Goal: Task Accomplishment & Management: Use online tool/utility

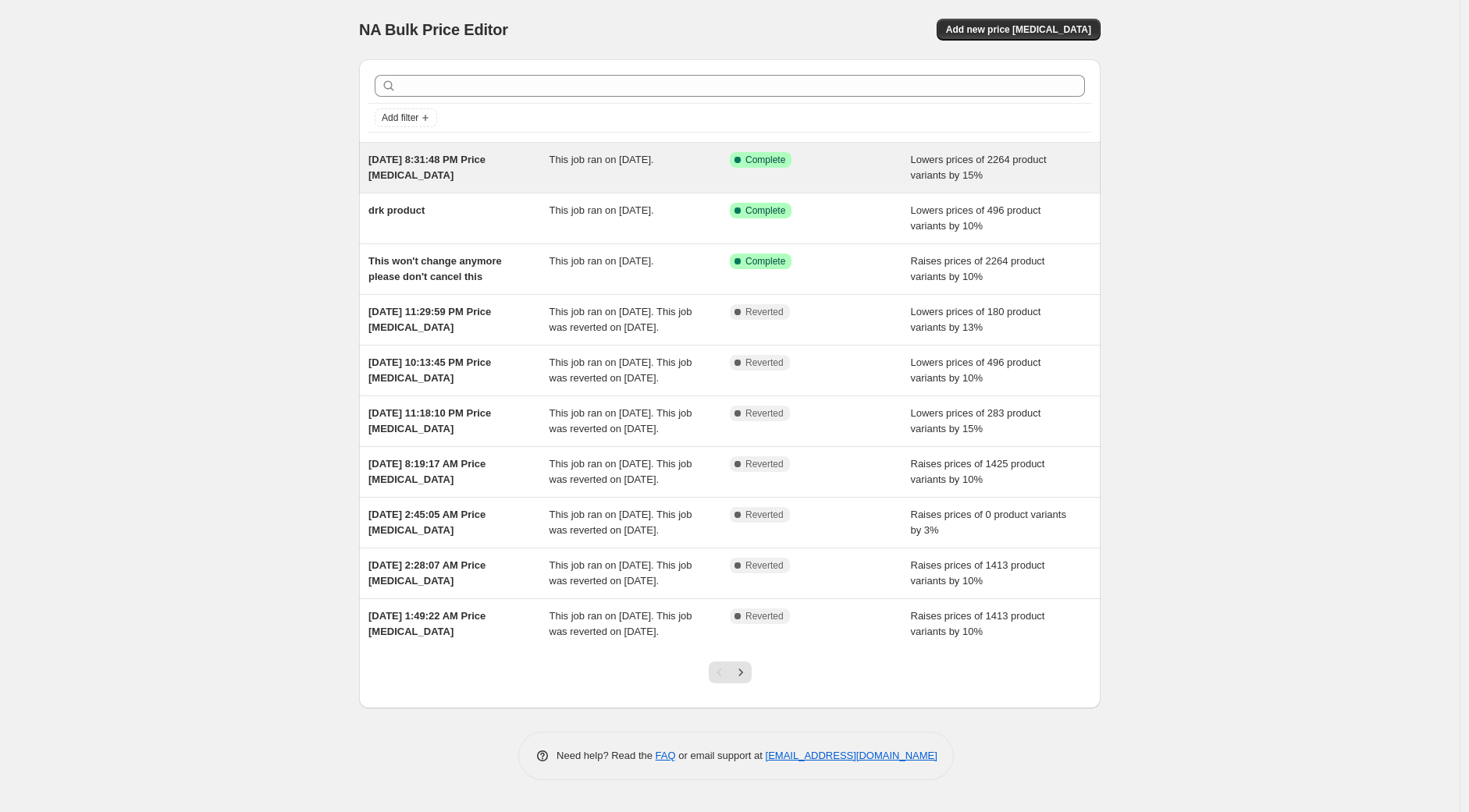
click at [488, 168] on div "[DATE] 8:31:48 PM Price [MEDICAL_DATA]" at bounding box center [459, 168] width 181 height 31
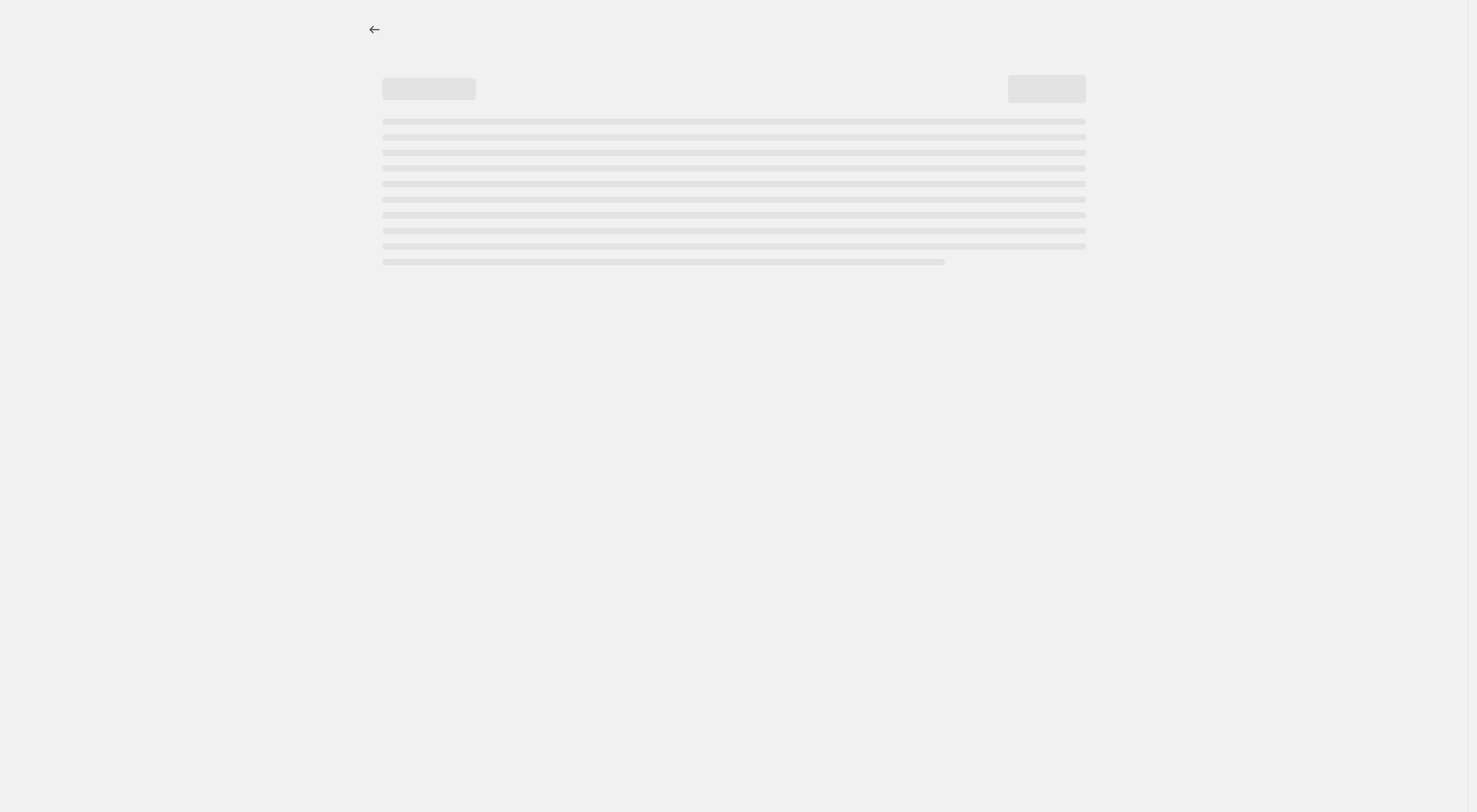
select select "percentage"
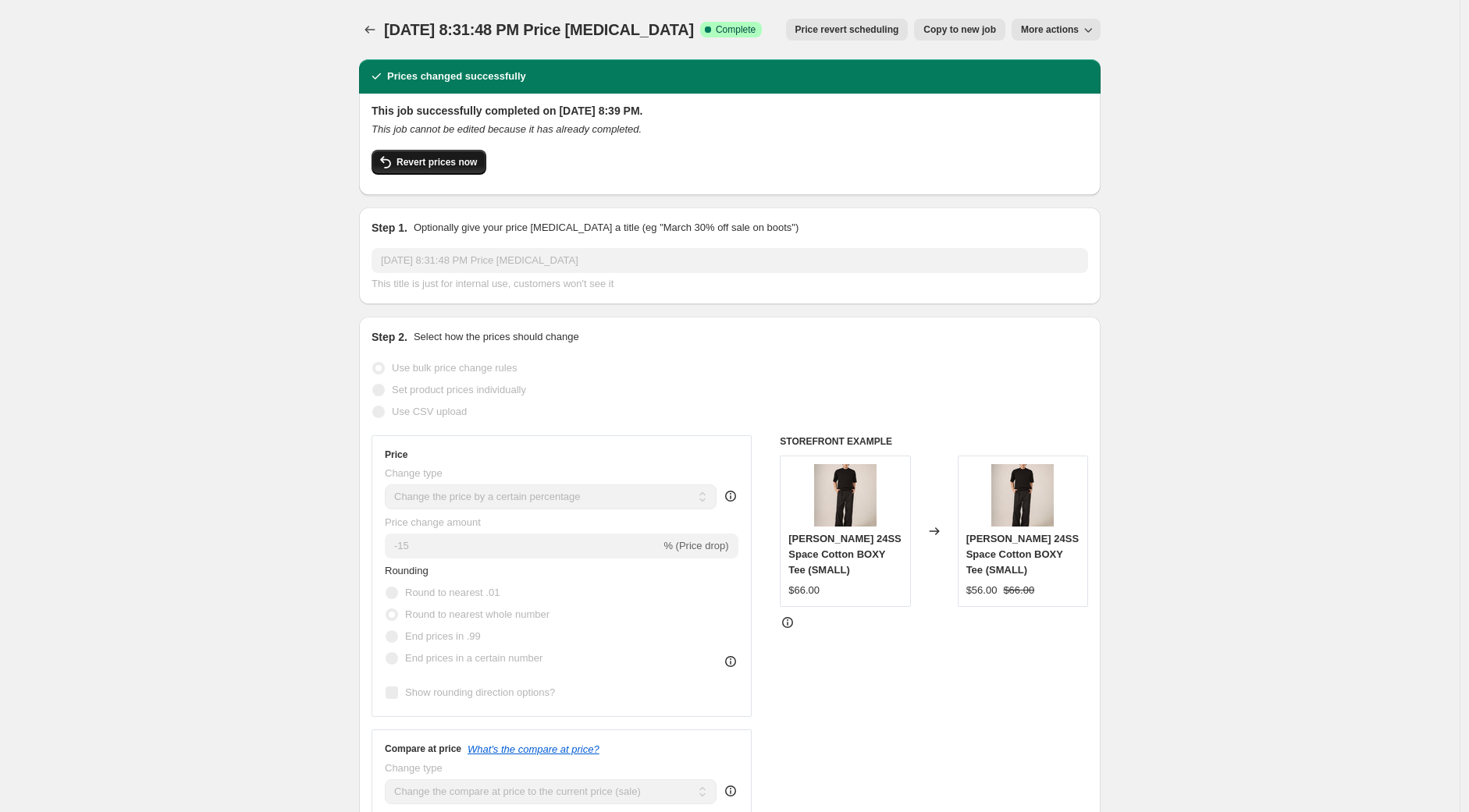
click at [450, 166] on span "Revert prices now" at bounding box center [436, 163] width 81 height 13
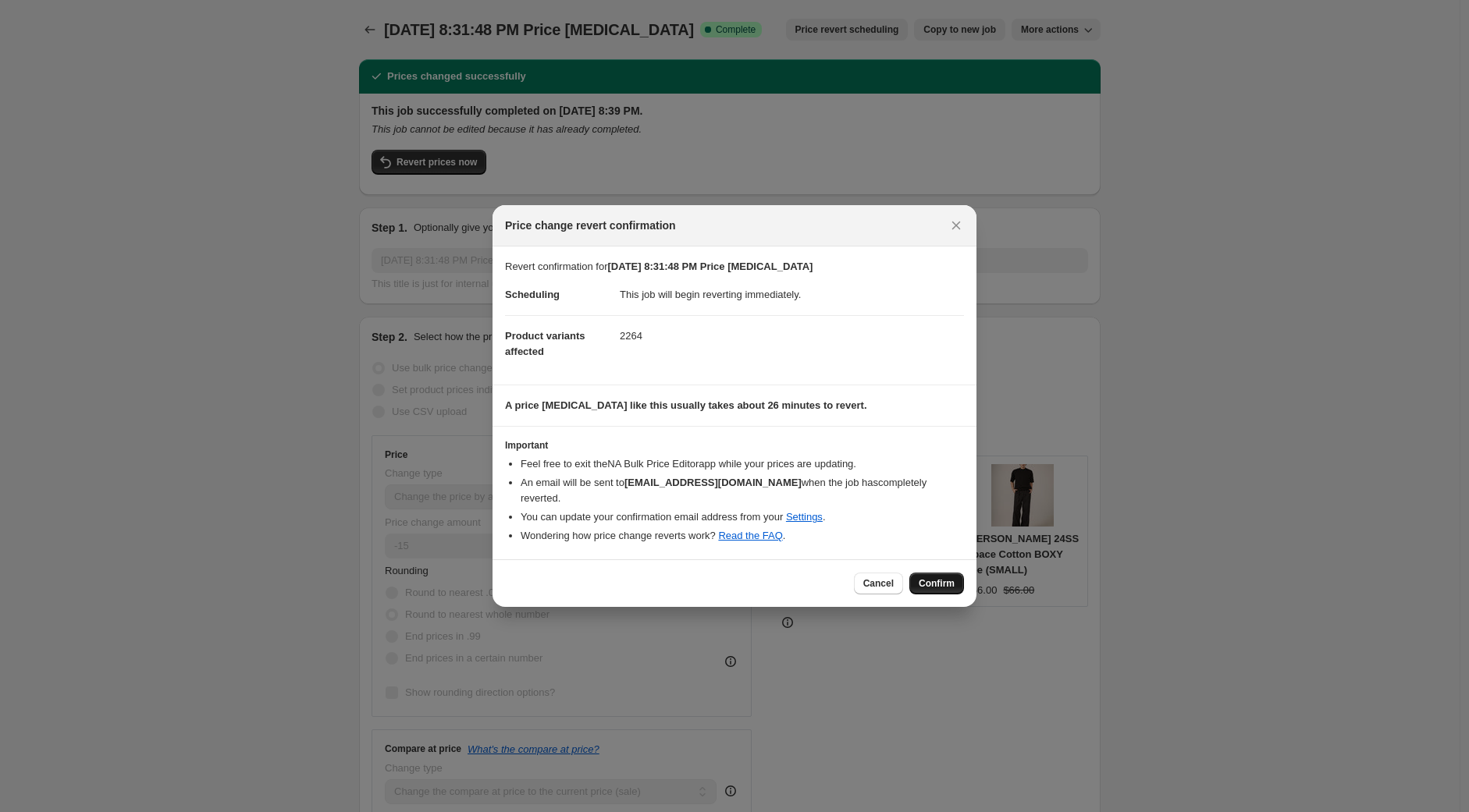
click at [935, 578] on span "Confirm" at bounding box center [937, 584] width 36 height 13
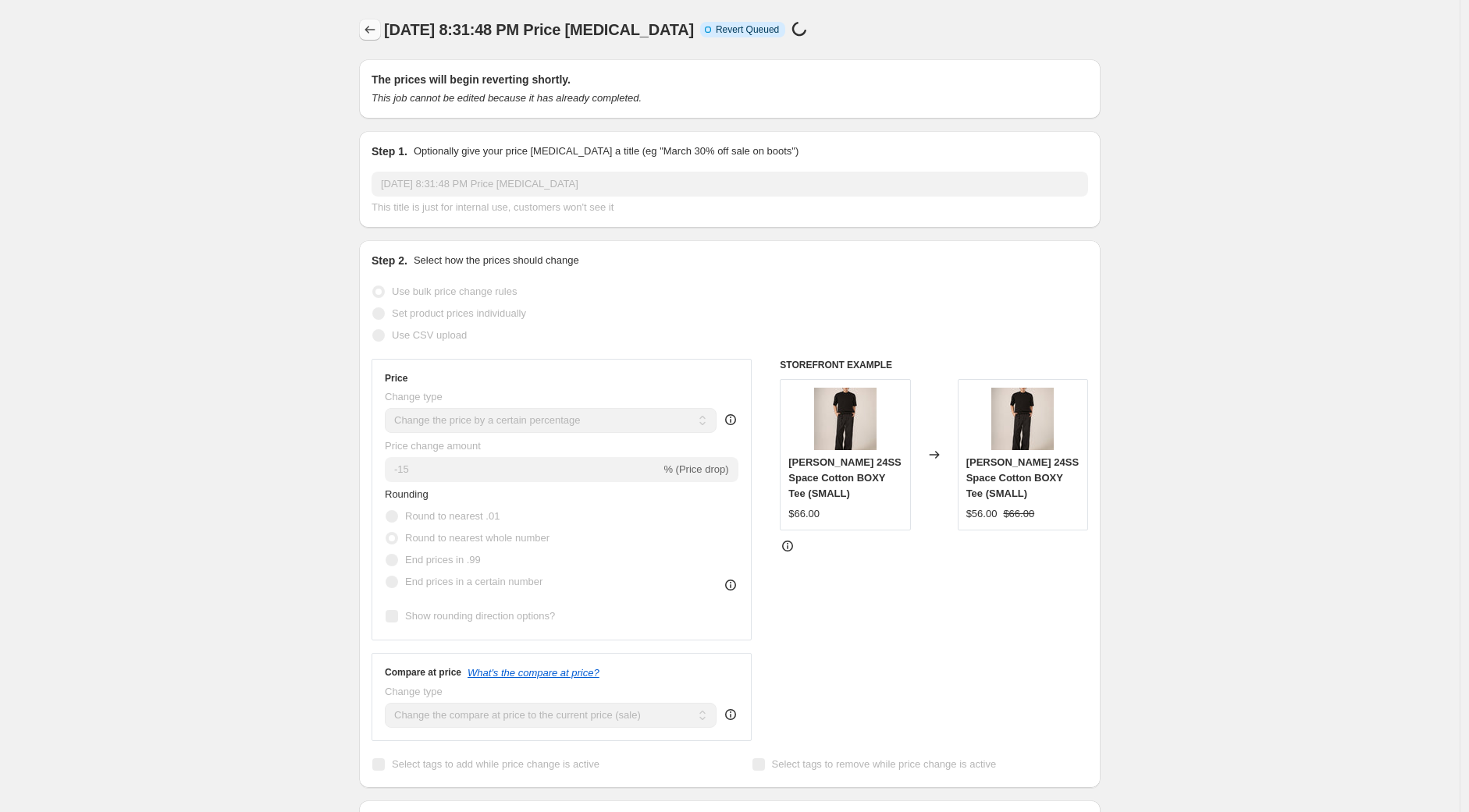
click at [373, 30] on icon "Price change jobs" at bounding box center [370, 30] width 16 height 16
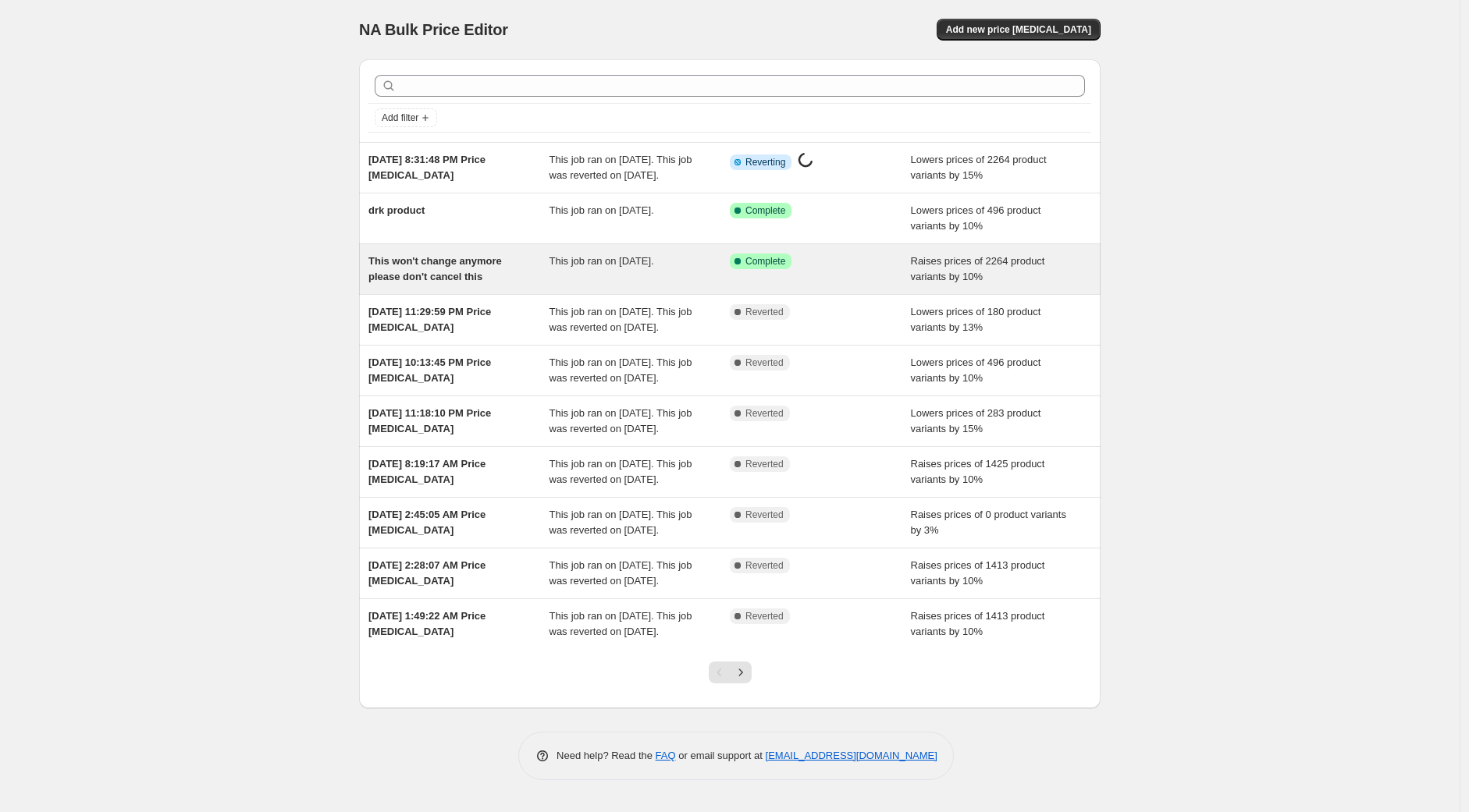
click at [869, 284] on div "Success Complete Complete" at bounding box center [820, 269] width 181 height 31
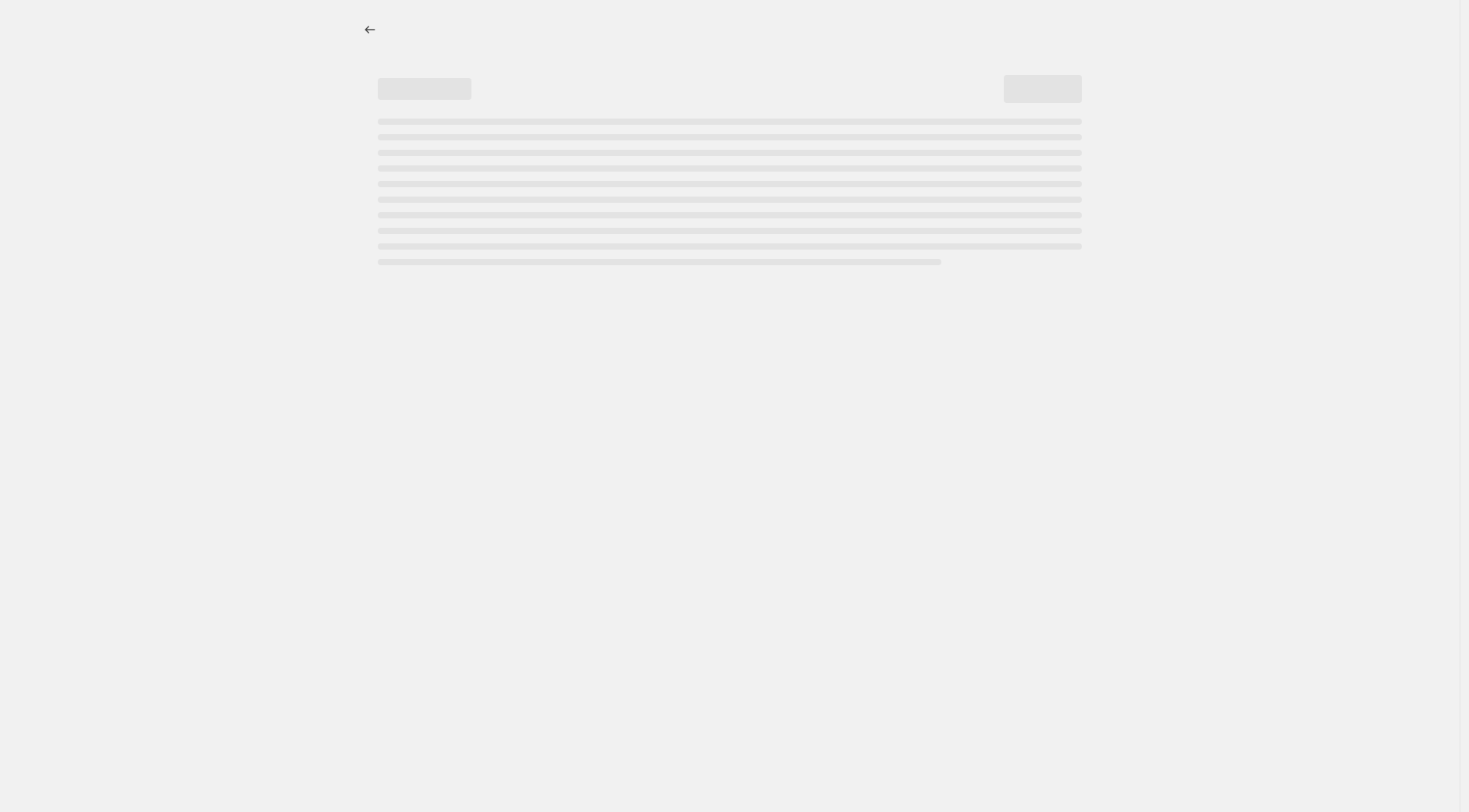
select select "percentage"
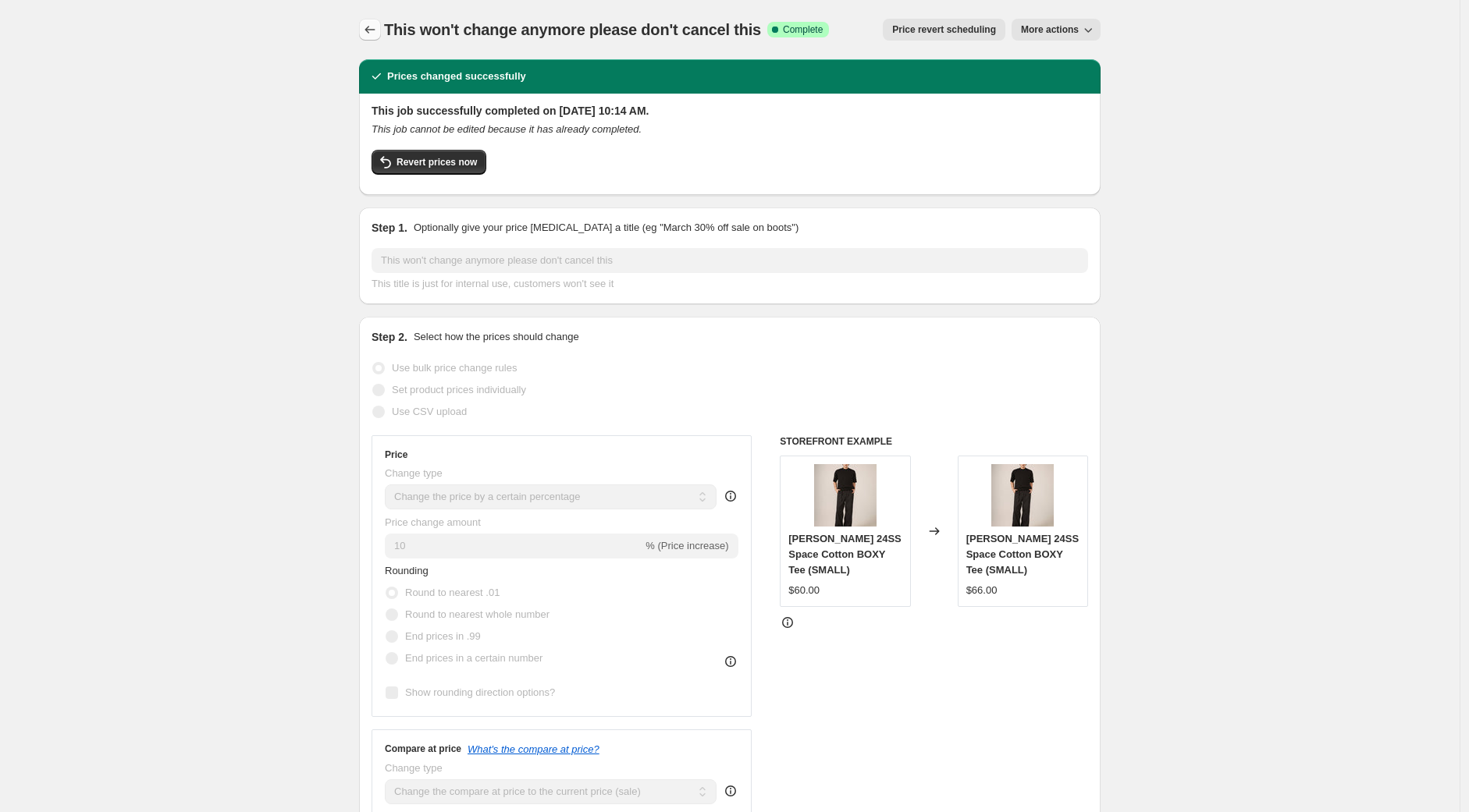
click at [375, 30] on icon "Price change jobs" at bounding box center [370, 30] width 16 height 16
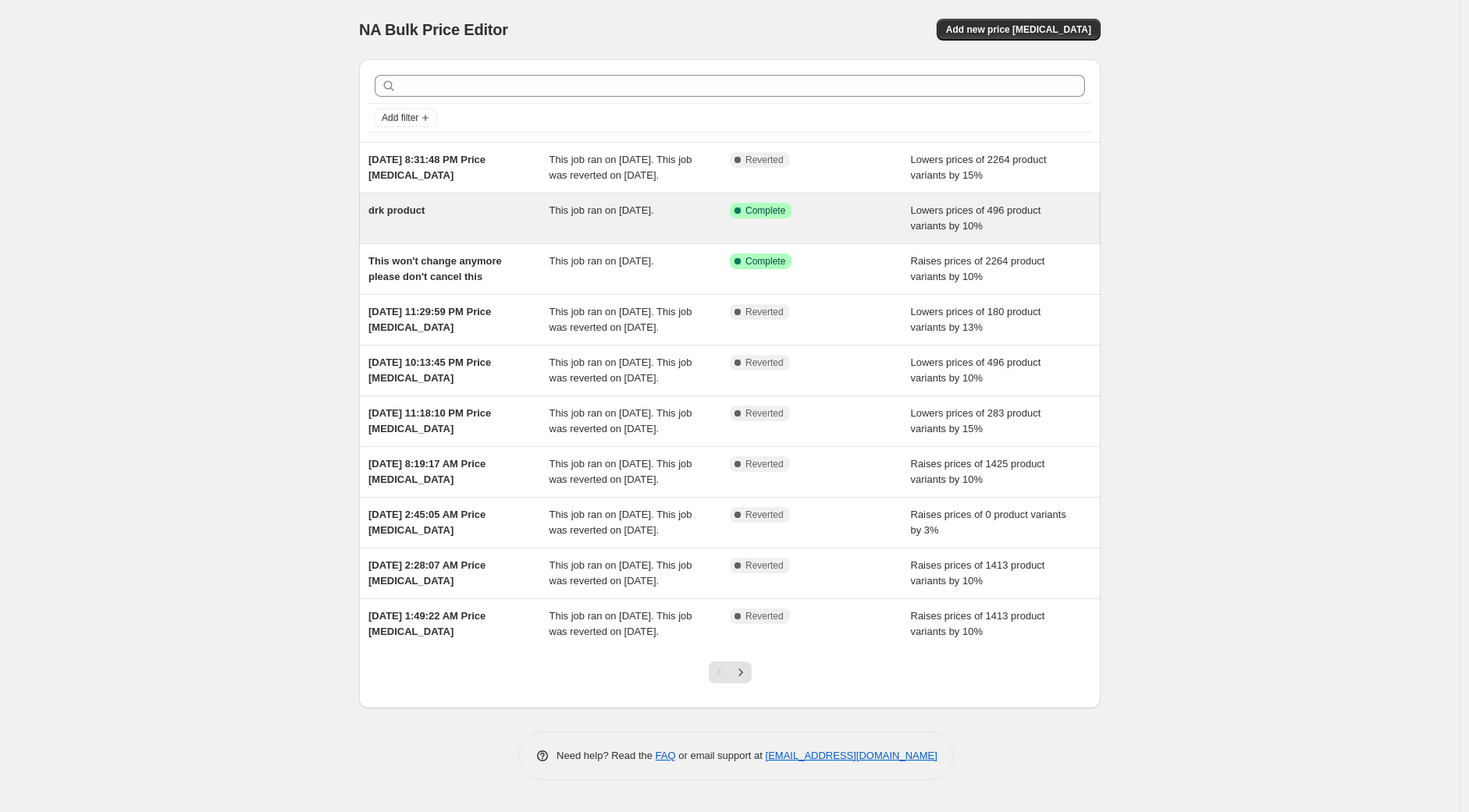
click at [844, 234] on div "Success Complete Complete" at bounding box center [820, 219] width 181 height 31
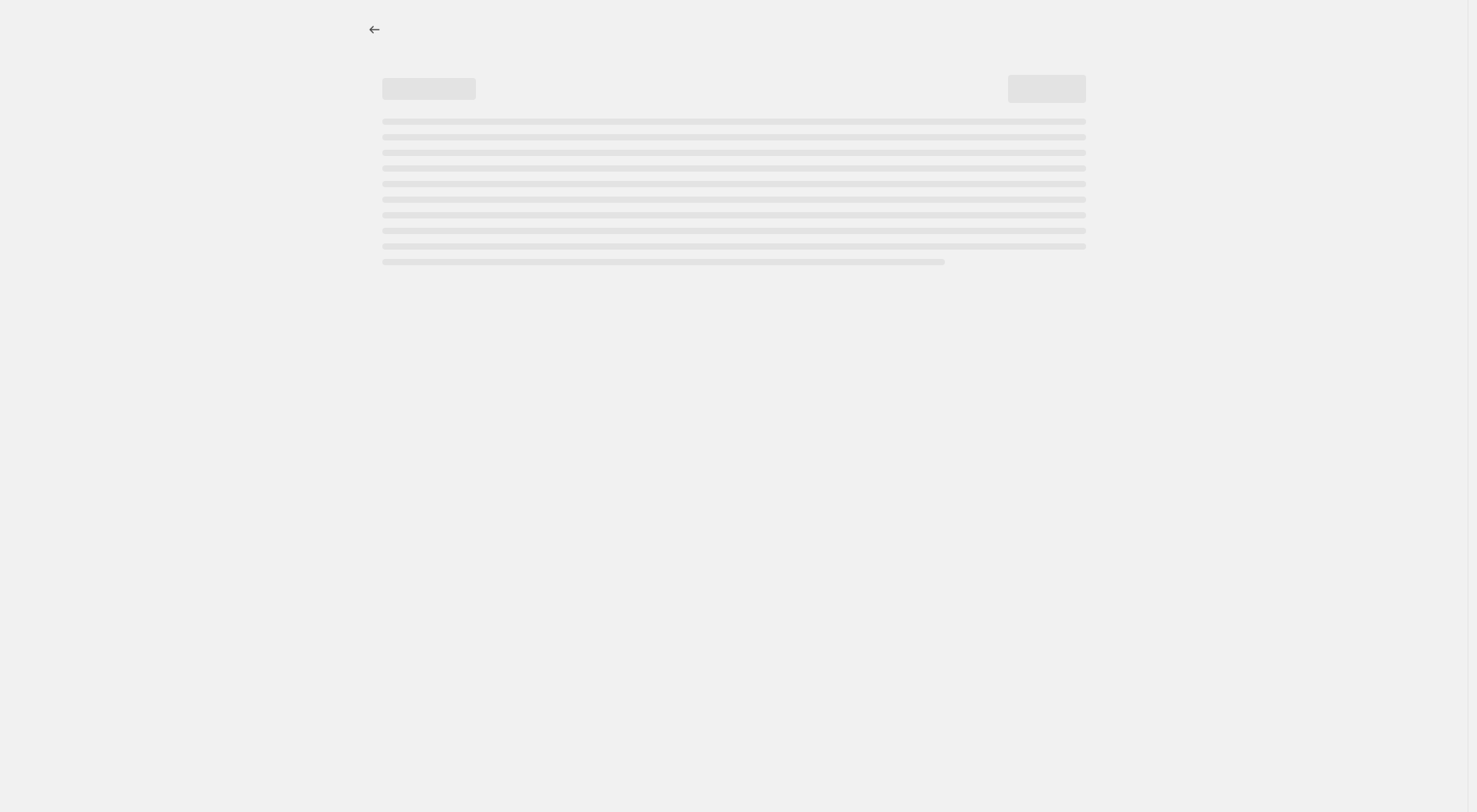
select select "percentage"
select select "remove"
select select "collection"
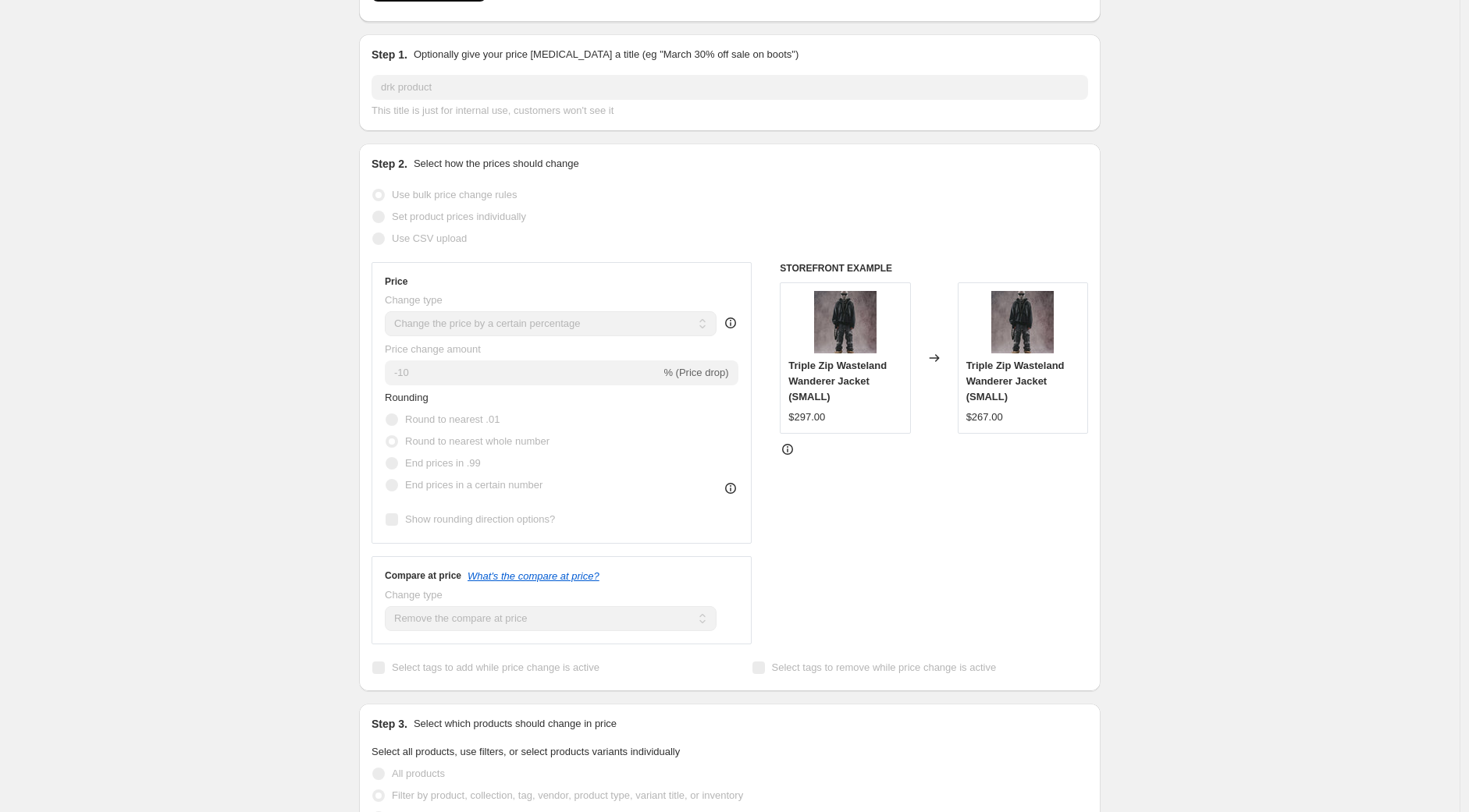
scroll to position [87, 0]
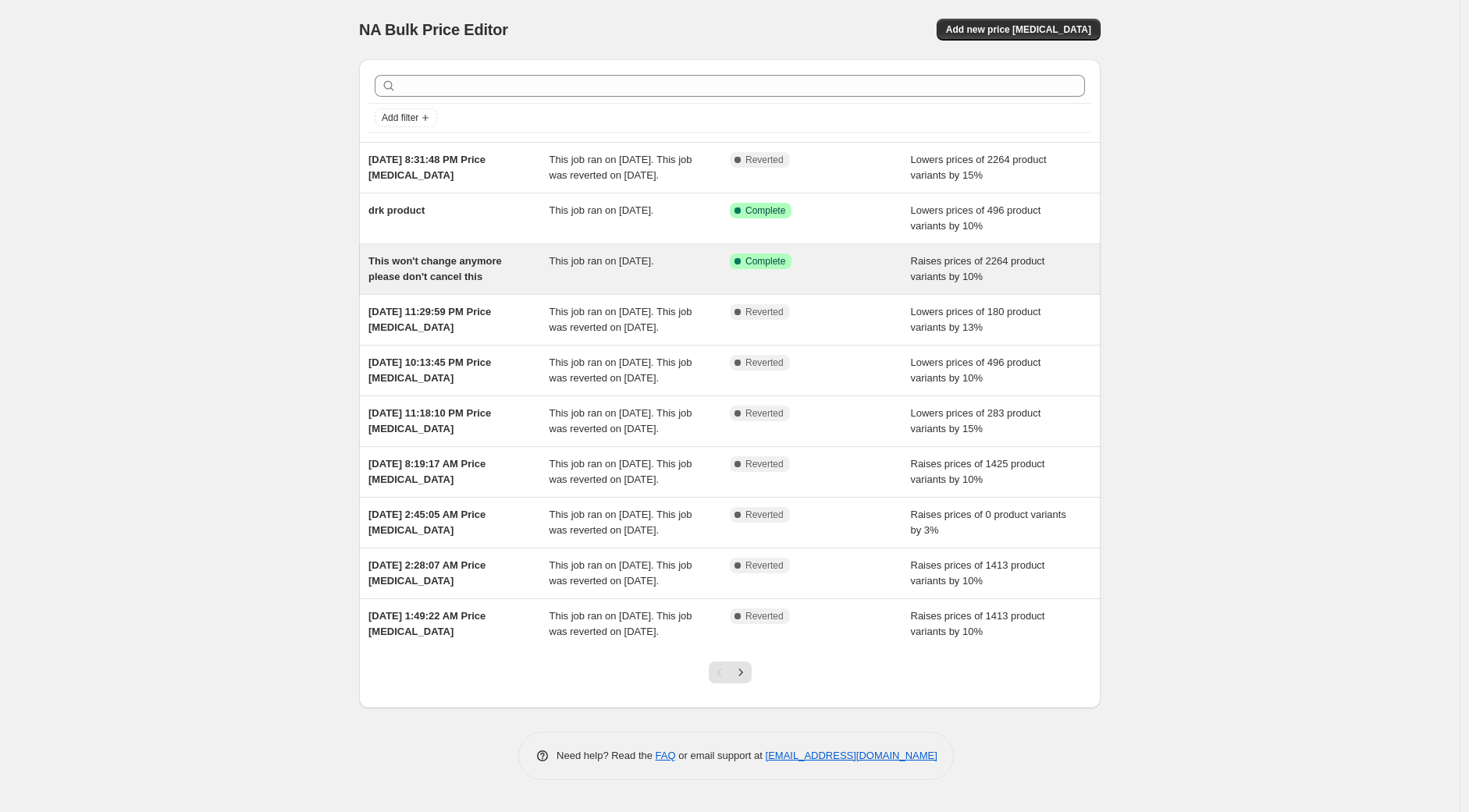
click at [464, 281] on span "This won't change anymore please don't cancel this" at bounding box center [435, 268] width 134 height 27
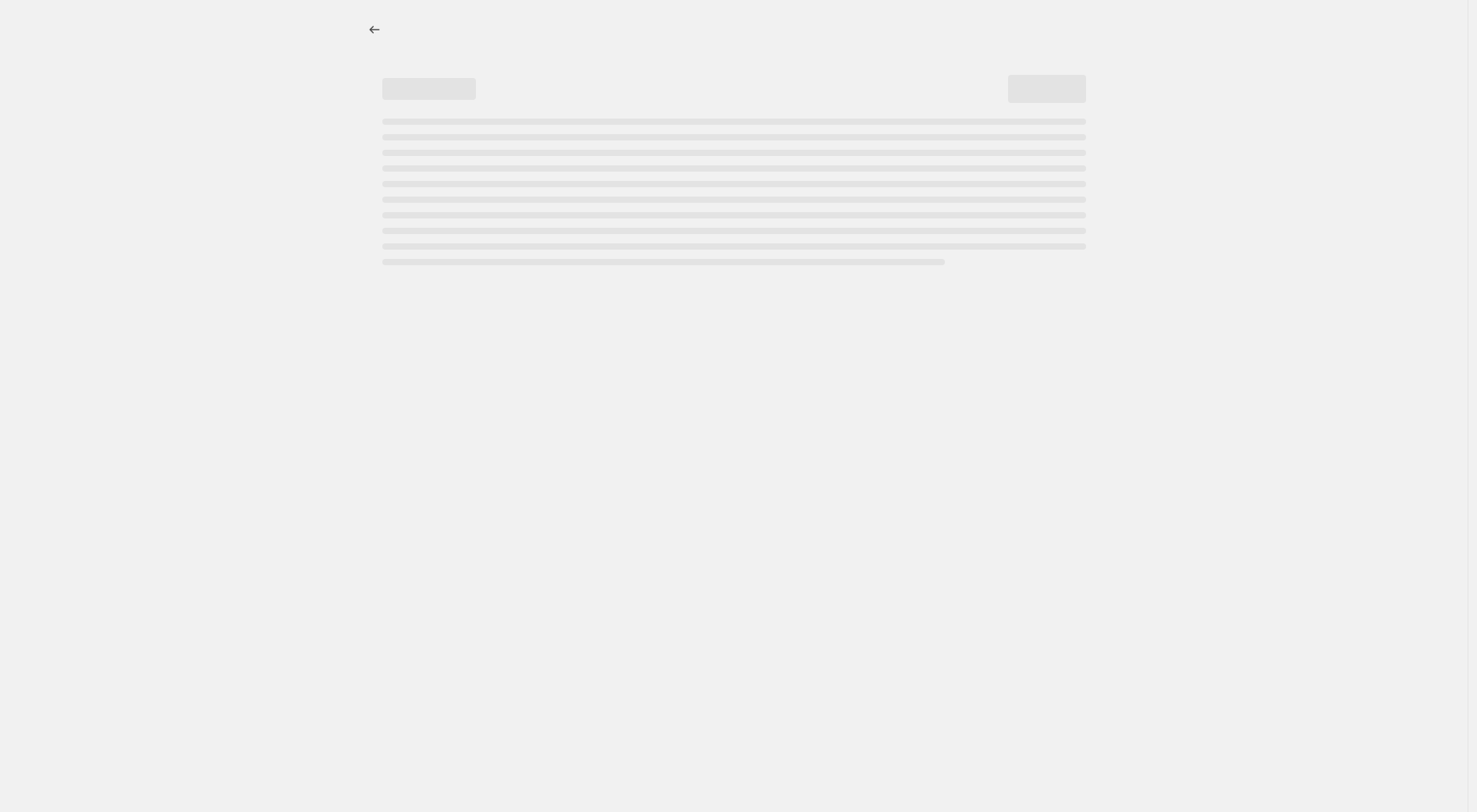
select select "percentage"
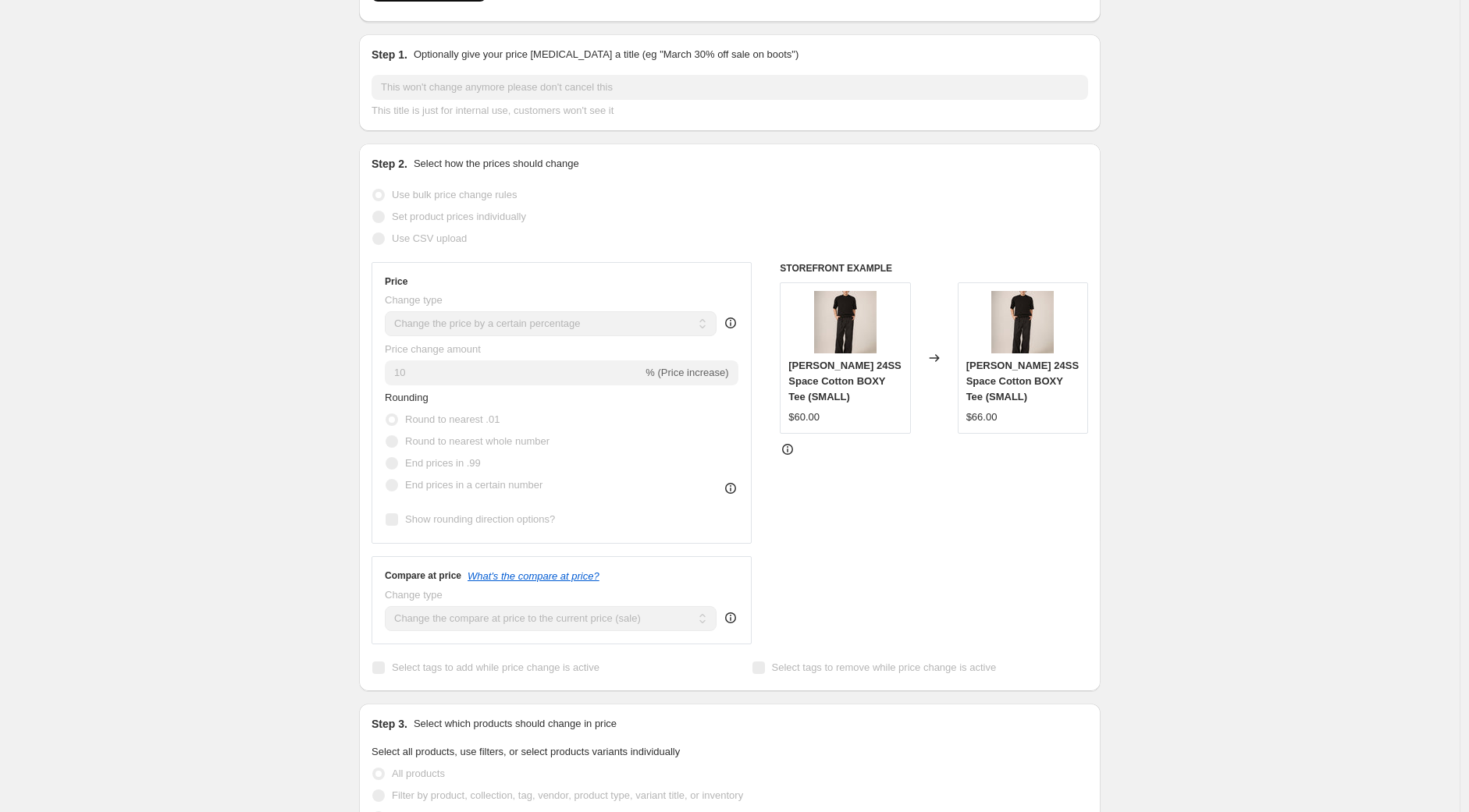
scroll to position [87, 0]
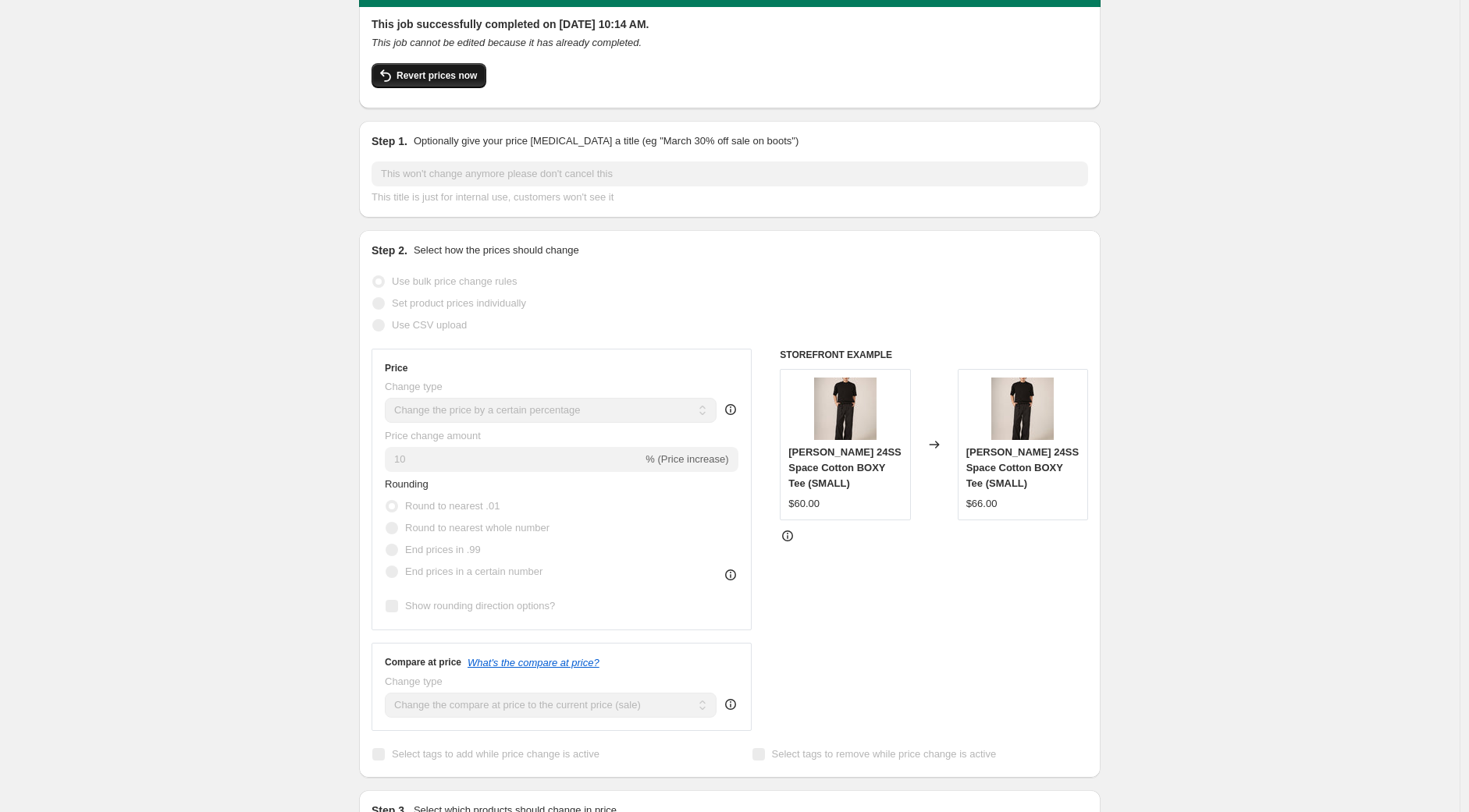
click at [442, 78] on span "Revert prices now" at bounding box center [436, 76] width 81 height 13
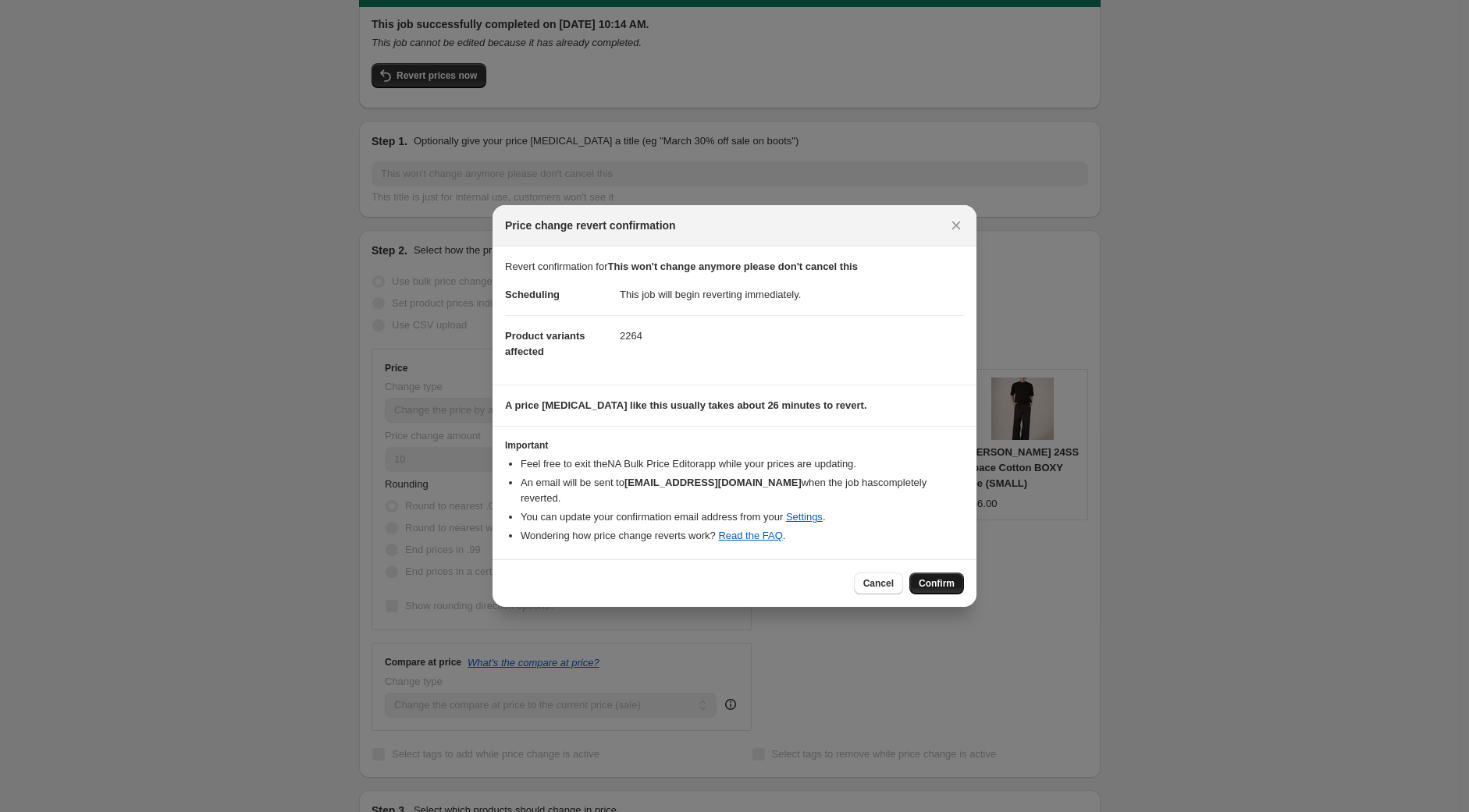
click at [935, 578] on span "Confirm" at bounding box center [937, 584] width 36 height 13
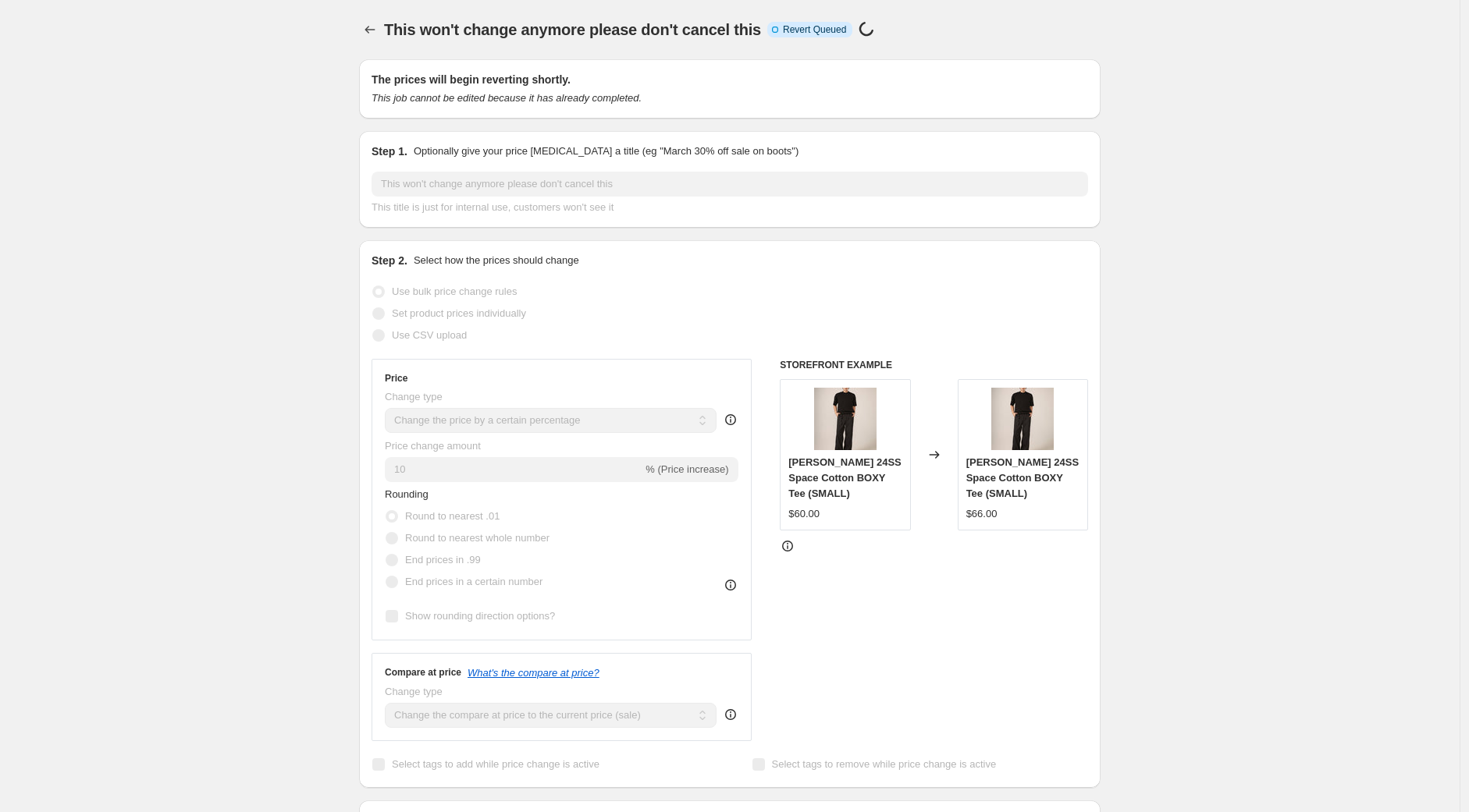
scroll to position [87, 0]
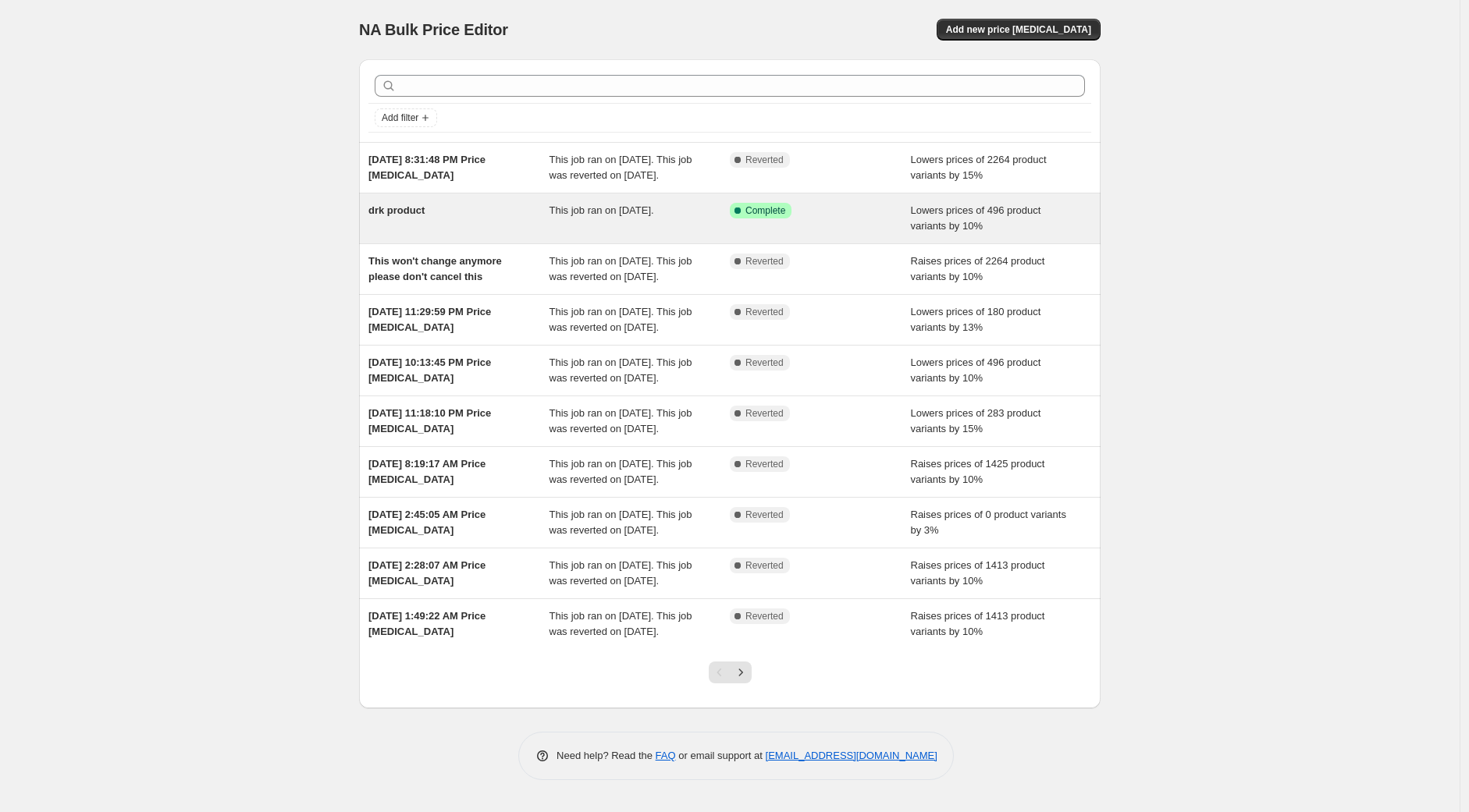
click at [412, 216] on span "drk product" at bounding box center [396, 210] width 56 height 12
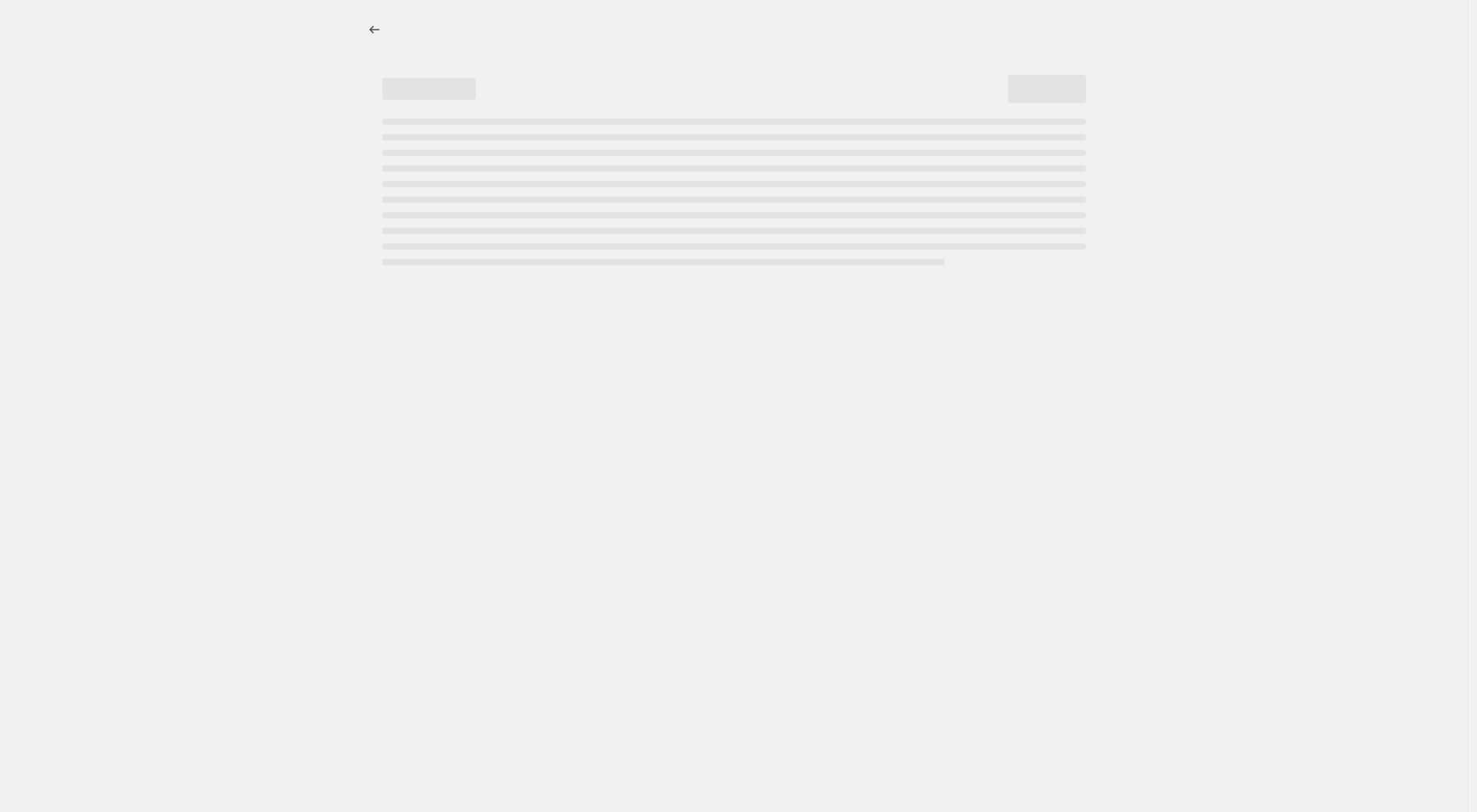
select select "percentage"
select select "remove"
select select "collection"
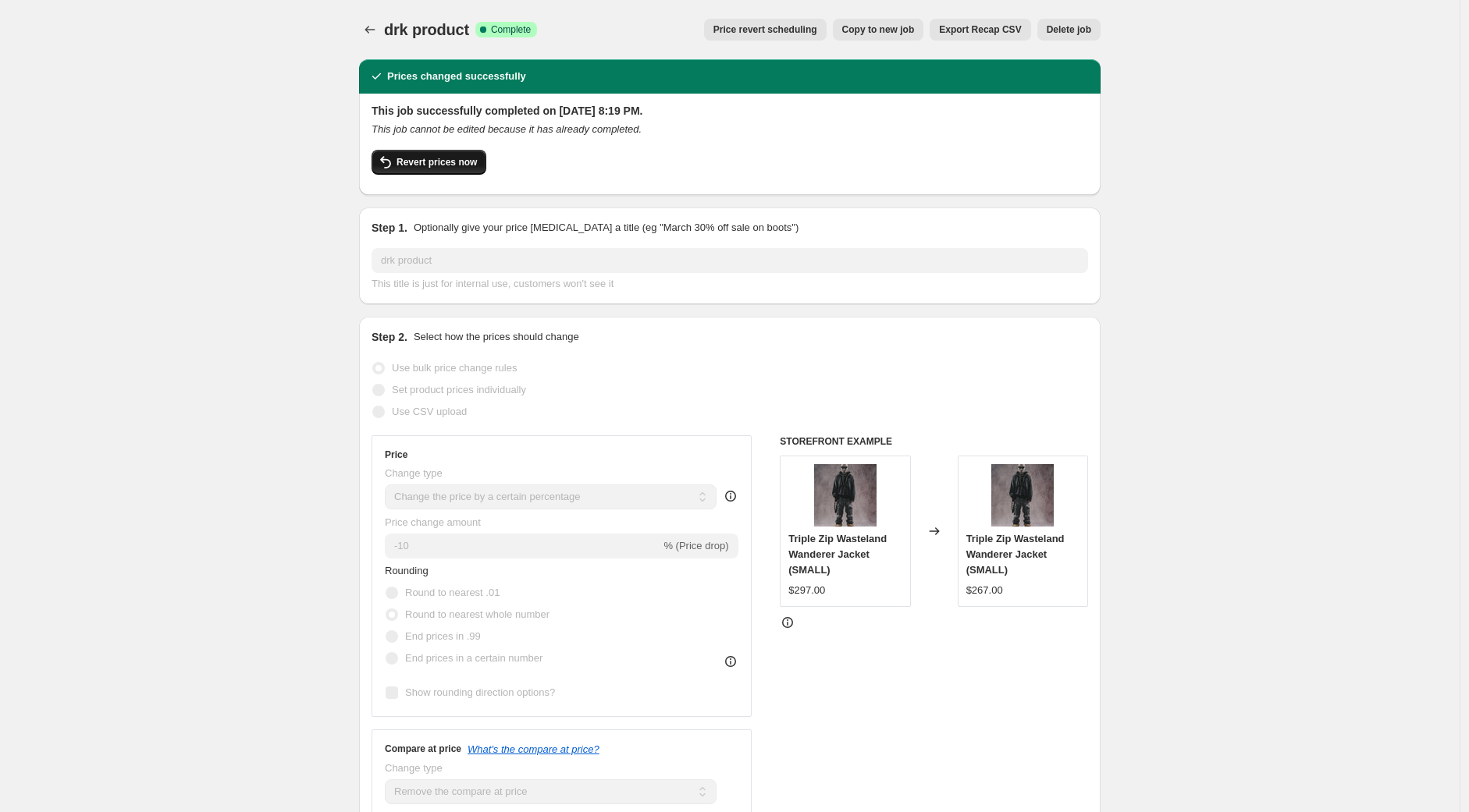
click at [419, 166] on span "Revert prices now" at bounding box center [436, 163] width 81 height 13
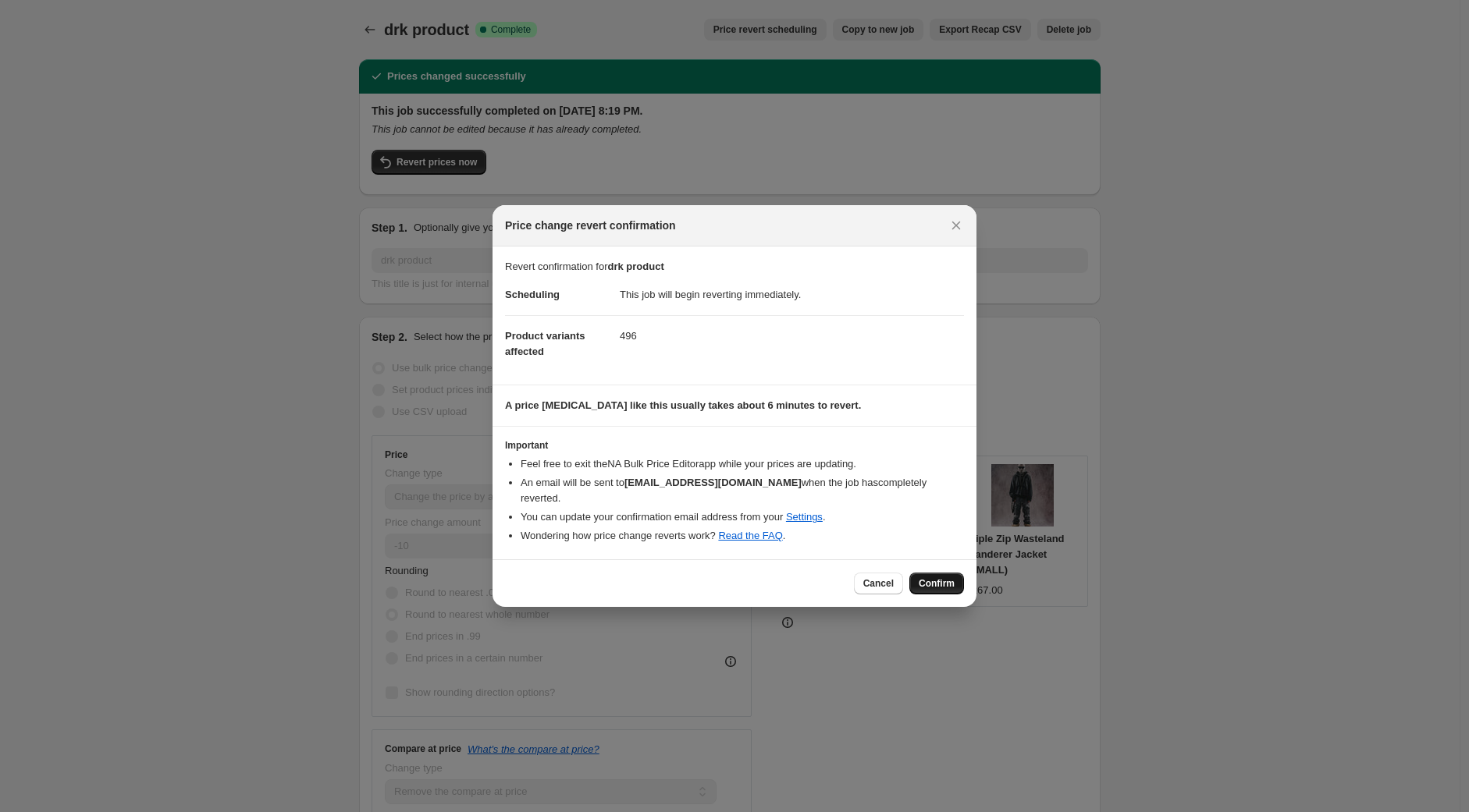
click at [937, 578] on span "Confirm" at bounding box center [937, 584] width 36 height 13
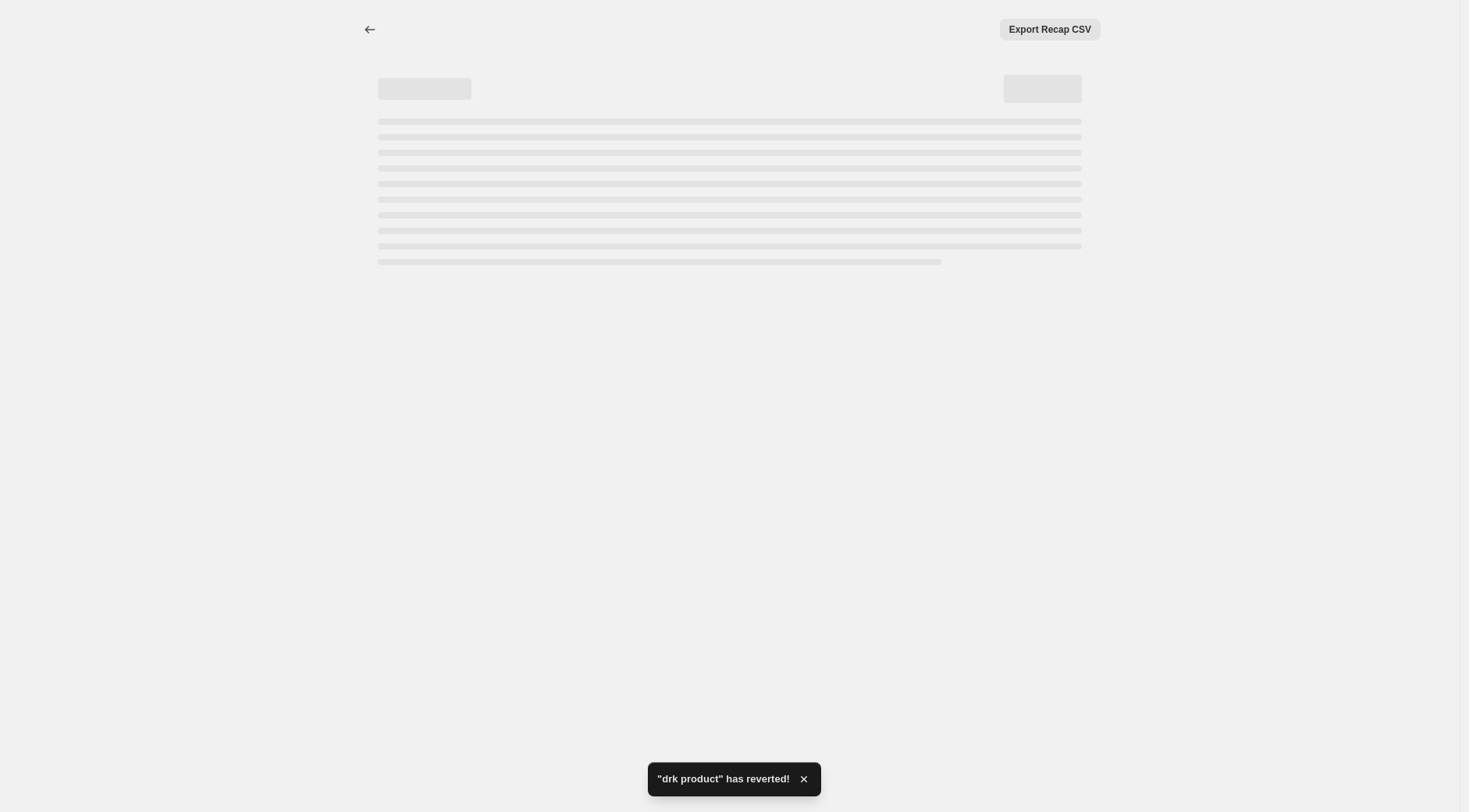
select select "percentage"
select select "remove"
select select "collection"
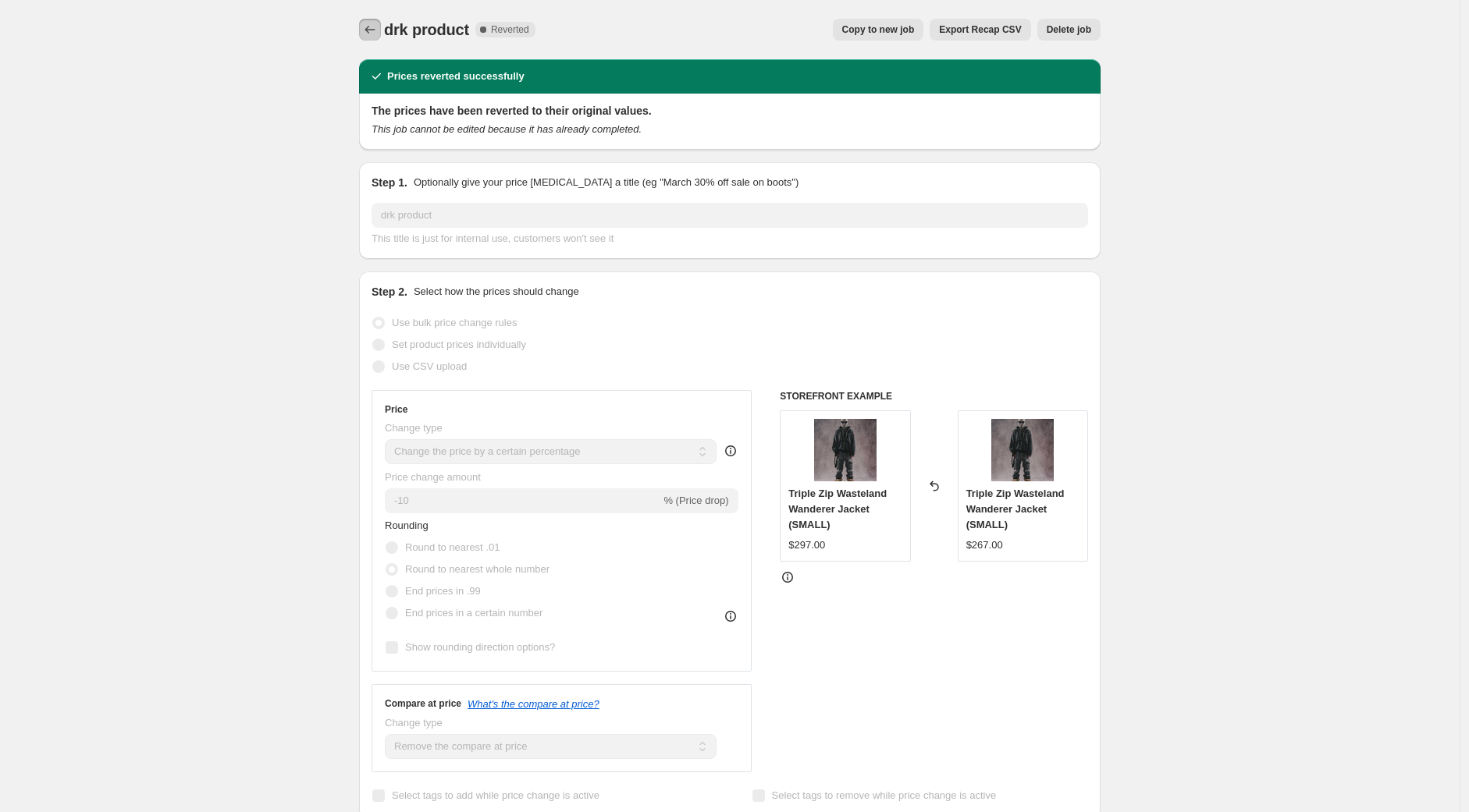
click at [370, 23] on icon "Price change jobs" at bounding box center [370, 30] width 16 height 16
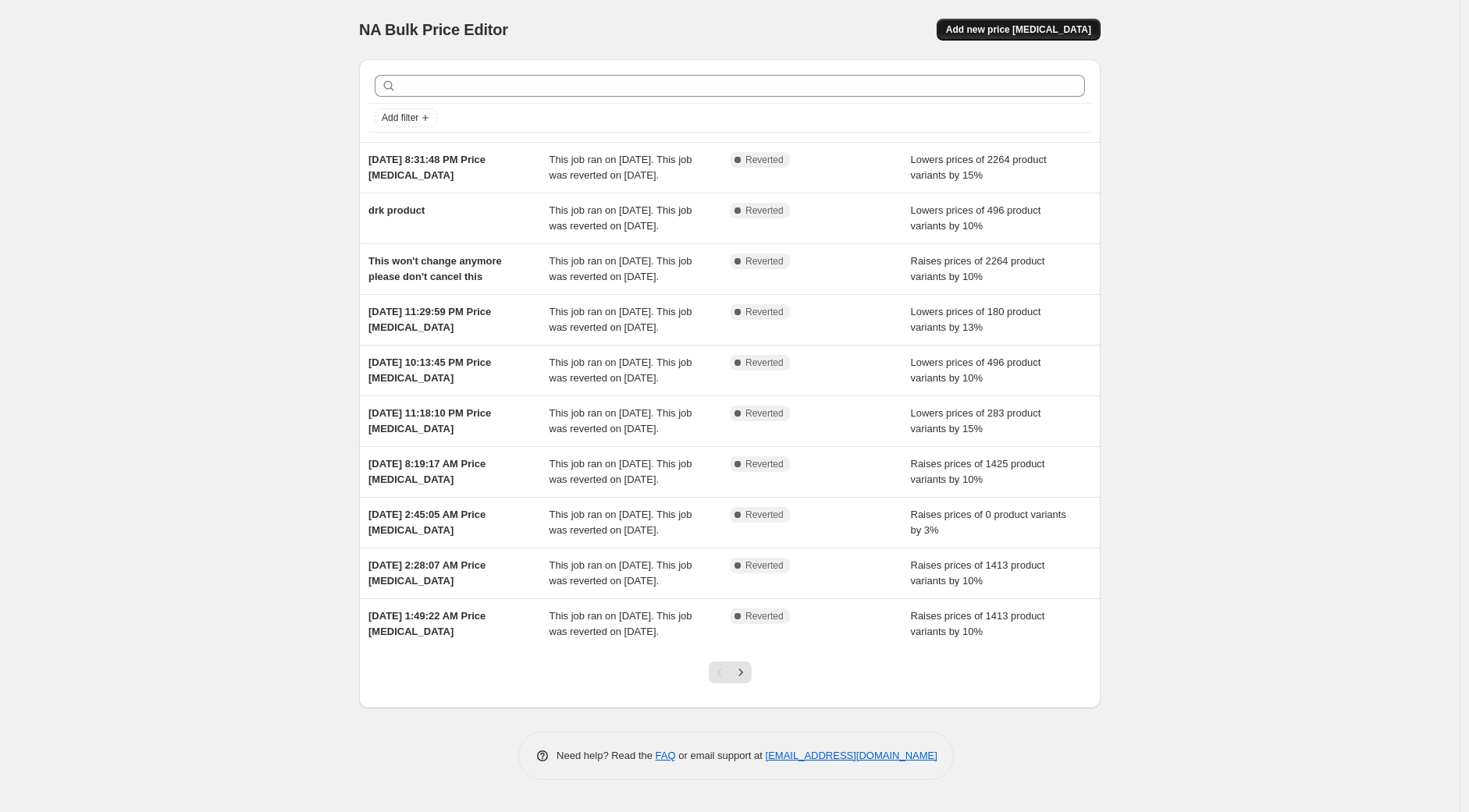
click at [1005, 34] on span "Add new price [MEDICAL_DATA]" at bounding box center [1019, 30] width 145 height 13
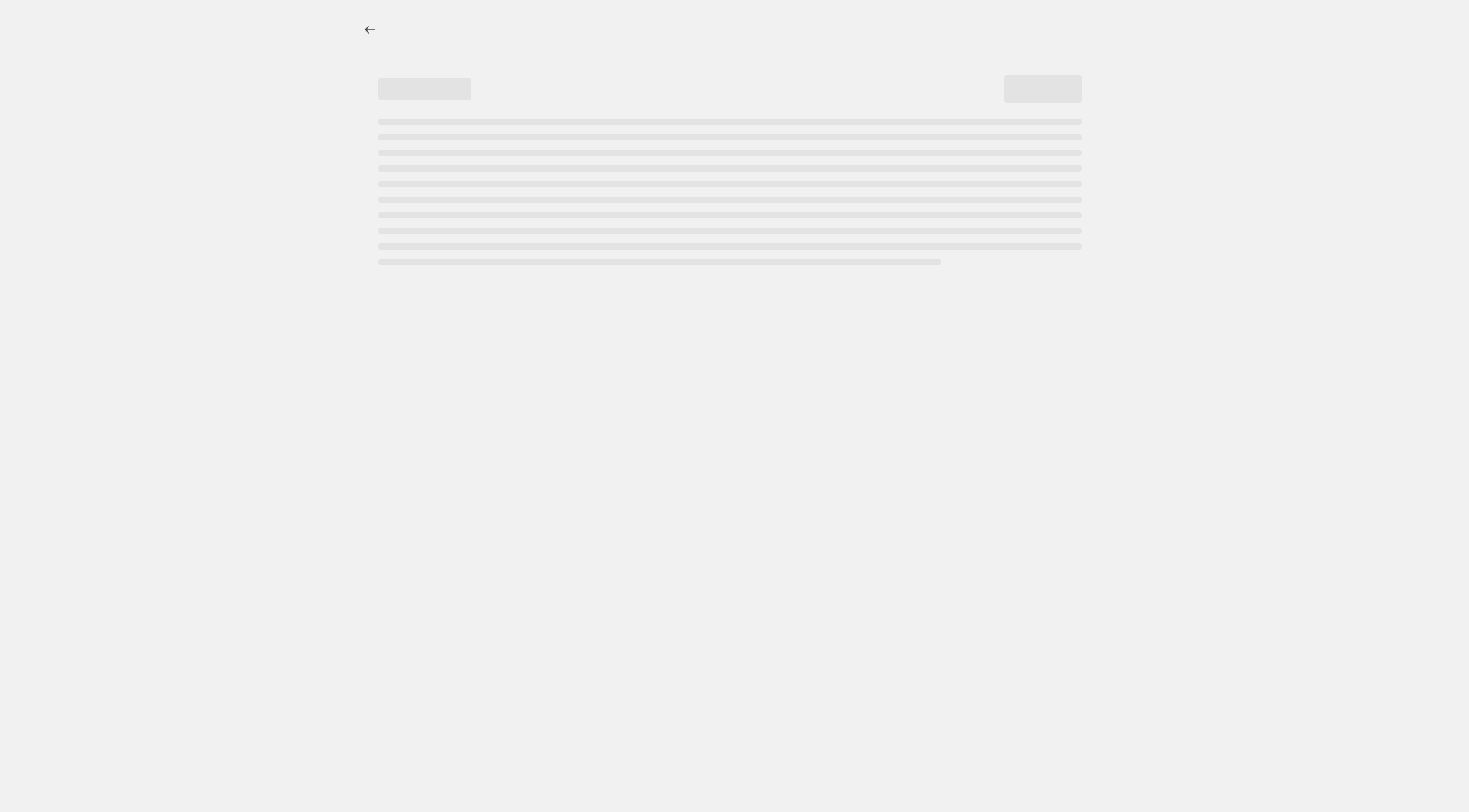
select select "percentage"
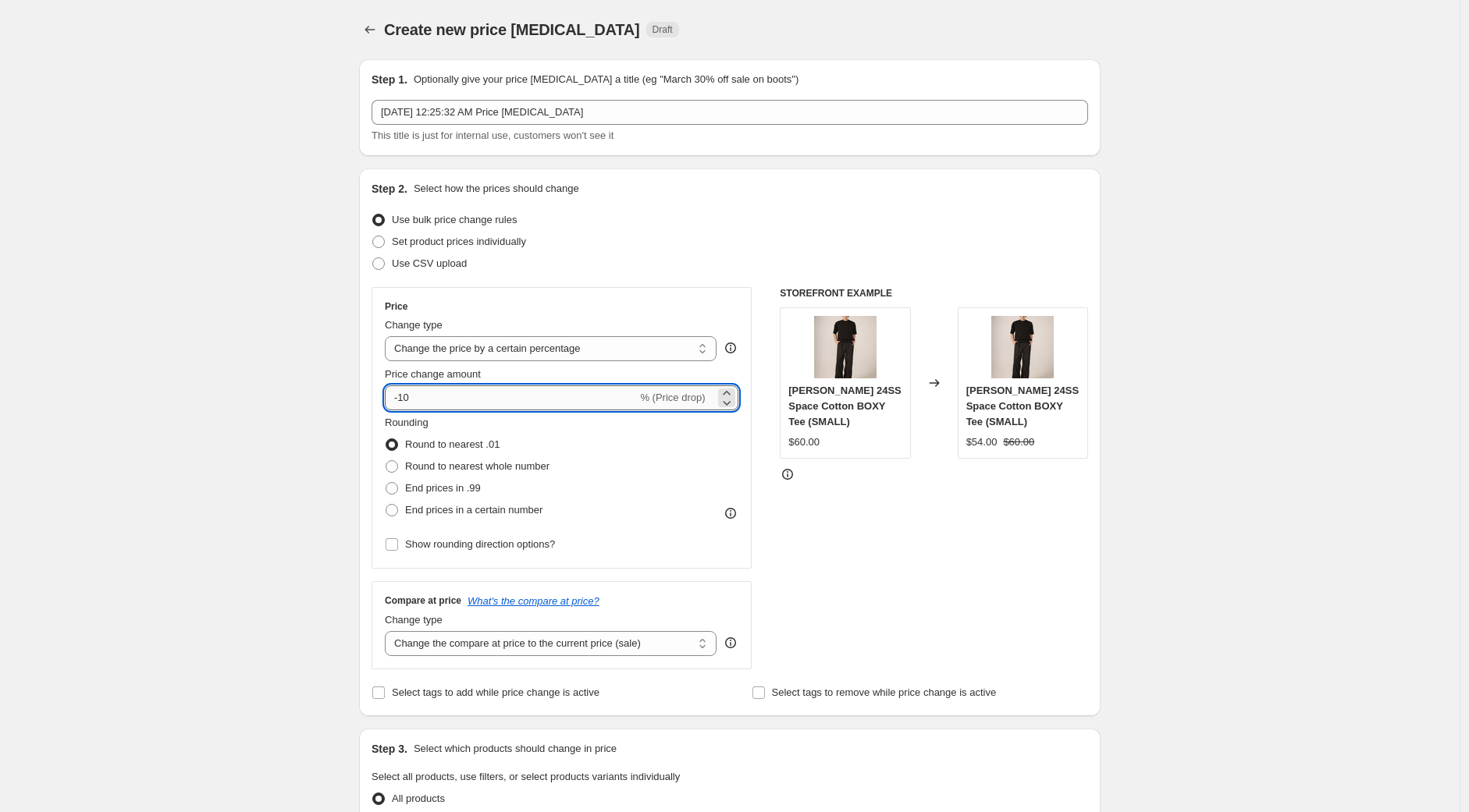
drag, startPoint x: 403, startPoint y: 398, endPoint x: 391, endPoint y: 395, distance: 12.4
click at [391, 395] on input "-10" at bounding box center [511, 398] width 252 height 25
click at [479, 399] on input "10" at bounding box center [502, 398] width 235 height 25
type input "1"
type input "8"
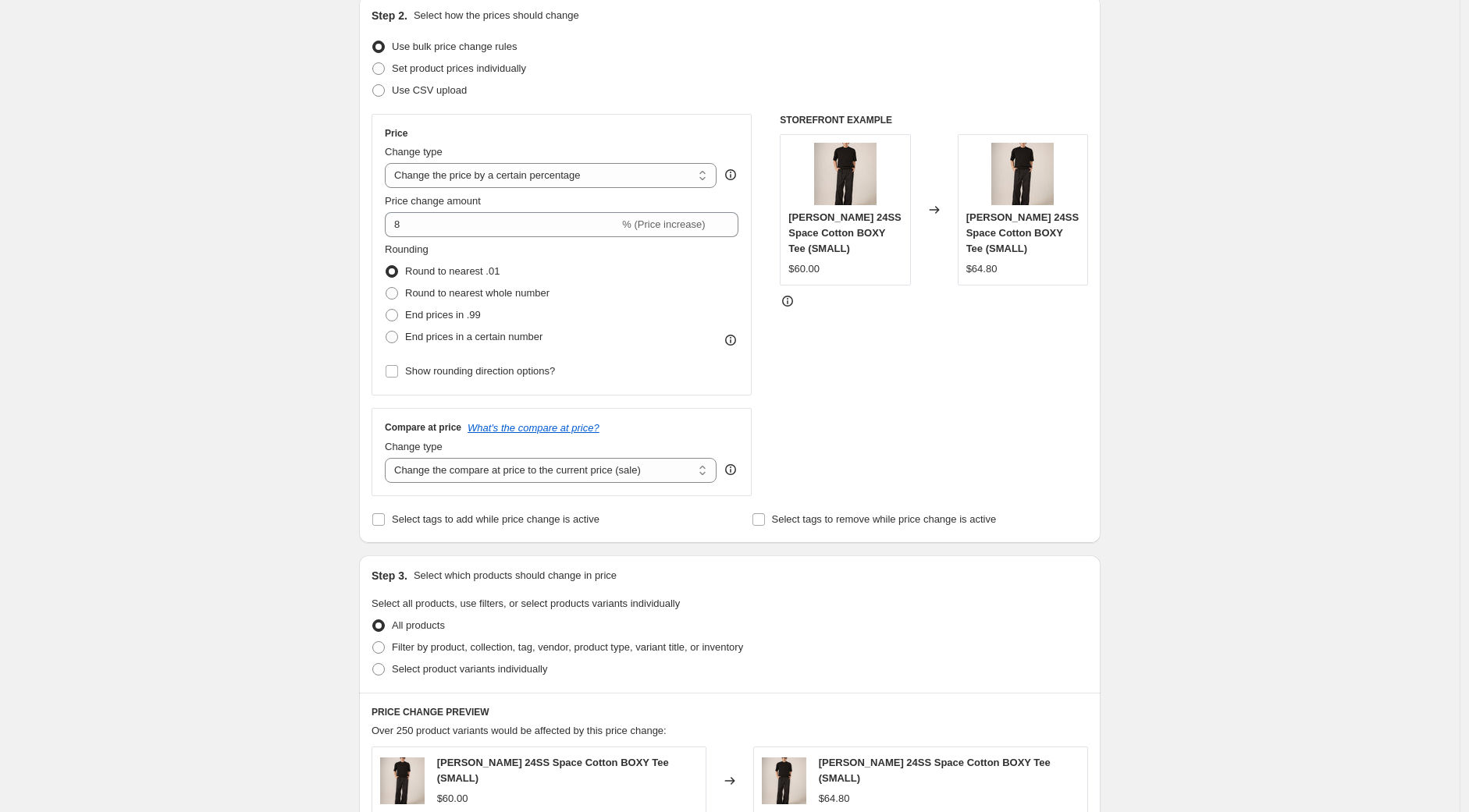
scroll to position [259, 0]
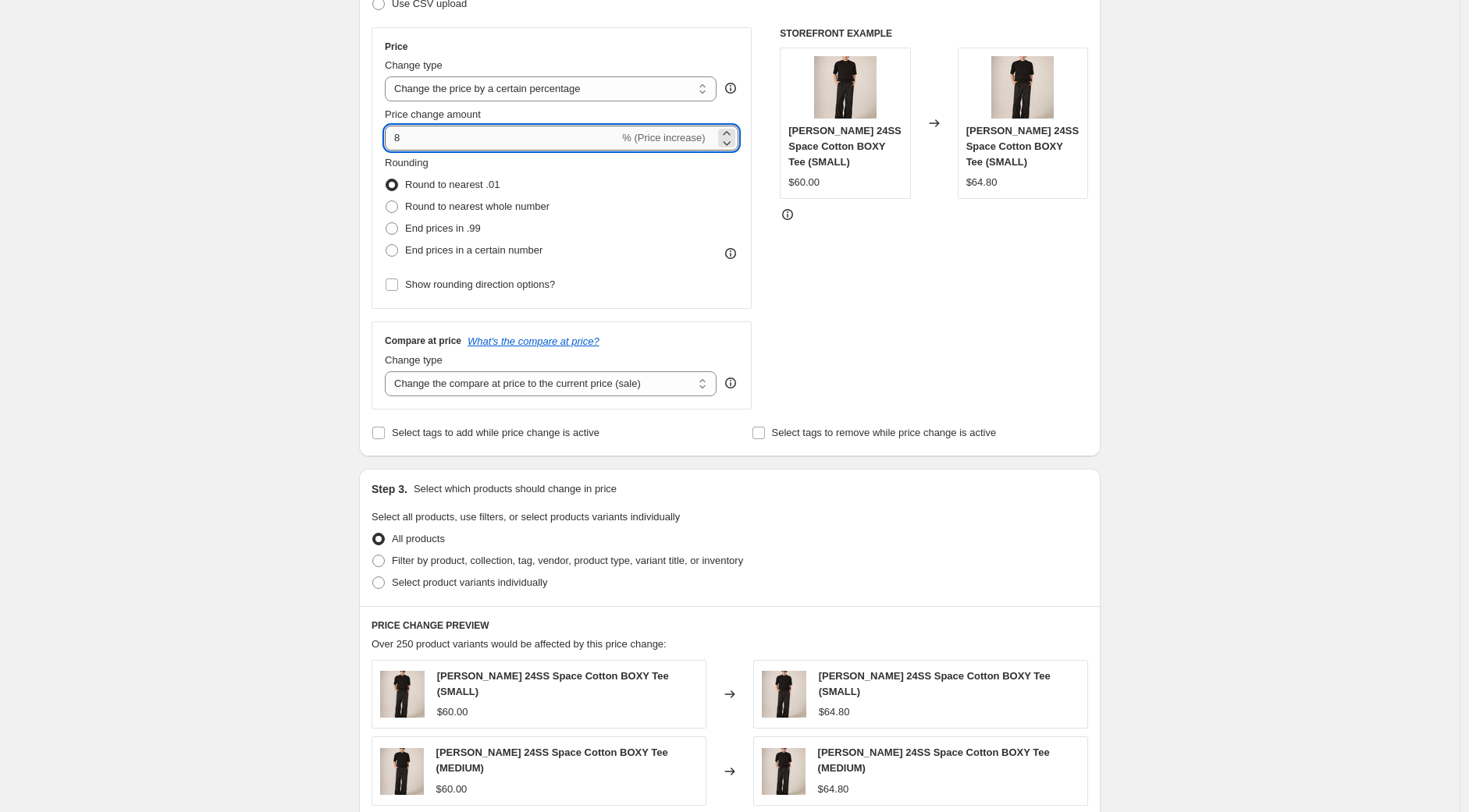
click at [429, 137] on input "8" at bounding box center [502, 138] width 235 height 25
type input "8"
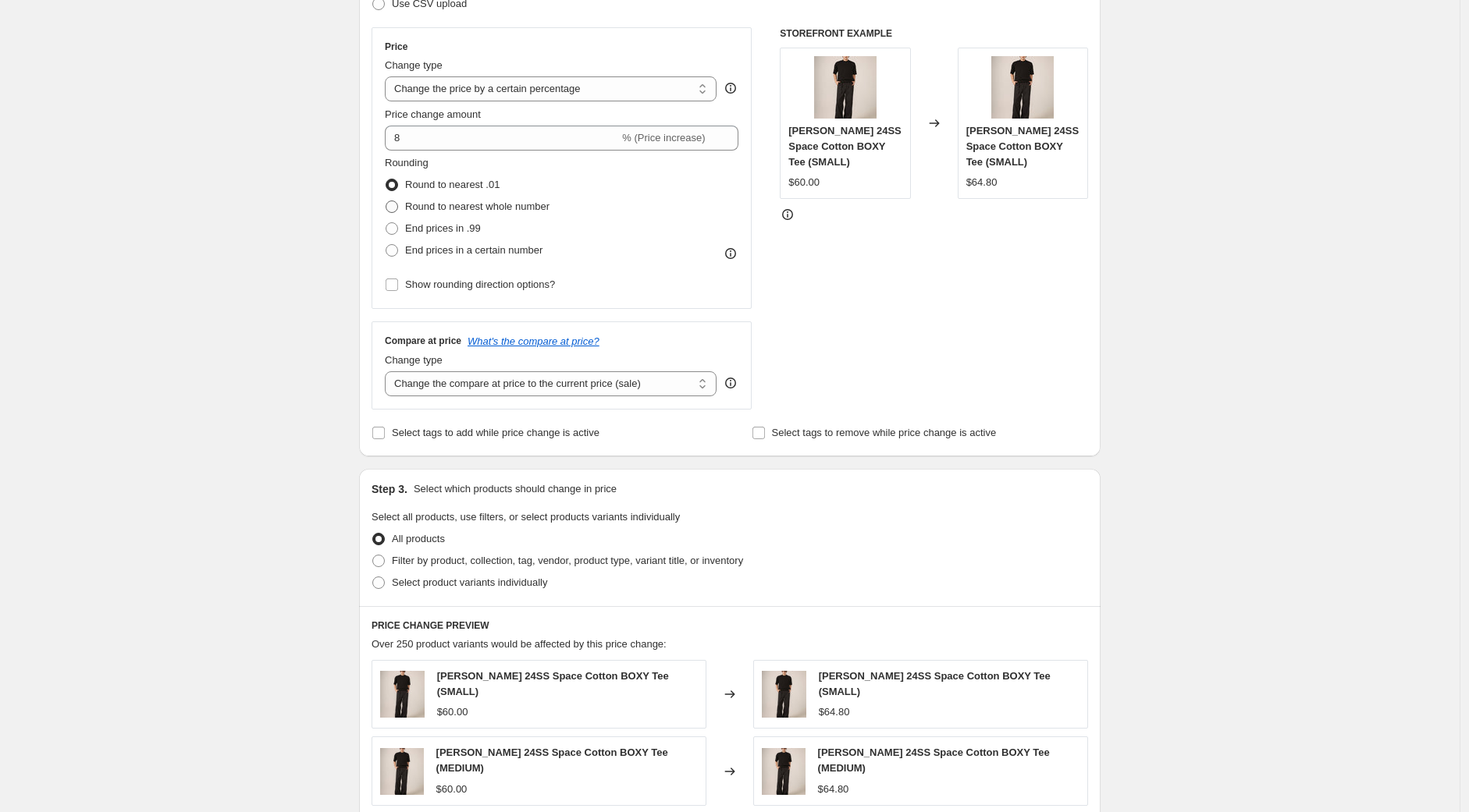
click at [394, 206] on span at bounding box center [392, 207] width 13 height 13
click at [386, 202] on input "Round to nearest whole number" at bounding box center [385, 201] width 1 height 1
radio input "true"
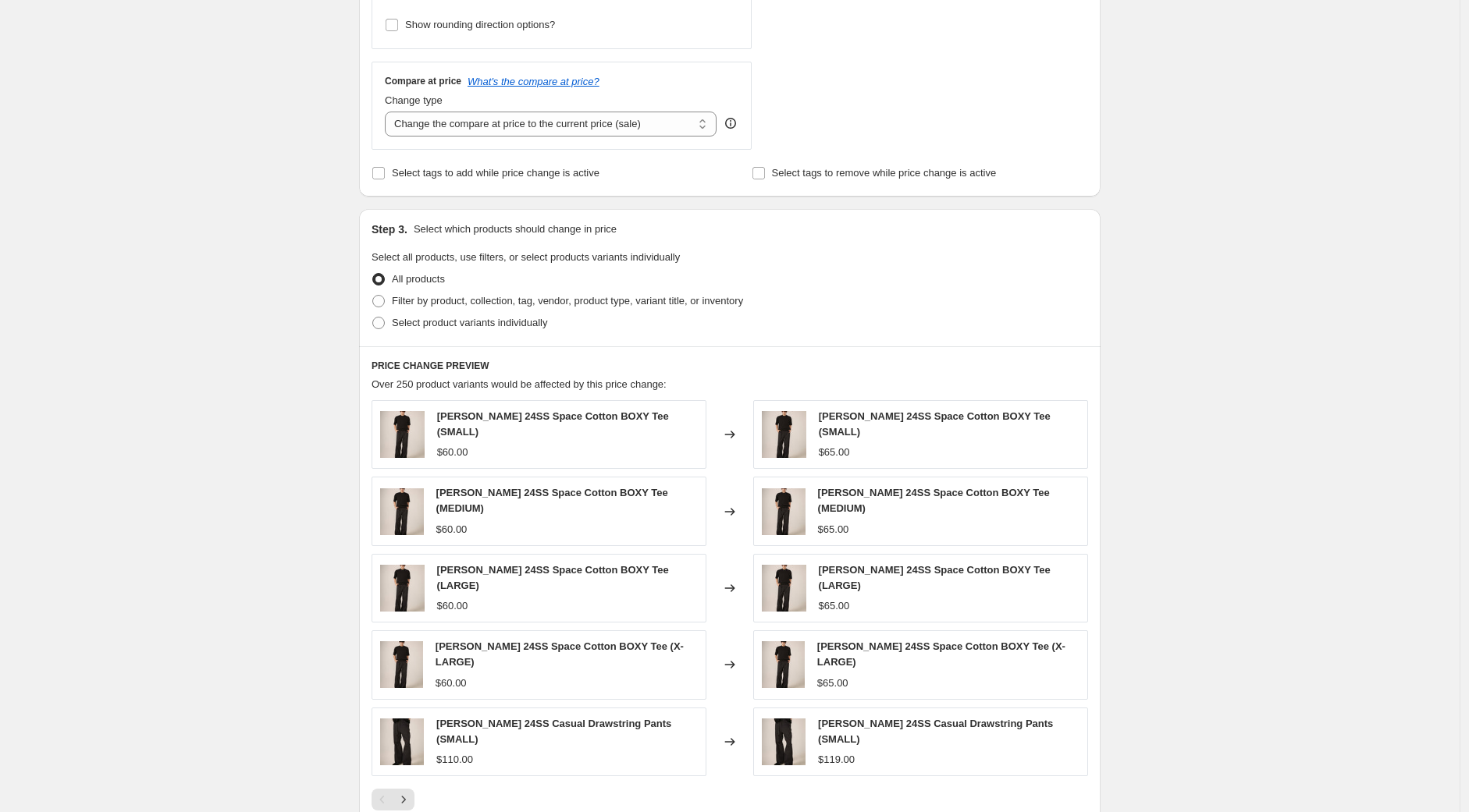
scroll to position [606, 0]
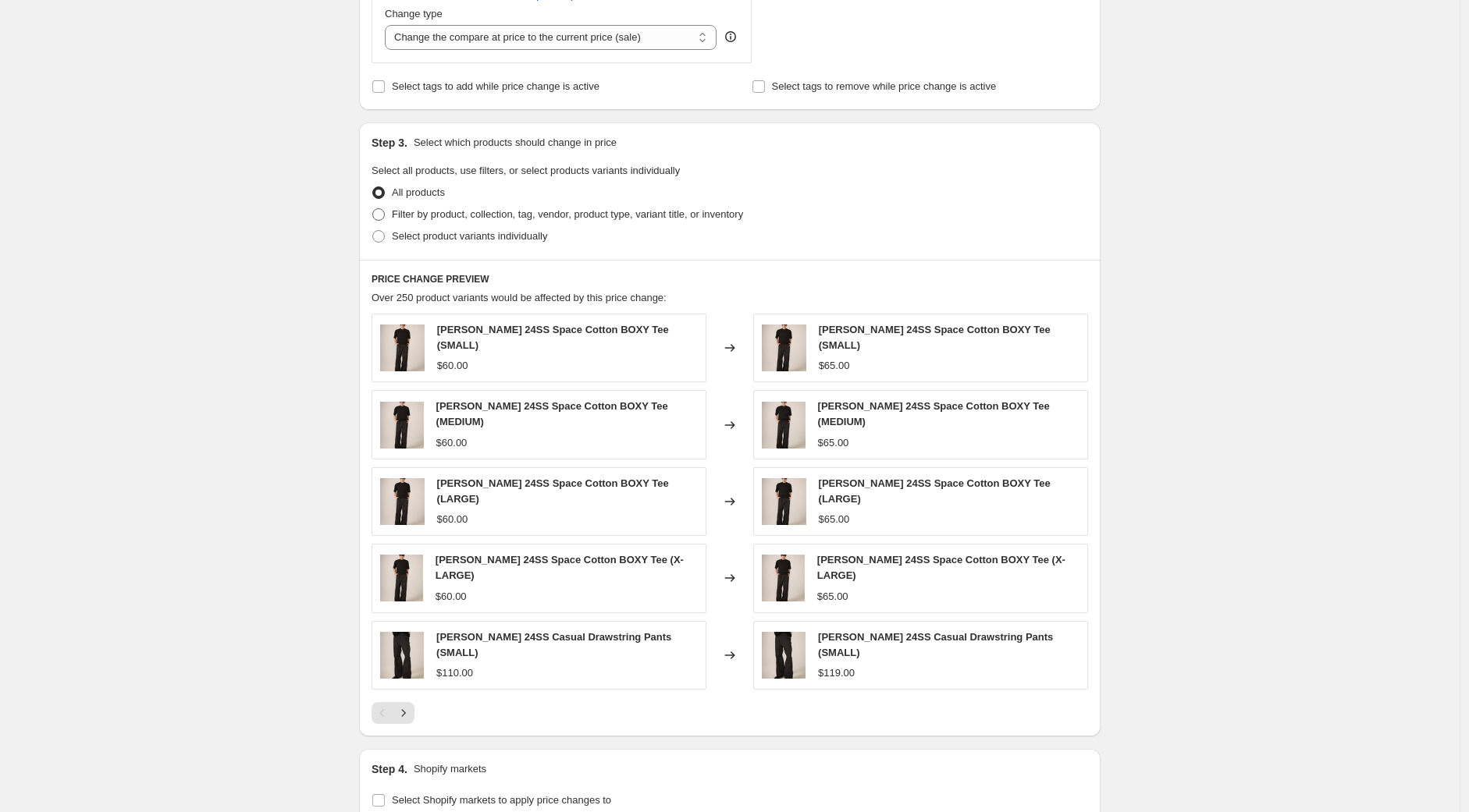
click at [375, 214] on span at bounding box center [378, 215] width 14 height 14
click at [373, 209] on input "Filter by product, collection, tag, vendor, product type, variant title, or inv…" at bounding box center [372, 209] width 1 height 1
radio input "true"
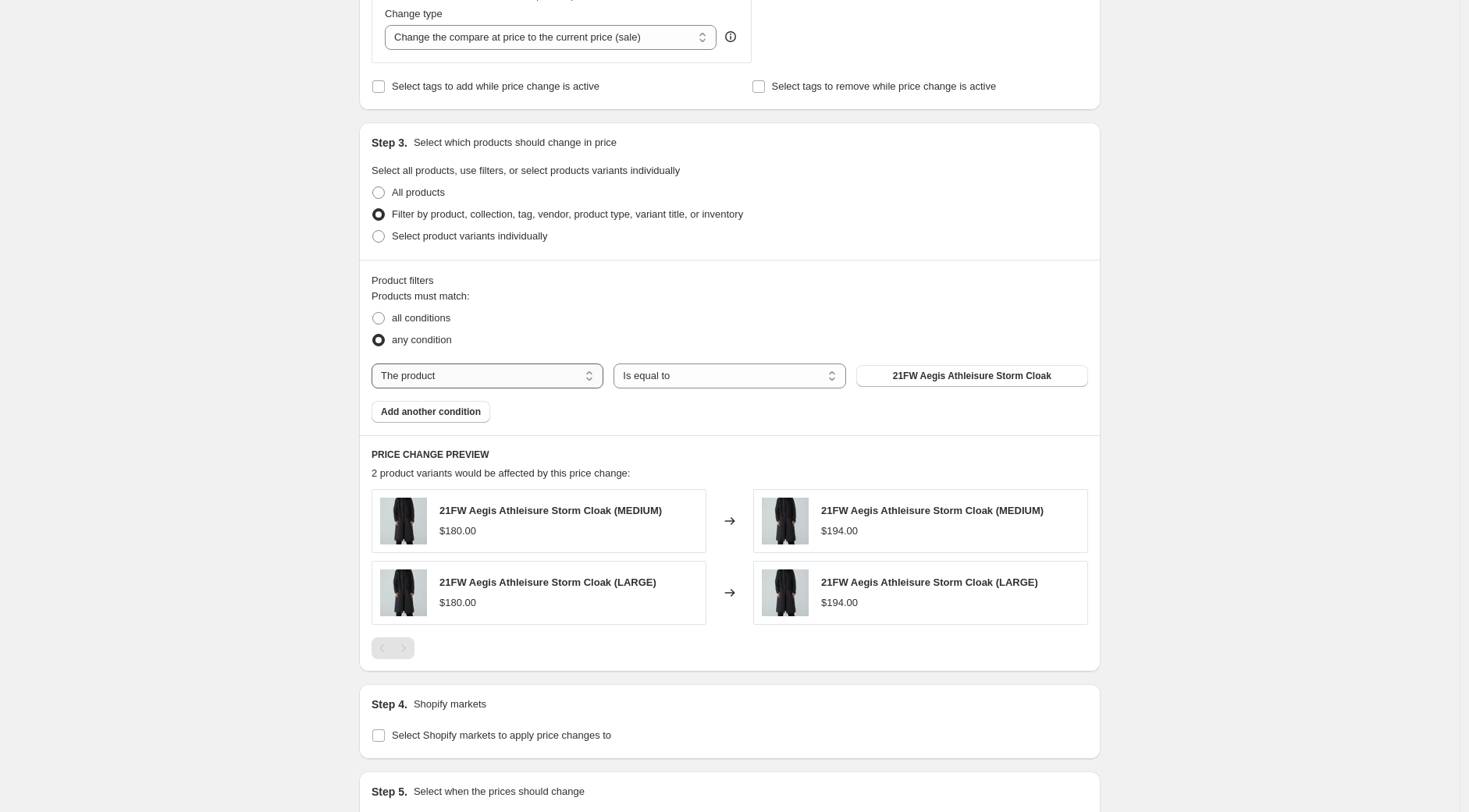
click at [485, 375] on select "The product The product's collection The product's tag The product's vendor The…" at bounding box center [487, 376] width 232 height 25
click at [546, 313] on div "all conditions" at bounding box center [729, 318] width 716 height 22
click at [501, 374] on select "The product The product's collection The product's tag The product's vendor The…" at bounding box center [487, 376] width 232 height 25
select select "collection"
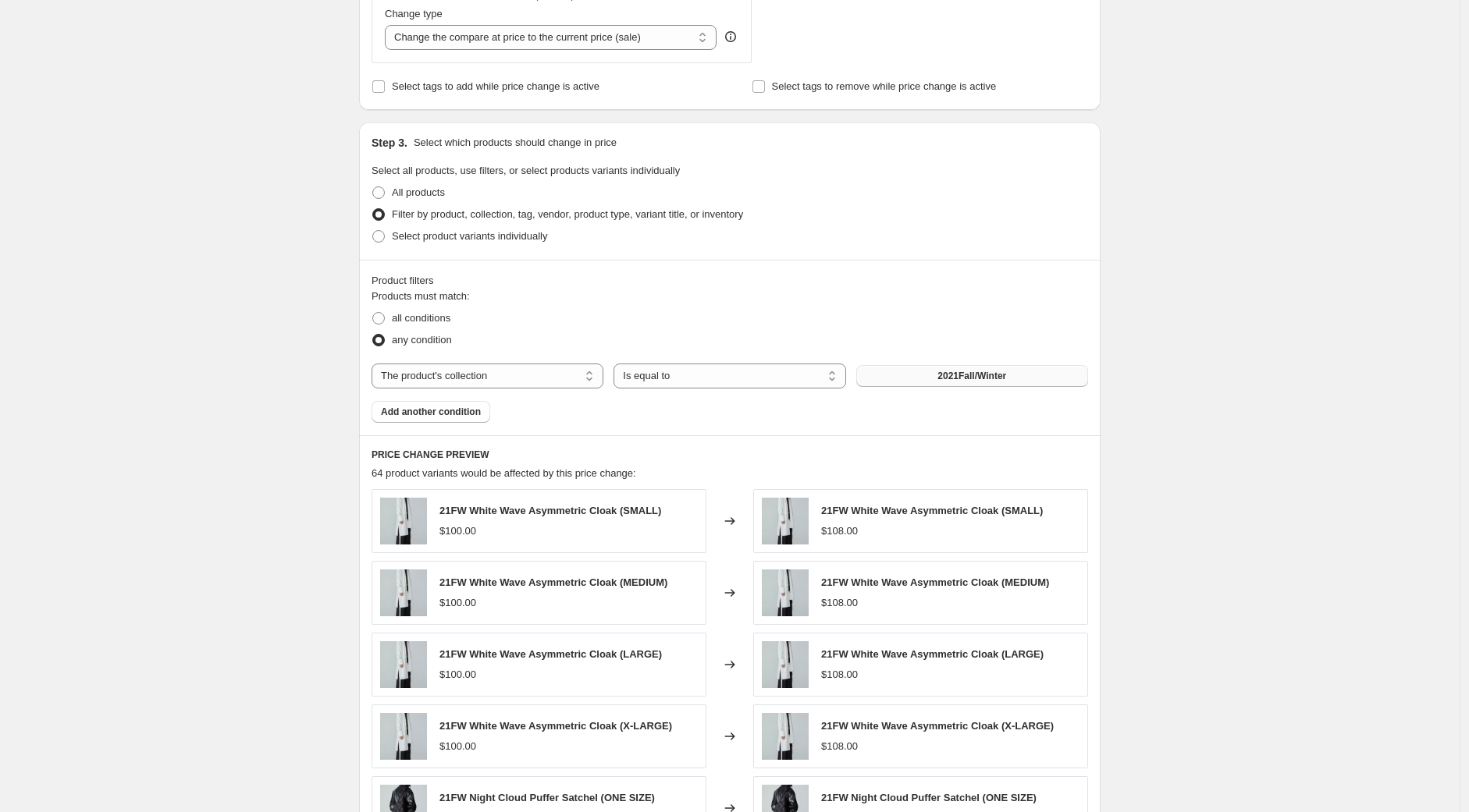
click at [987, 373] on span "2021Fall/Winter" at bounding box center [972, 376] width 69 height 13
click at [437, 413] on span "Add another condition" at bounding box center [431, 412] width 100 height 13
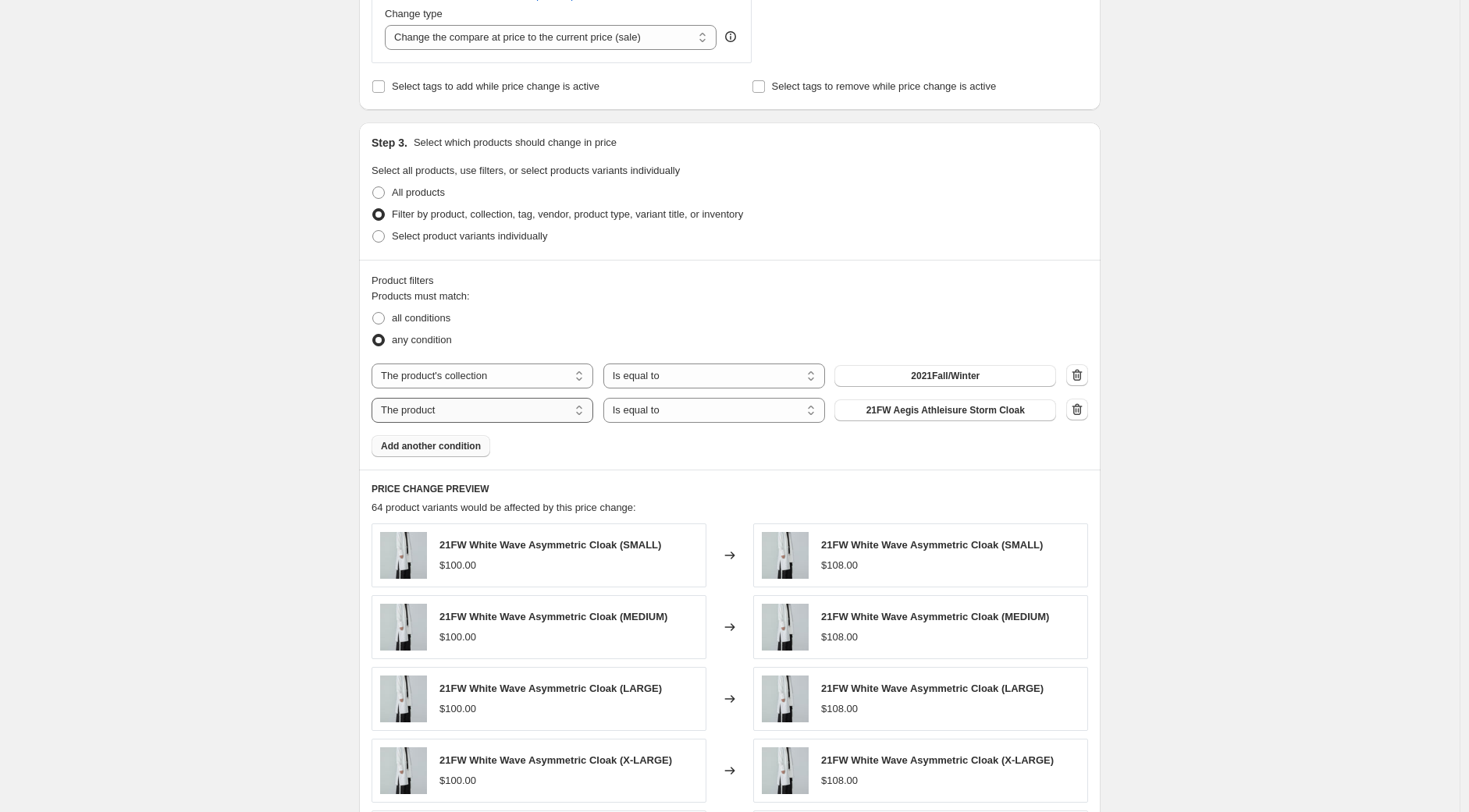
click at [497, 409] on select "The product The product's collection The product's tag The product's vendor The…" at bounding box center [482, 410] width 222 height 25
select select "collection"
click at [937, 414] on span "2021Fall/Winter" at bounding box center [945, 410] width 69 height 13
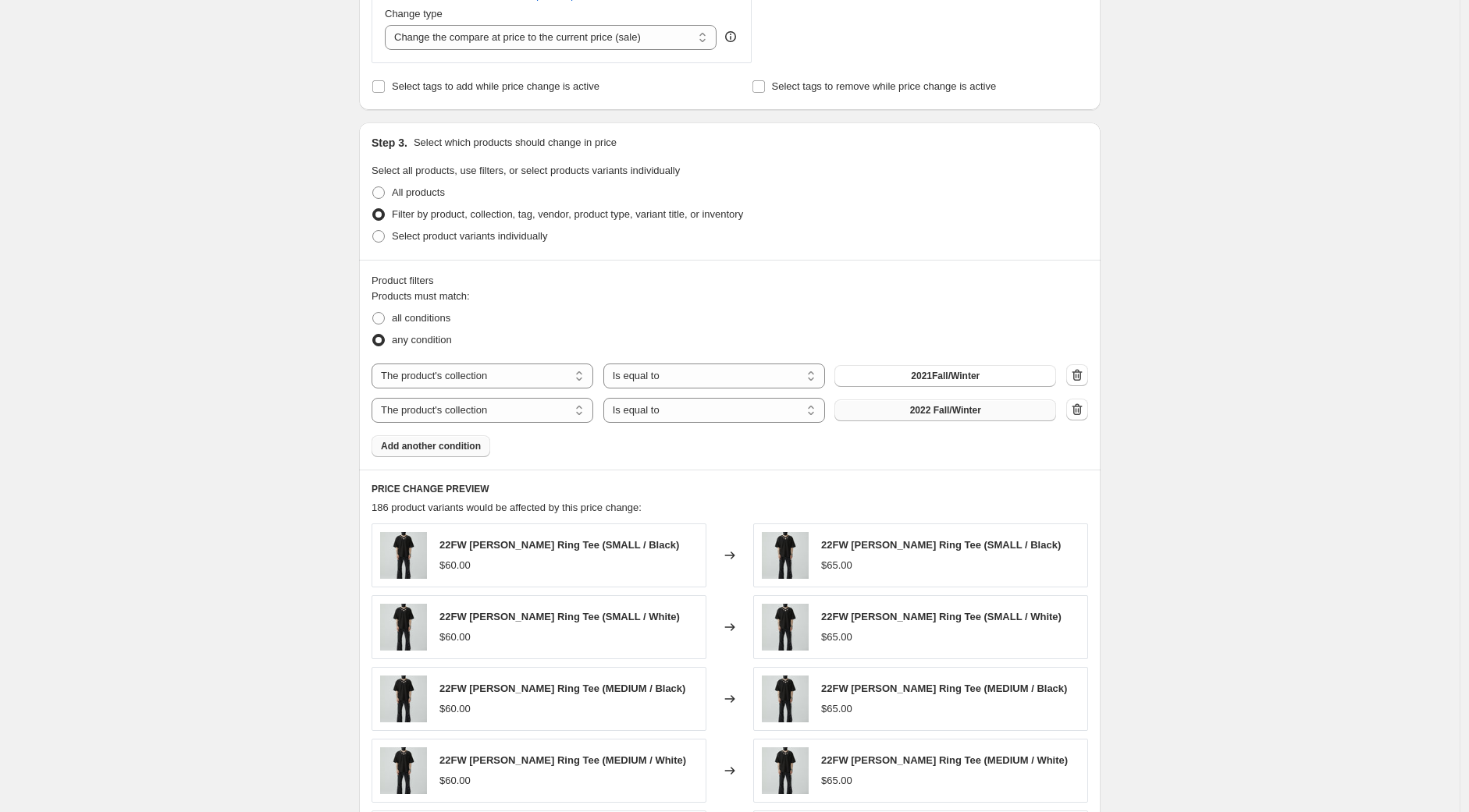
click at [435, 451] on span "Add another condition" at bounding box center [431, 446] width 100 height 13
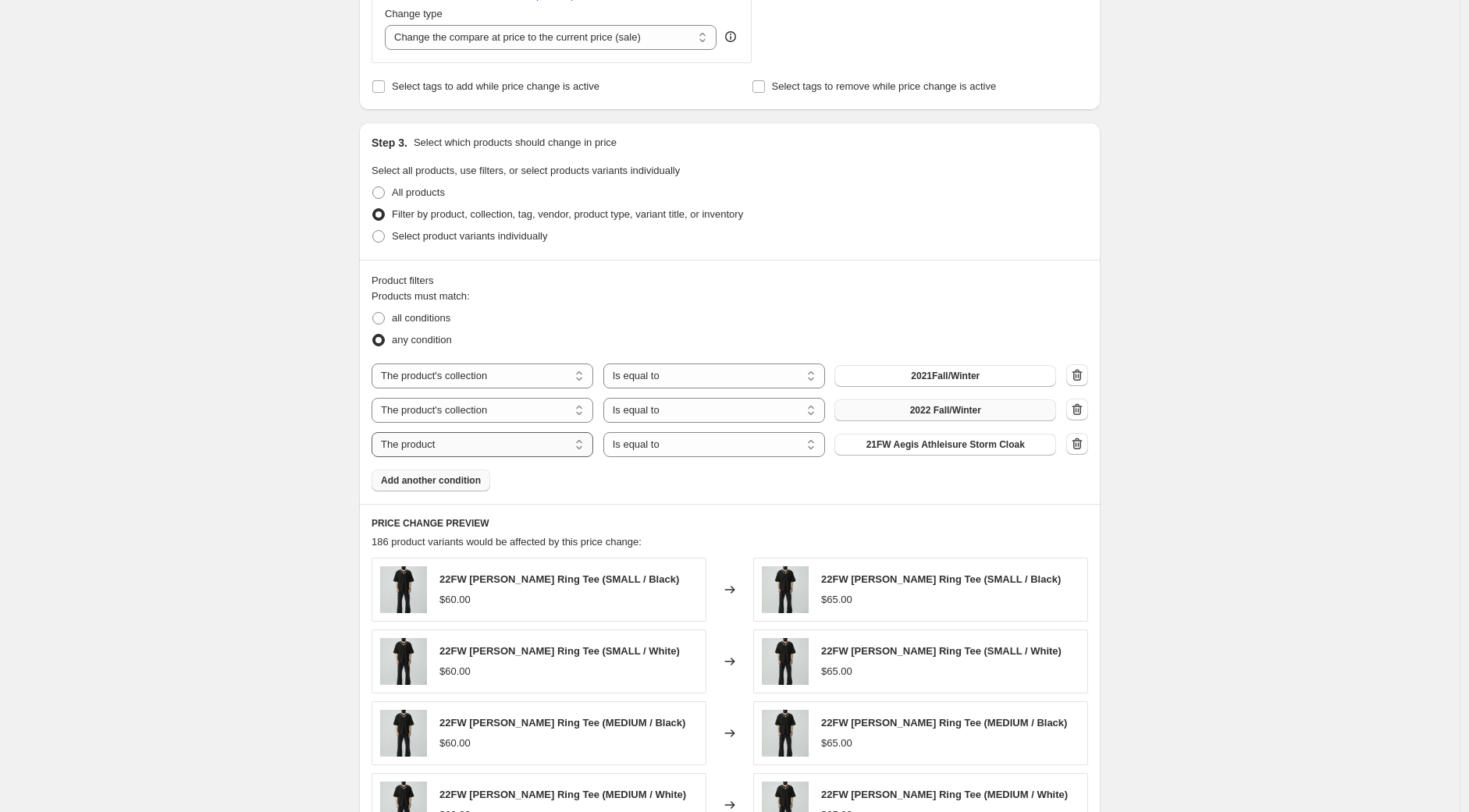
click at [493, 445] on select "The product The product's collection The product's tag The product's vendor The…" at bounding box center [482, 445] width 222 height 25
select select "collection"
click at [950, 443] on span "2021Fall/Winter" at bounding box center [945, 445] width 69 height 13
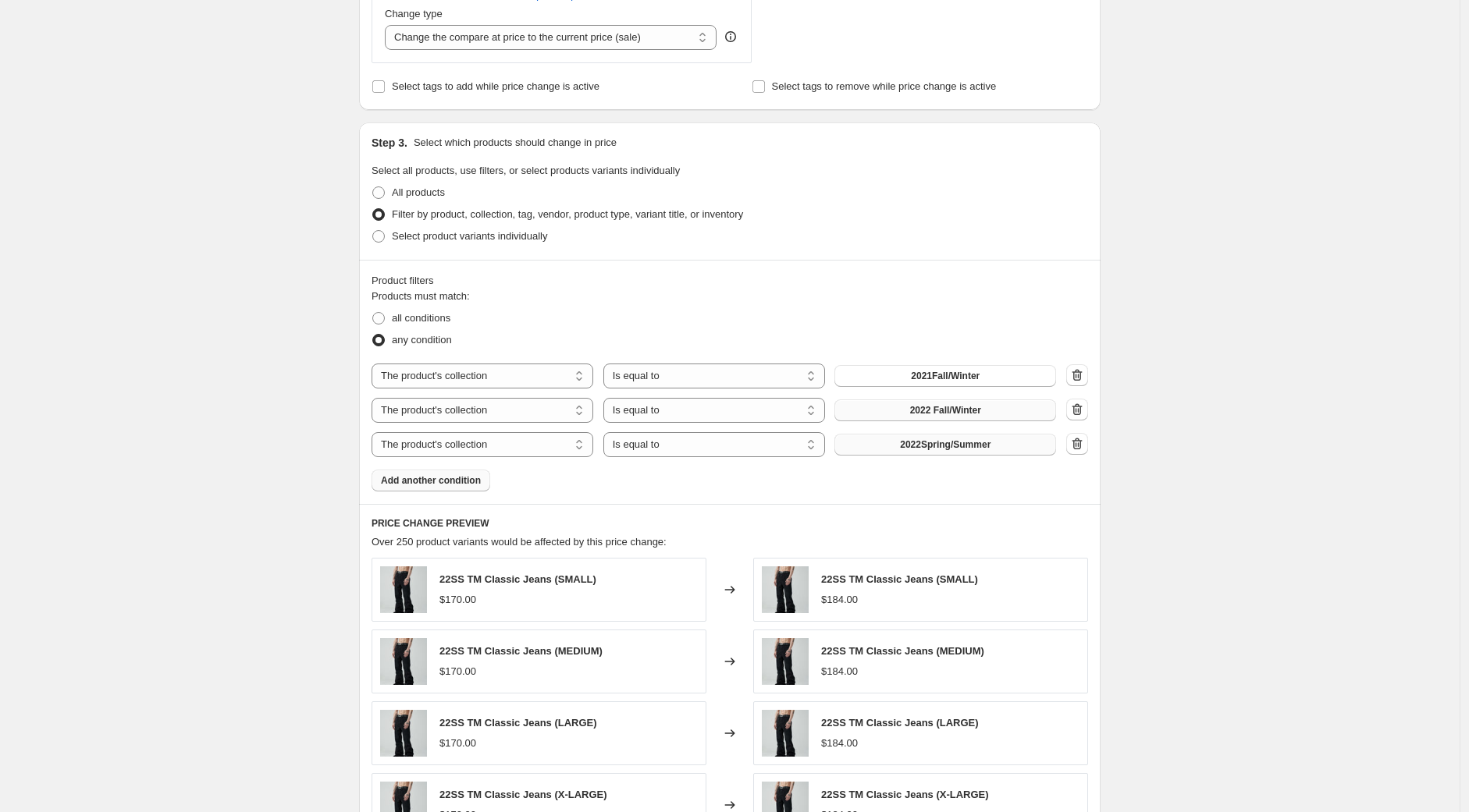
click at [445, 484] on span "Add another condition" at bounding box center [431, 481] width 100 height 13
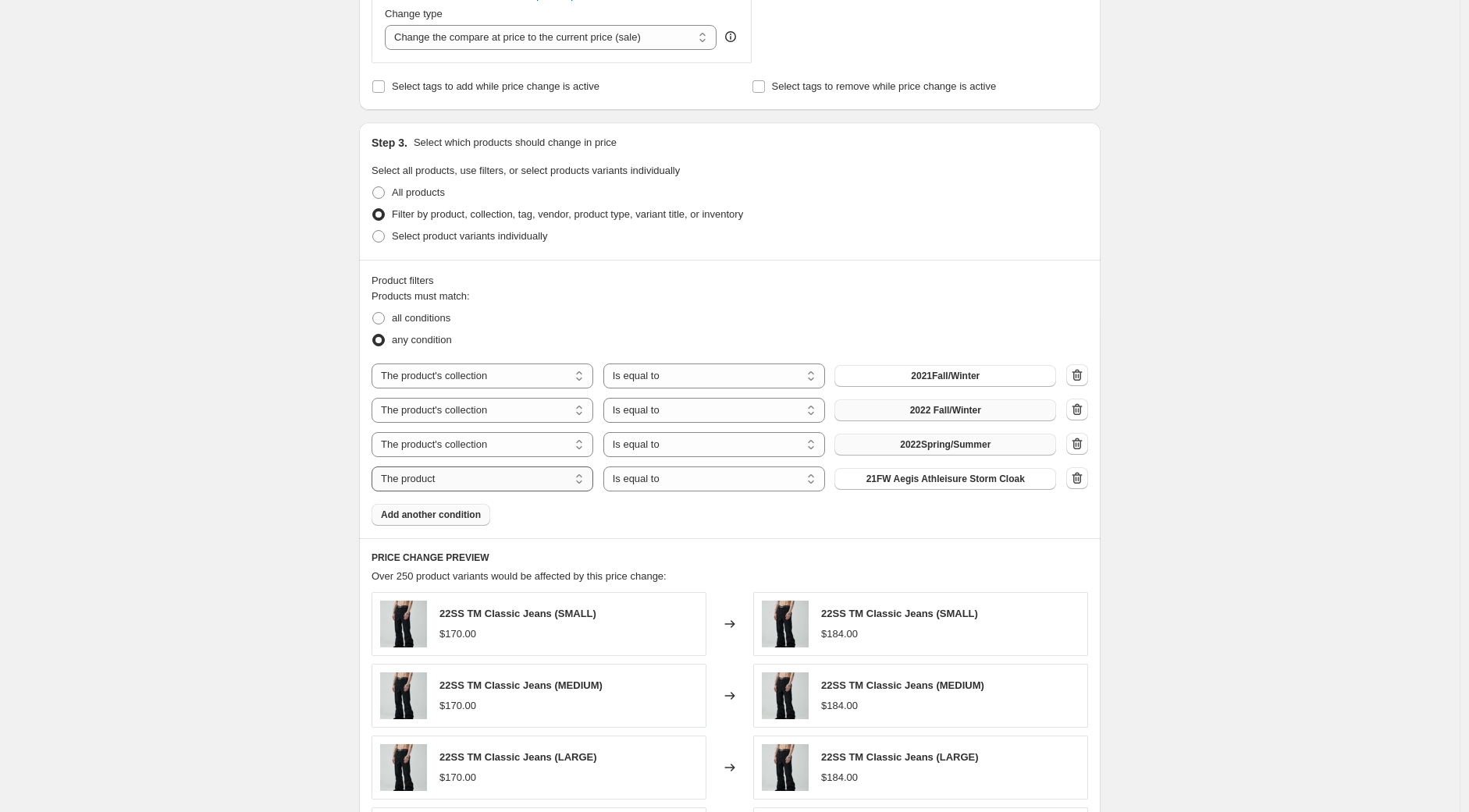
click at [495, 475] on select "The product The product's collection The product's tag The product's vendor The…" at bounding box center [482, 479] width 222 height 25
select select "collection"
click at [974, 480] on span "2021Fall/Winter" at bounding box center [945, 479] width 69 height 13
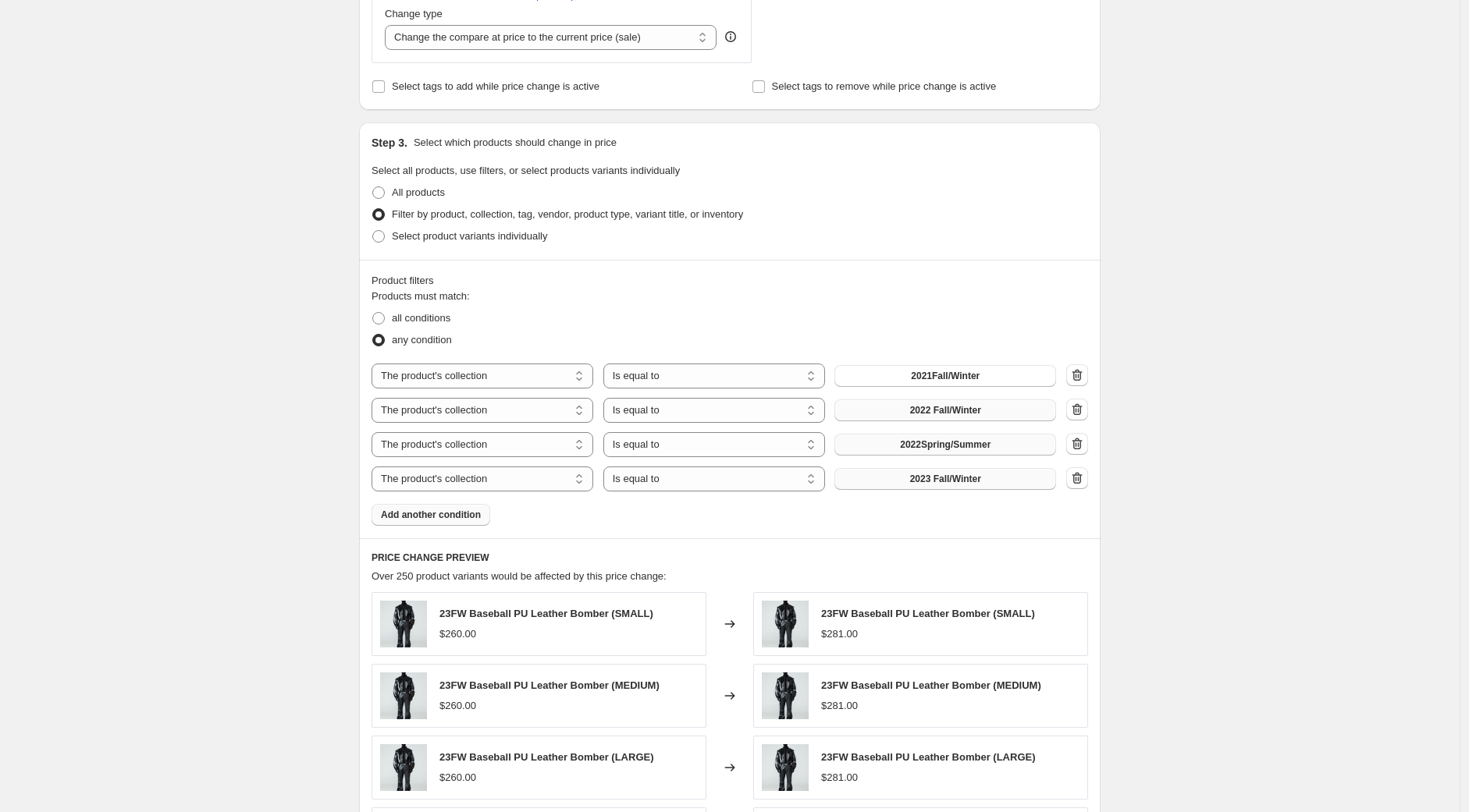
click at [439, 522] on button "Add another condition" at bounding box center [431, 515] width 119 height 22
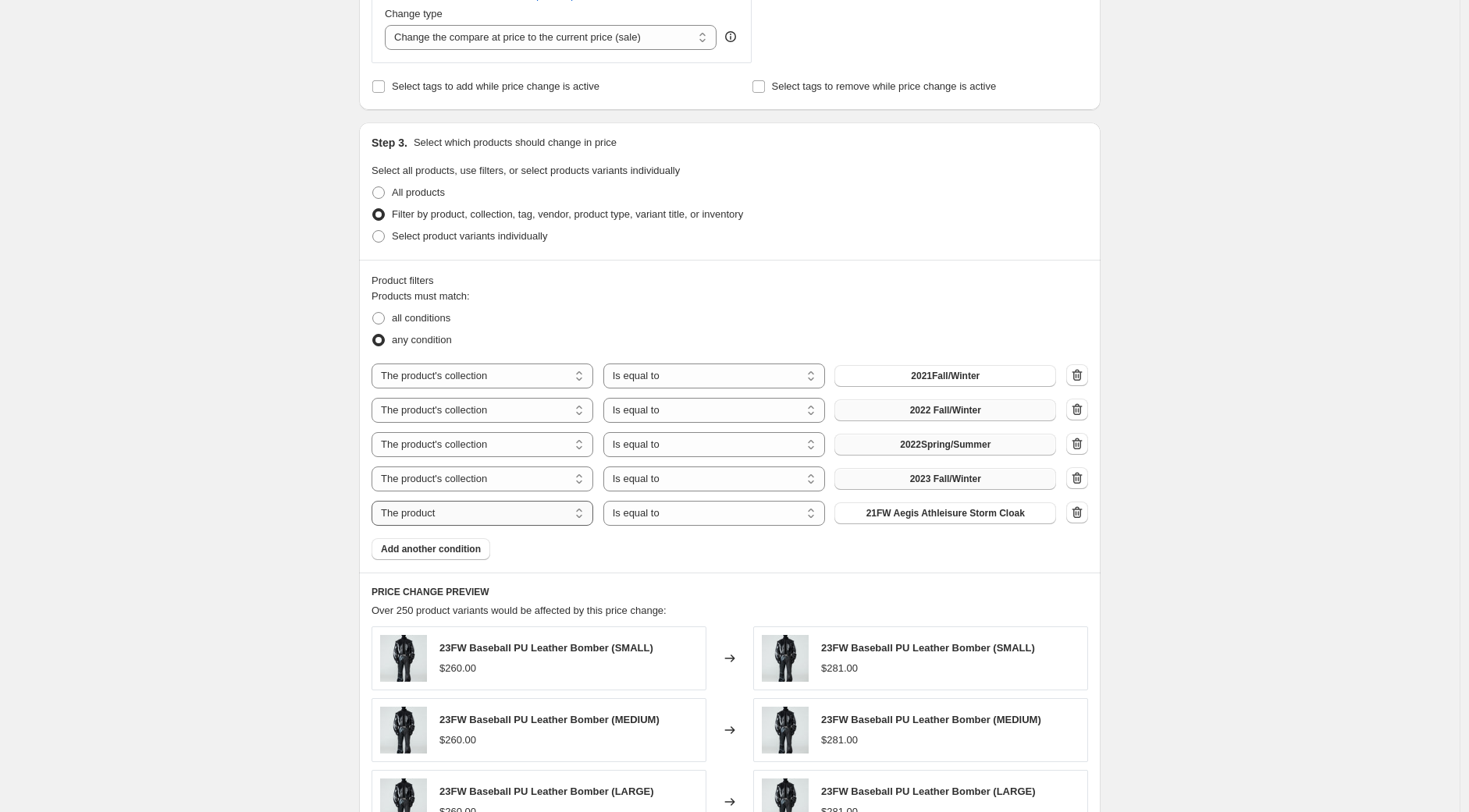
click at [494, 516] on select "The product The product's collection The product's tag The product's vendor The…" at bounding box center [482, 513] width 222 height 25
select select "collection"
click at [955, 514] on span "2021Fall/Winter" at bounding box center [945, 513] width 69 height 13
click at [438, 554] on span "Add another condition" at bounding box center [431, 549] width 100 height 13
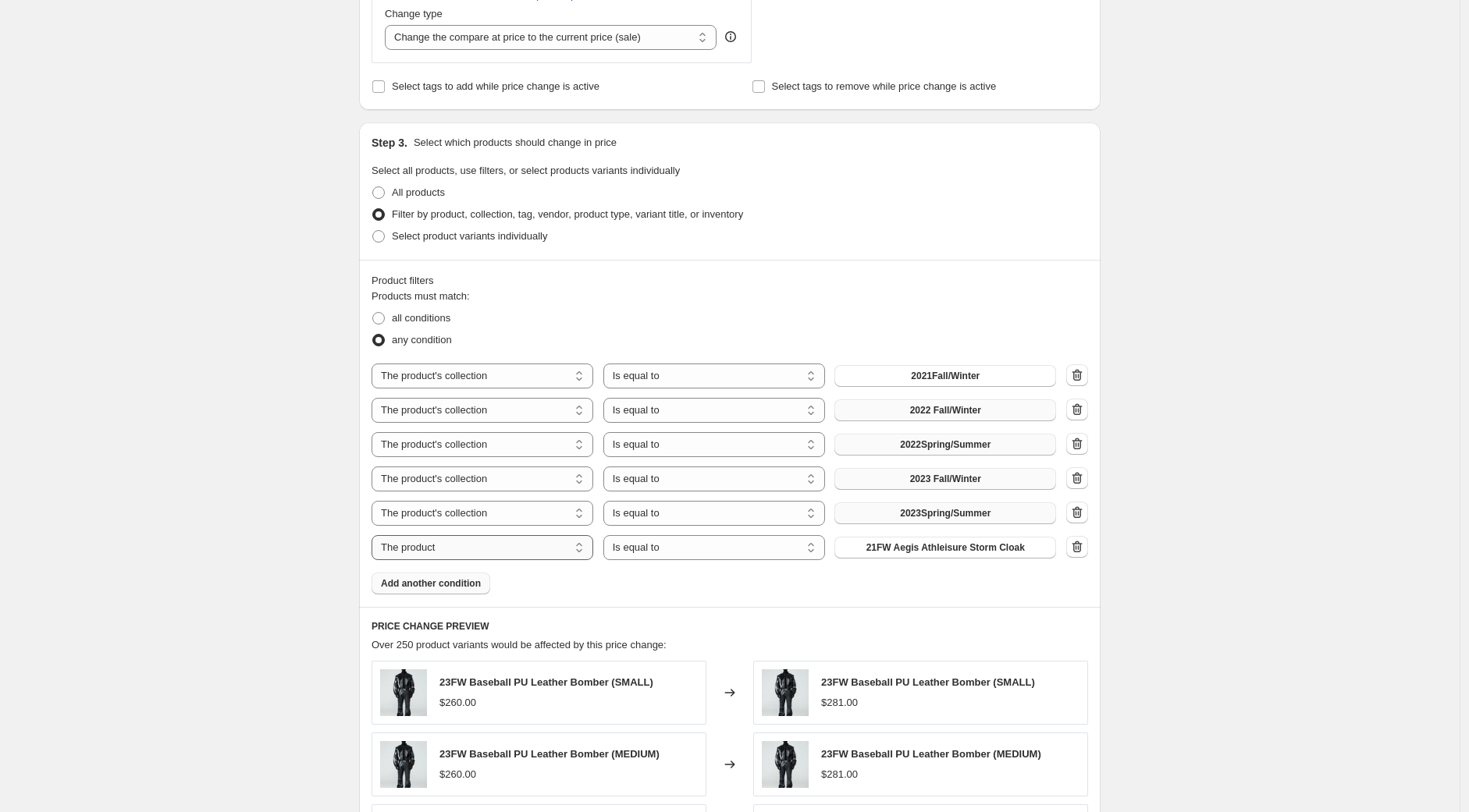
click at [514, 547] on select "The product The product's collection The product's tag The product's vendor The…" at bounding box center [482, 548] width 222 height 25
select select "collection"
click at [953, 543] on span "2021Fall/Winter" at bounding box center [945, 548] width 69 height 13
click at [439, 580] on span "Add another condition" at bounding box center [431, 584] width 100 height 13
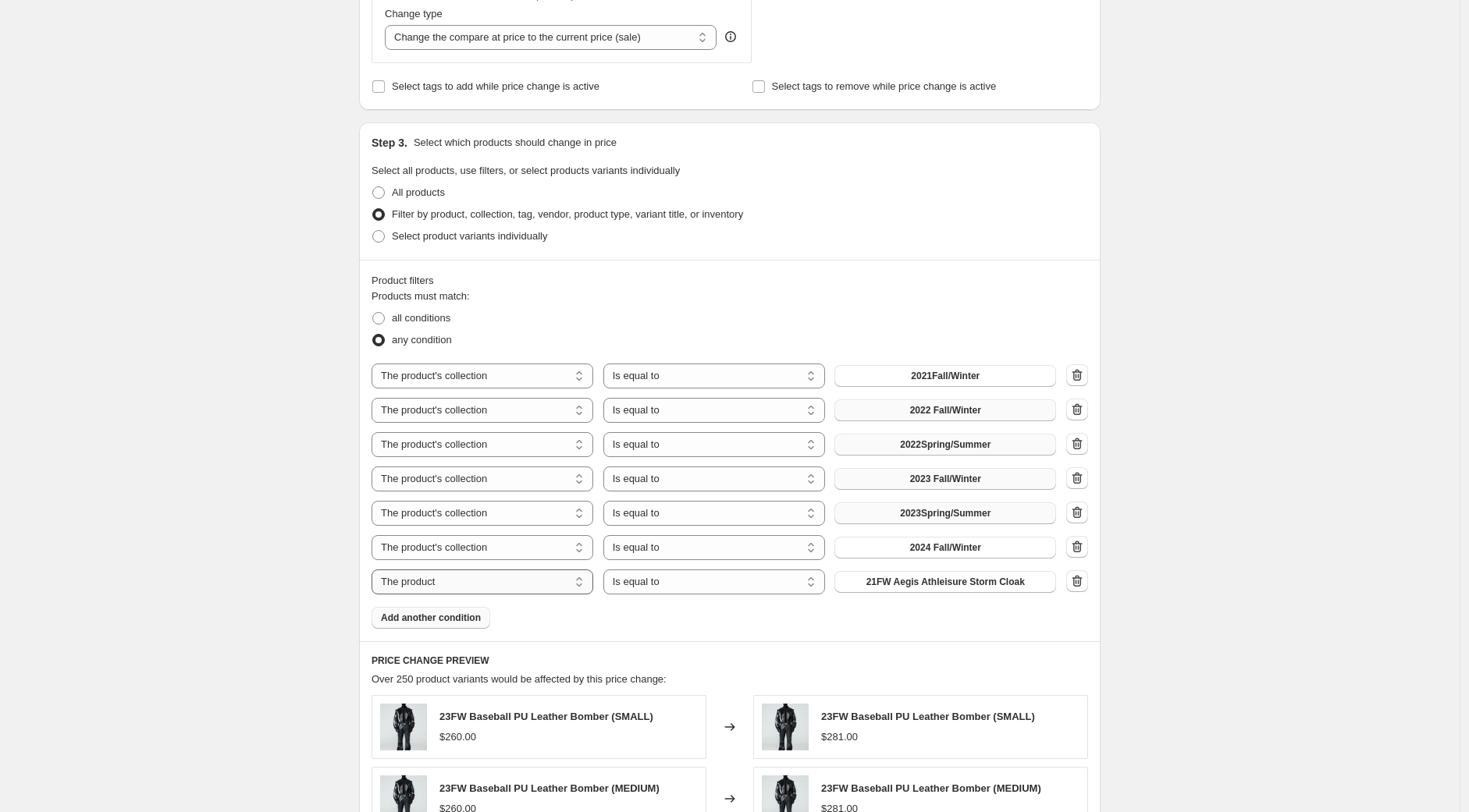
click at [460, 579] on select "The product The product's collection The product's tag The product's vendor The…" at bounding box center [482, 582] width 222 height 25
select select "collection"
click at [972, 588] on span "2021Fall/Winter" at bounding box center [945, 582] width 69 height 13
click at [450, 619] on span "Add another condition" at bounding box center [431, 618] width 100 height 13
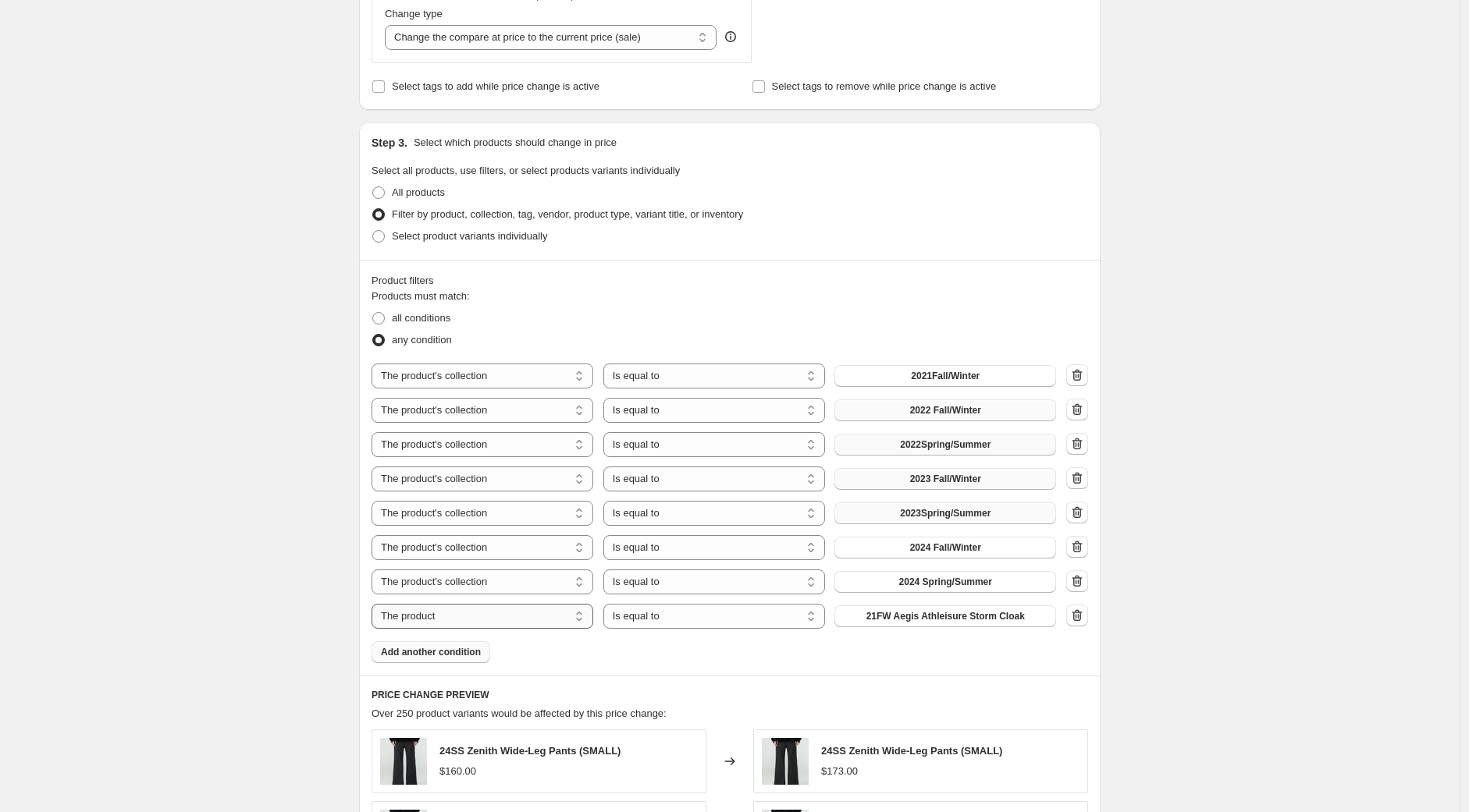
click at [479, 620] on select "The product The product's collection The product's tag The product's vendor The…" at bounding box center [482, 617] width 222 height 25
select select "collection"
click at [948, 623] on span "2021Fall/Winter" at bounding box center [945, 617] width 69 height 13
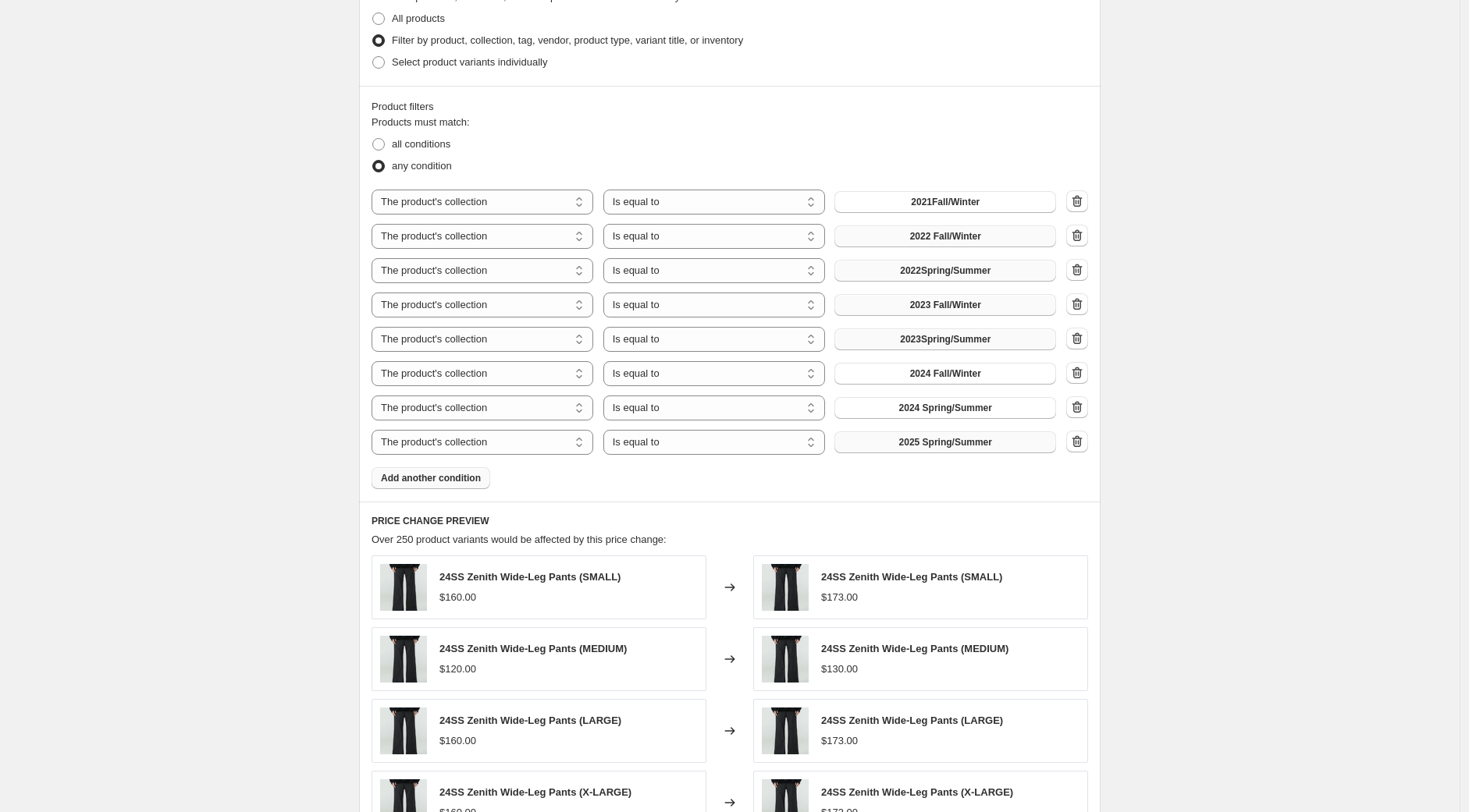
scroll to position [867, 0]
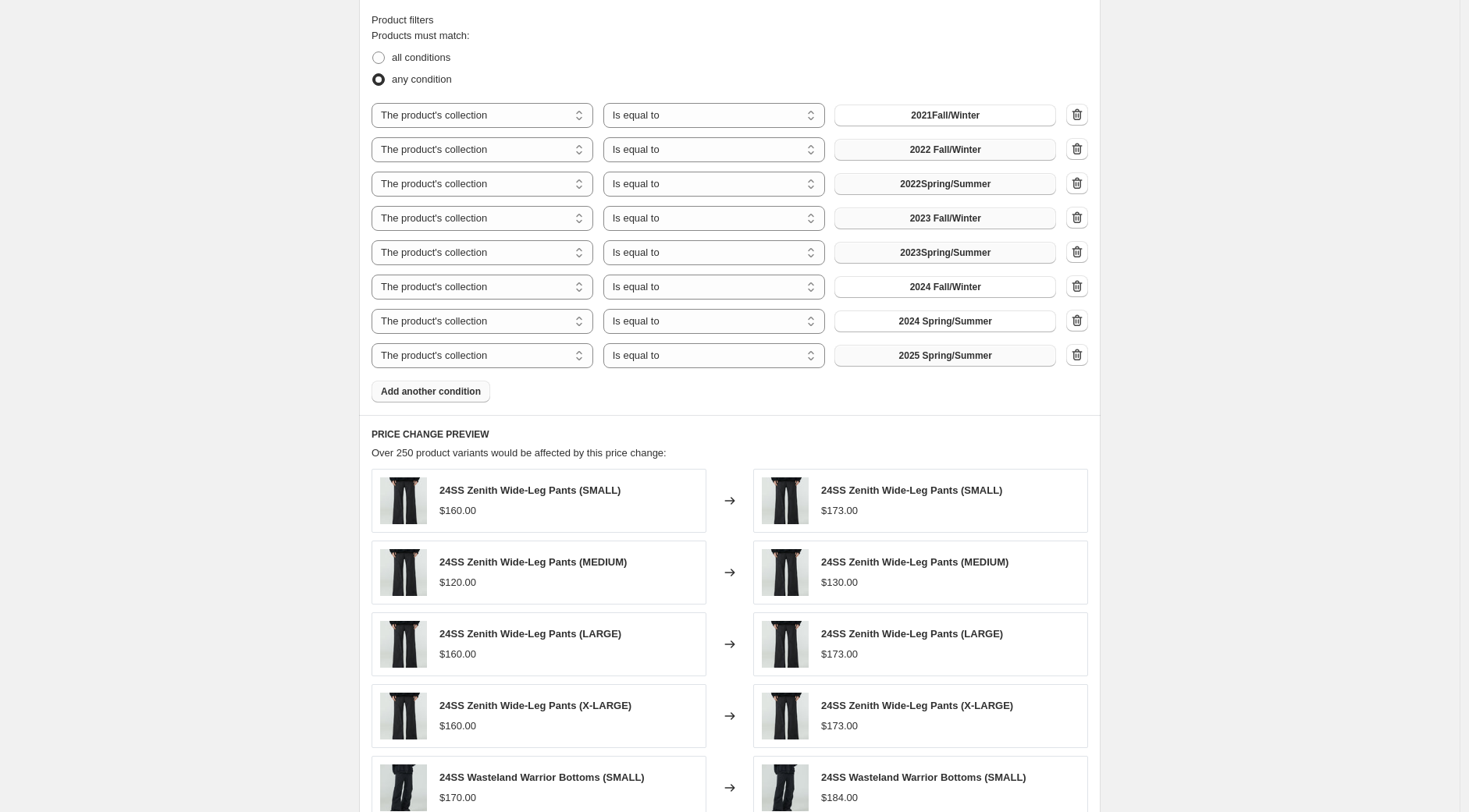
click at [445, 397] on span "Add another condition" at bounding box center [431, 392] width 100 height 13
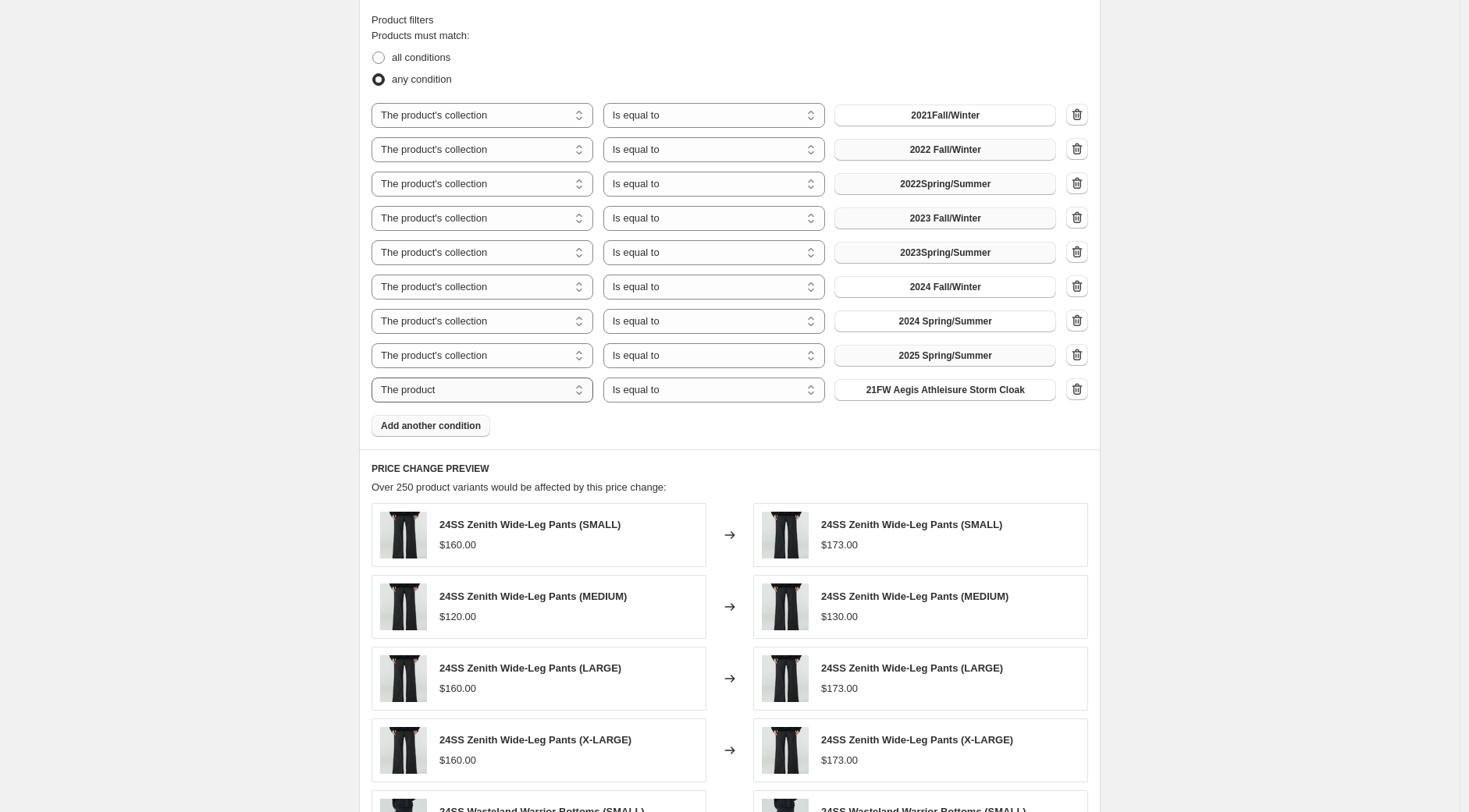
click at [459, 394] on select "The product The product's collection The product's tag The product's vendor The…" at bounding box center [482, 390] width 222 height 25
select select "collection"
click at [937, 395] on span "2021Fall/Winter" at bounding box center [945, 390] width 69 height 13
click at [443, 429] on span "Add another condition" at bounding box center [431, 426] width 100 height 13
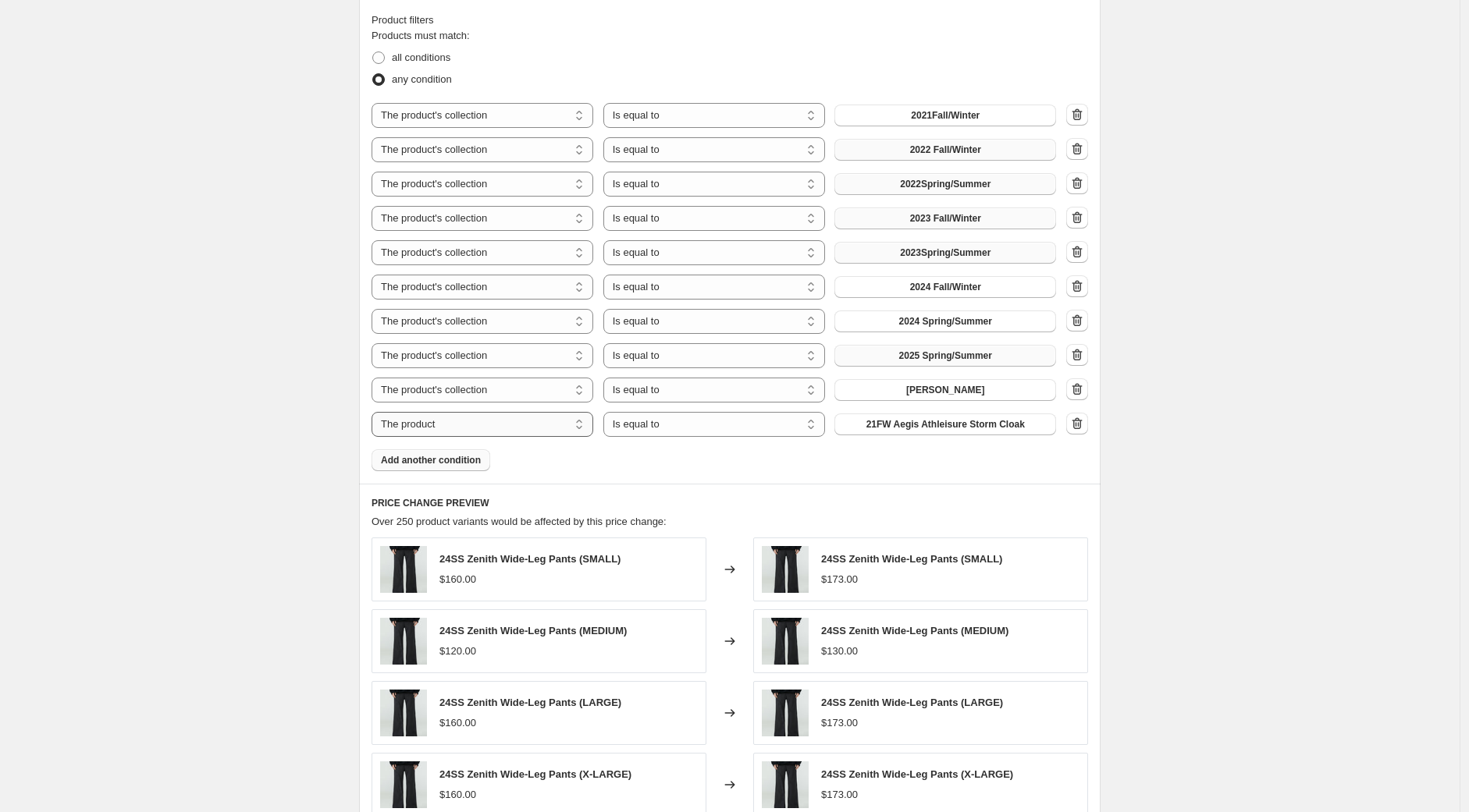
click at [482, 430] on select "The product The product's collection The product's tag The product's vendor The…" at bounding box center [482, 424] width 222 height 25
select select "collection"
click at [937, 425] on span "2021Fall/Winter" at bounding box center [945, 424] width 69 height 13
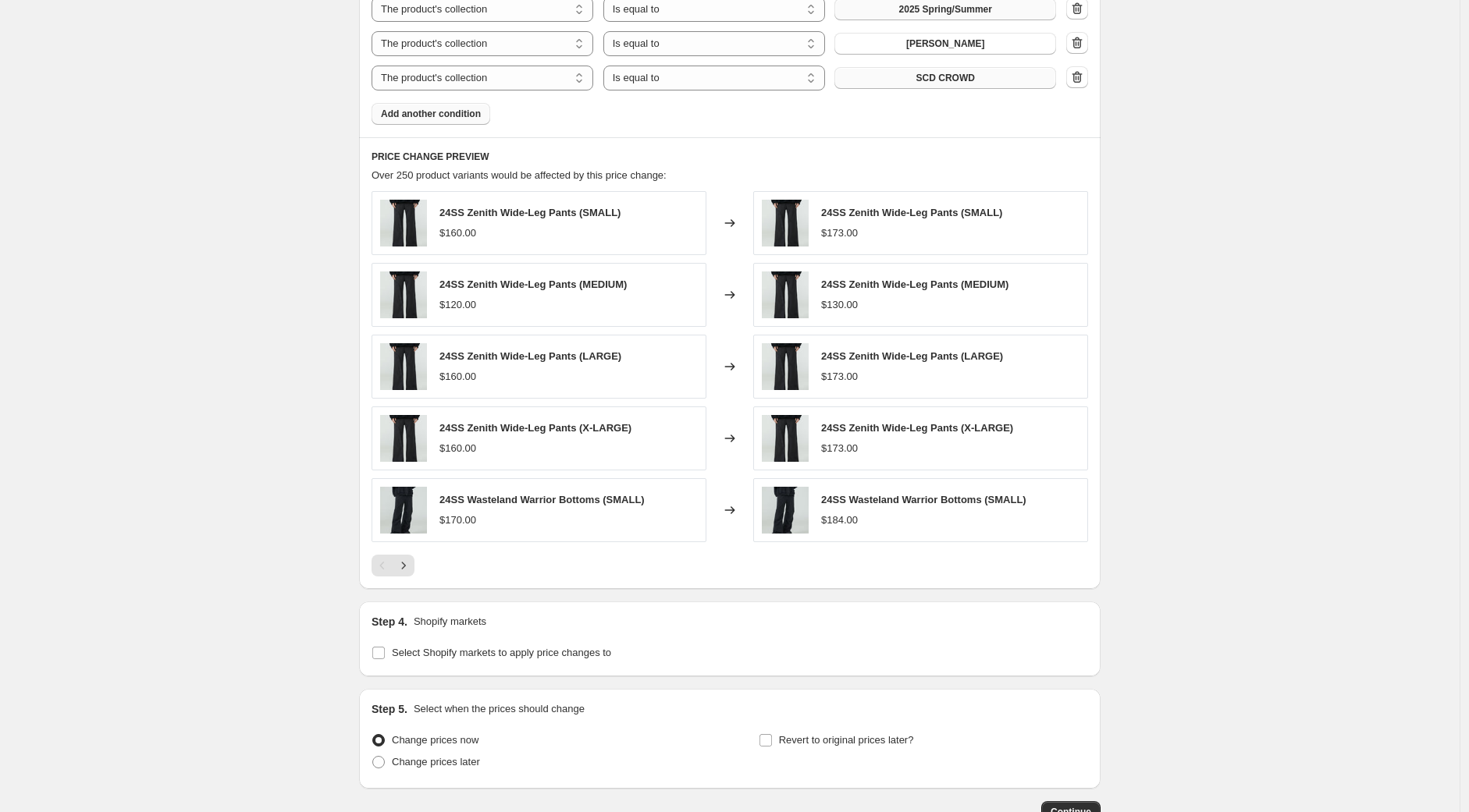
scroll to position [1321, 0]
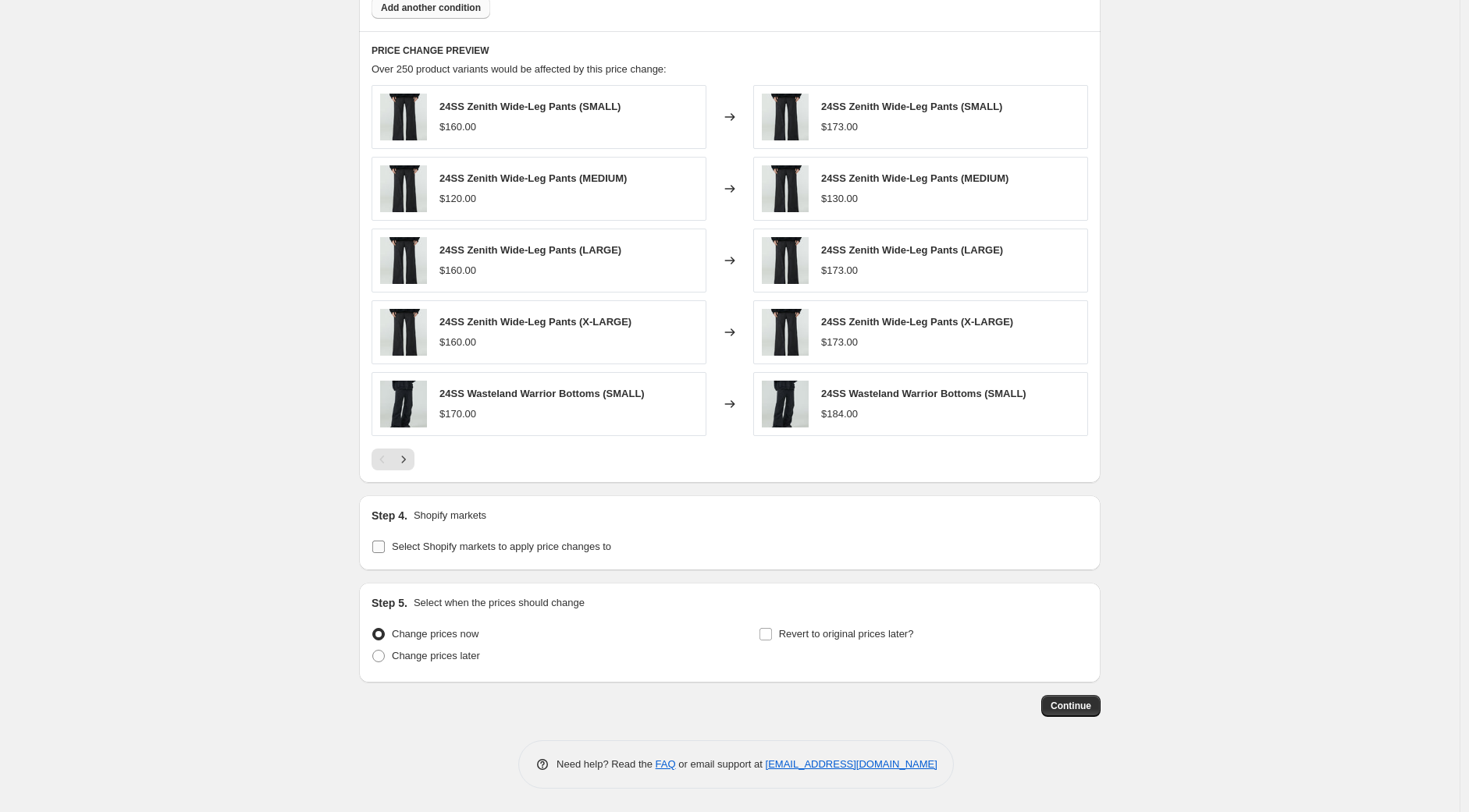
click at [380, 548] on input "Select Shopify markets to apply price changes to" at bounding box center [378, 547] width 13 height 13
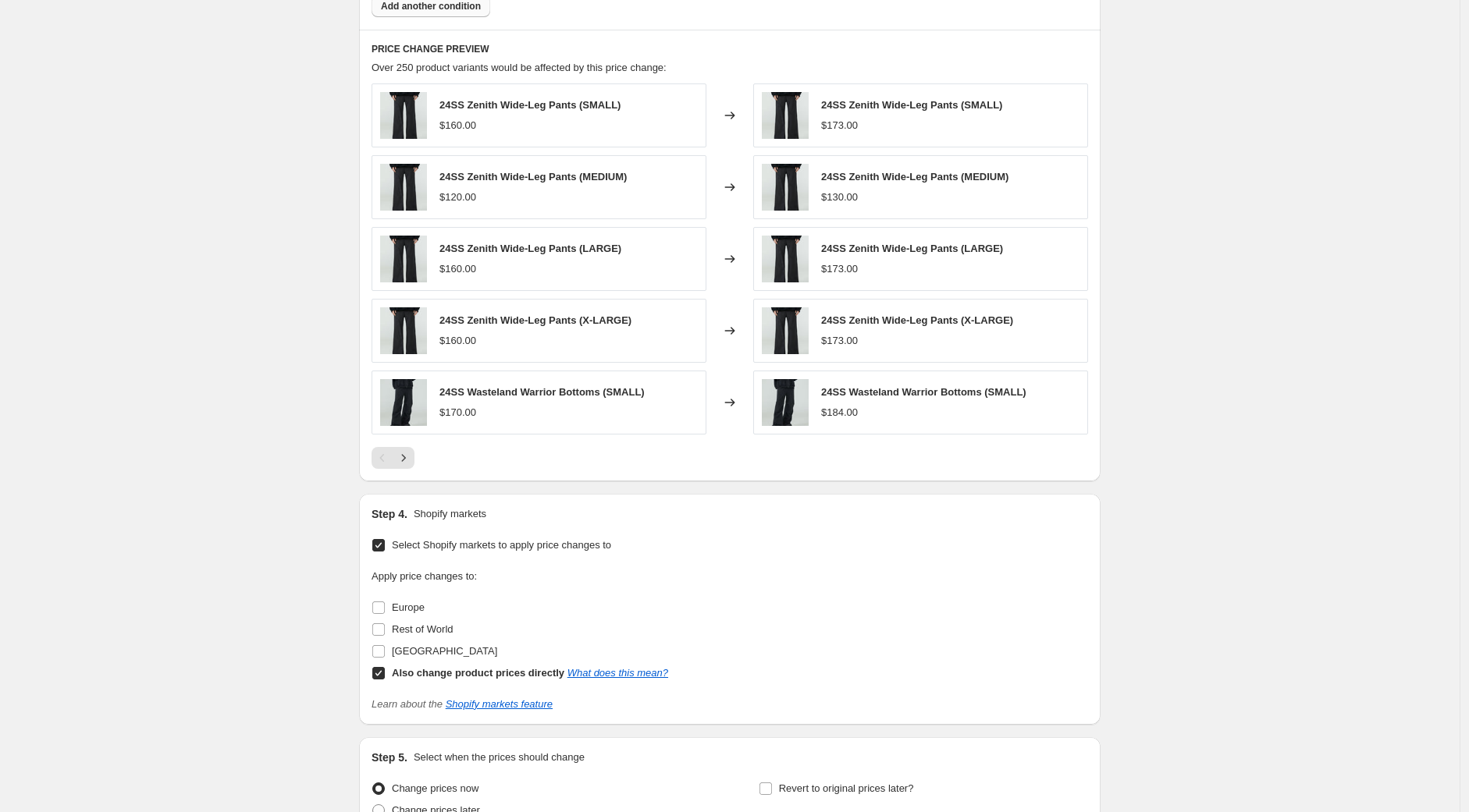
click at [381, 548] on input "Select Shopify markets to apply price changes to" at bounding box center [378, 546] width 13 height 13
checkbox input "false"
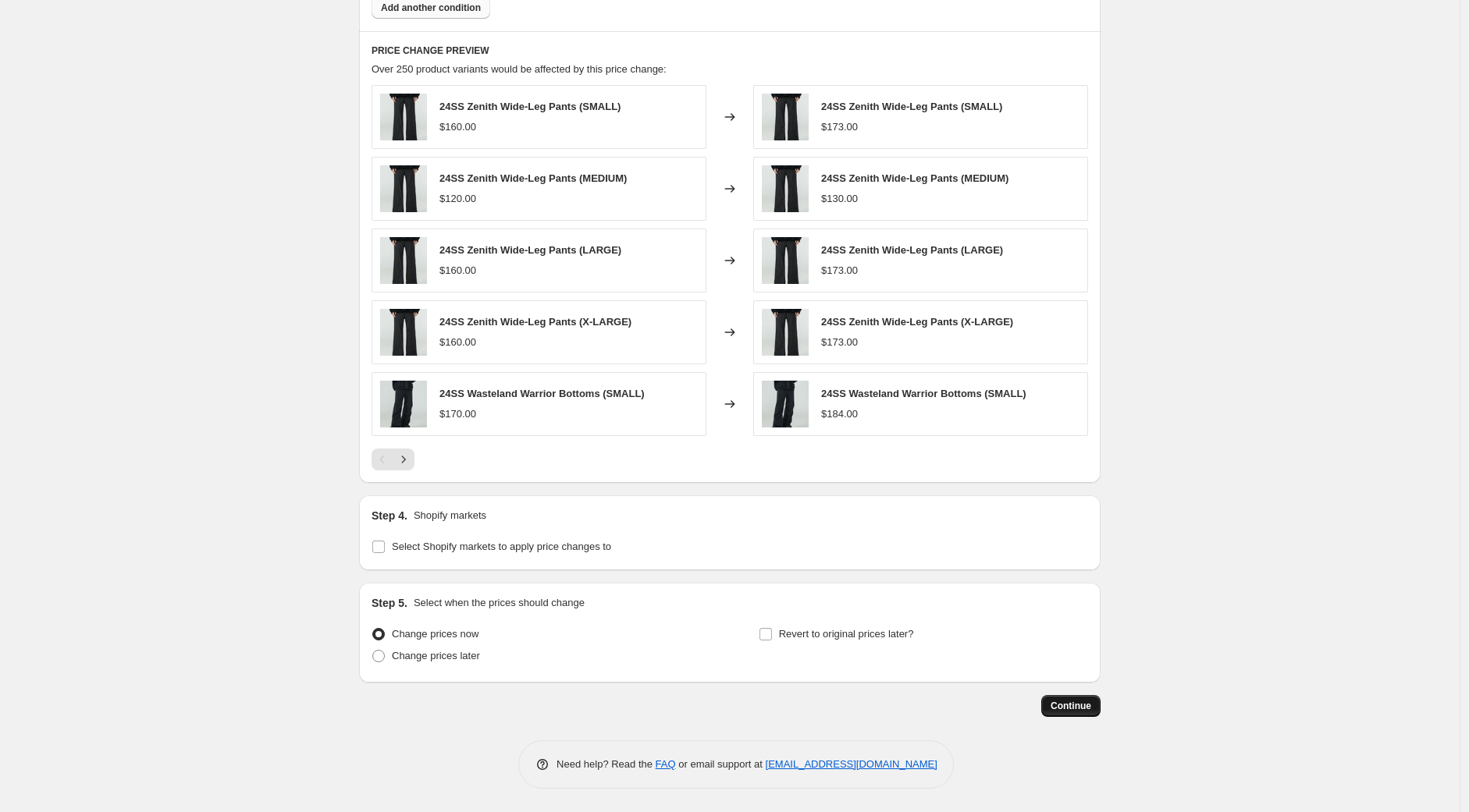
click at [1070, 707] on span "Continue" at bounding box center [1071, 706] width 41 height 13
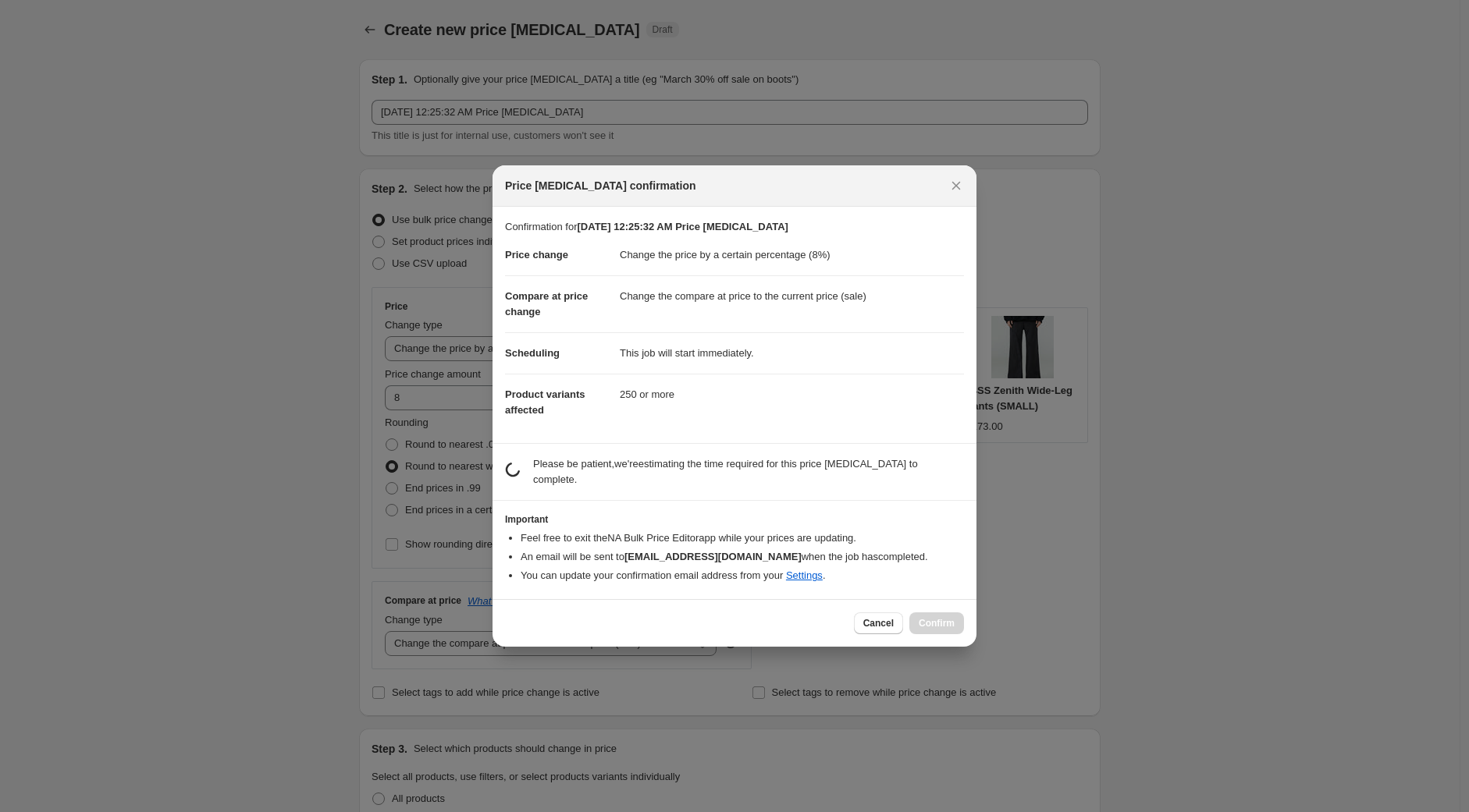
scroll to position [0, 0]
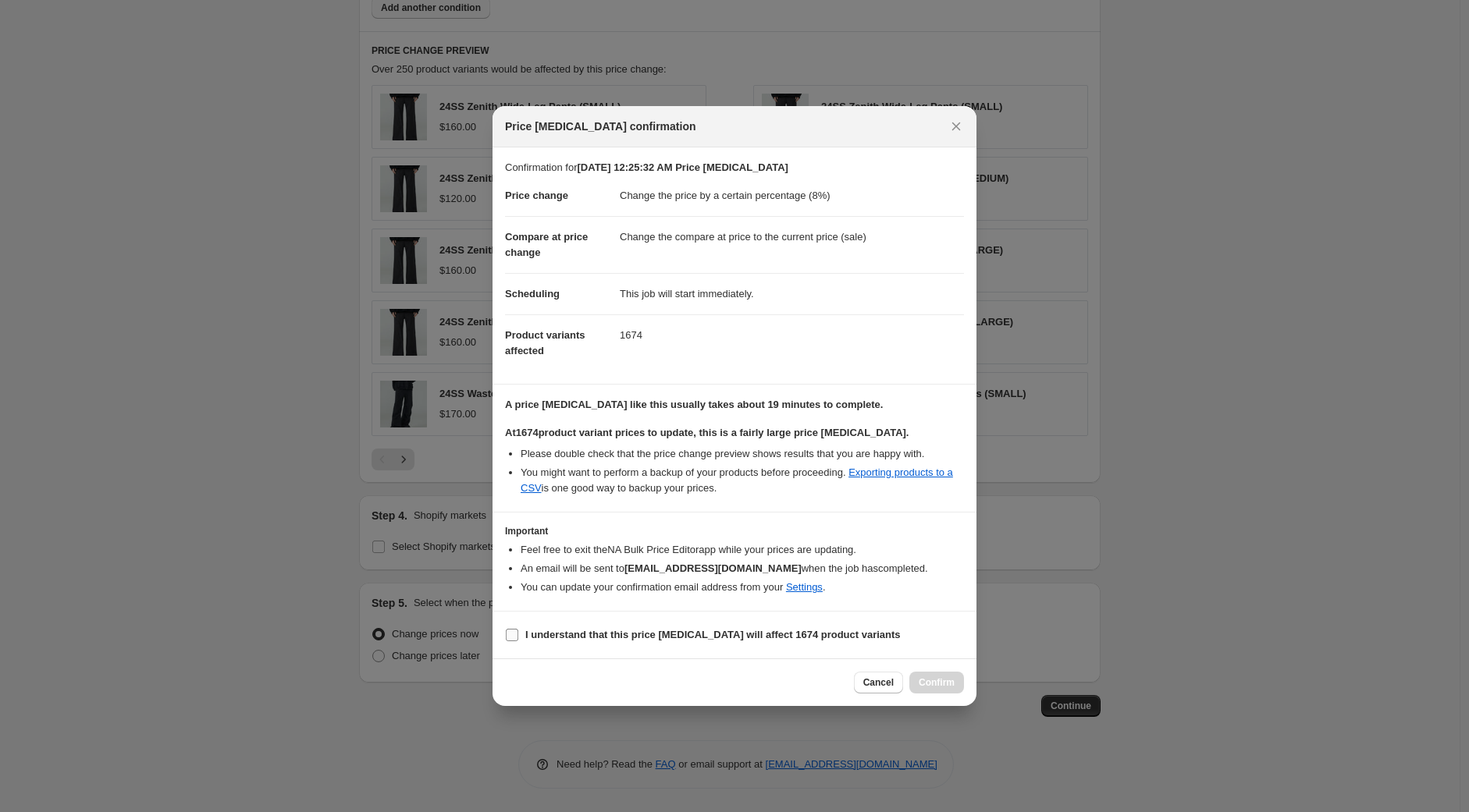
click at [506, 635] on input "I understand that this price change job will affect 1674 product variants" at bounding box center [512, 635] width 13 height 13
checkbox input "true"
click at [938, 686] on span "Confirm" at bounding box center [937, 683] width 36 height 13
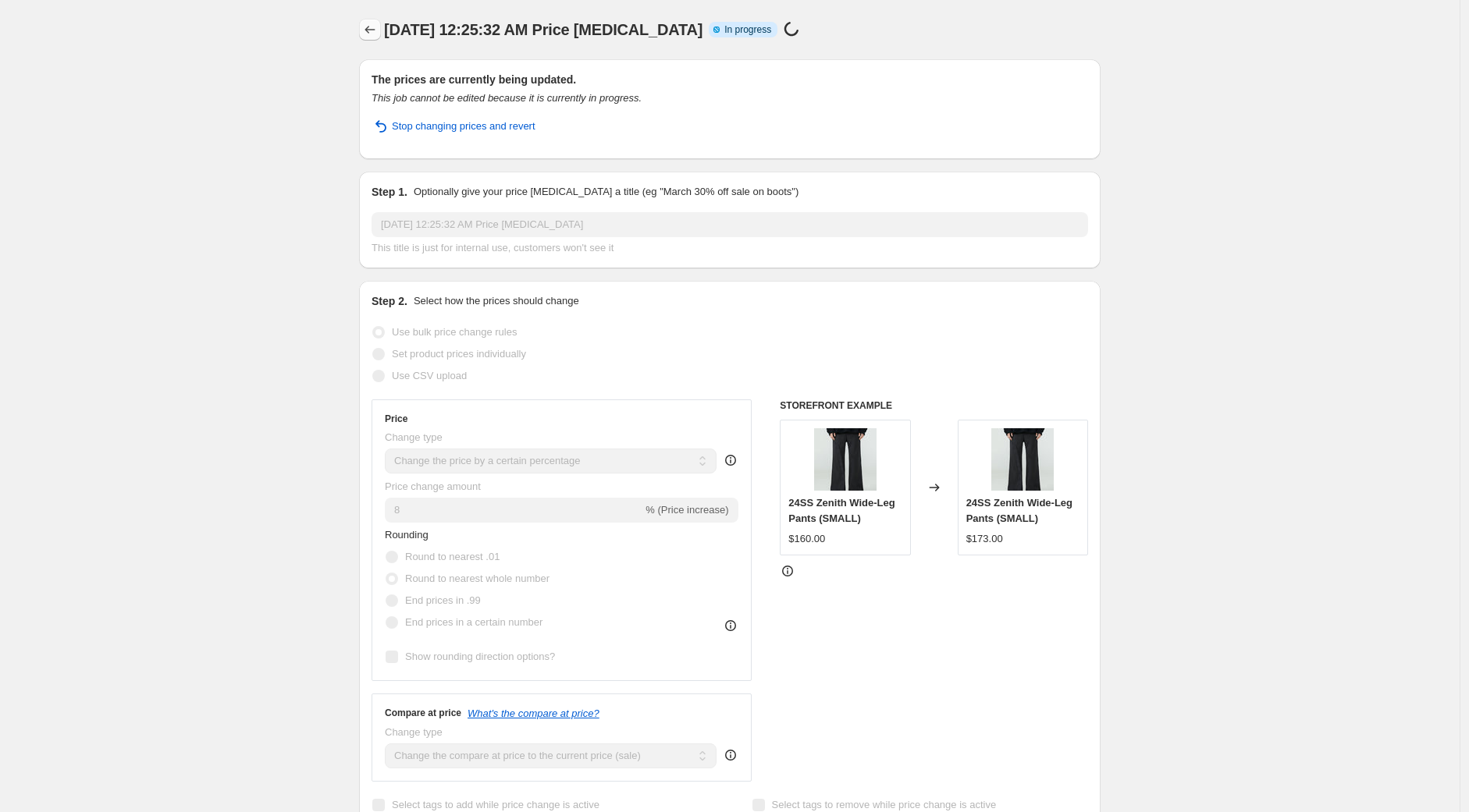
click at [375, 30] on icon "Price change jobs" at bounding box center [370, 30] width 16 height 16
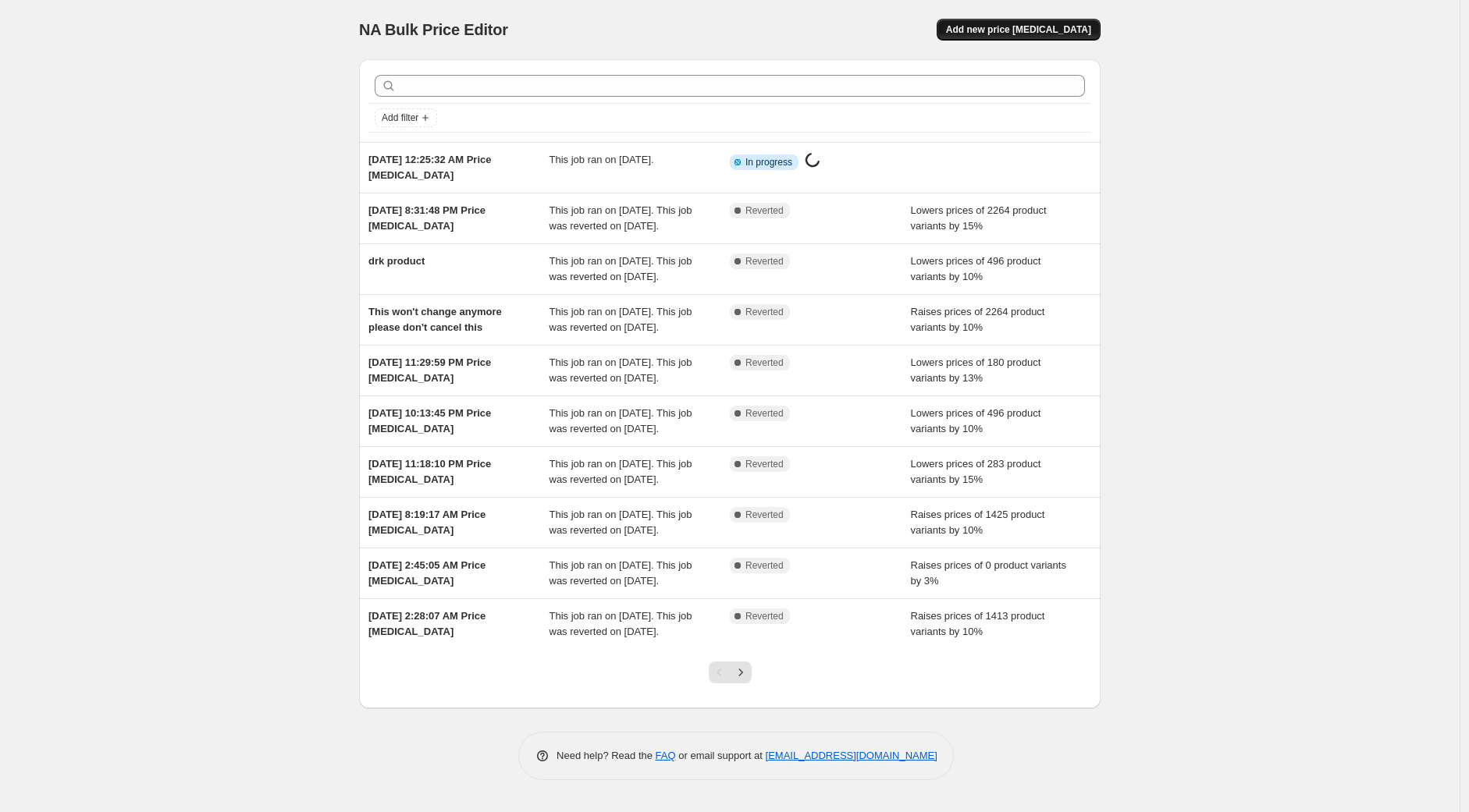
click at [1023, 27] on span "Add new price [MEDICAL_DATA]" at bounding box center [1019, 30] width 145 height 13
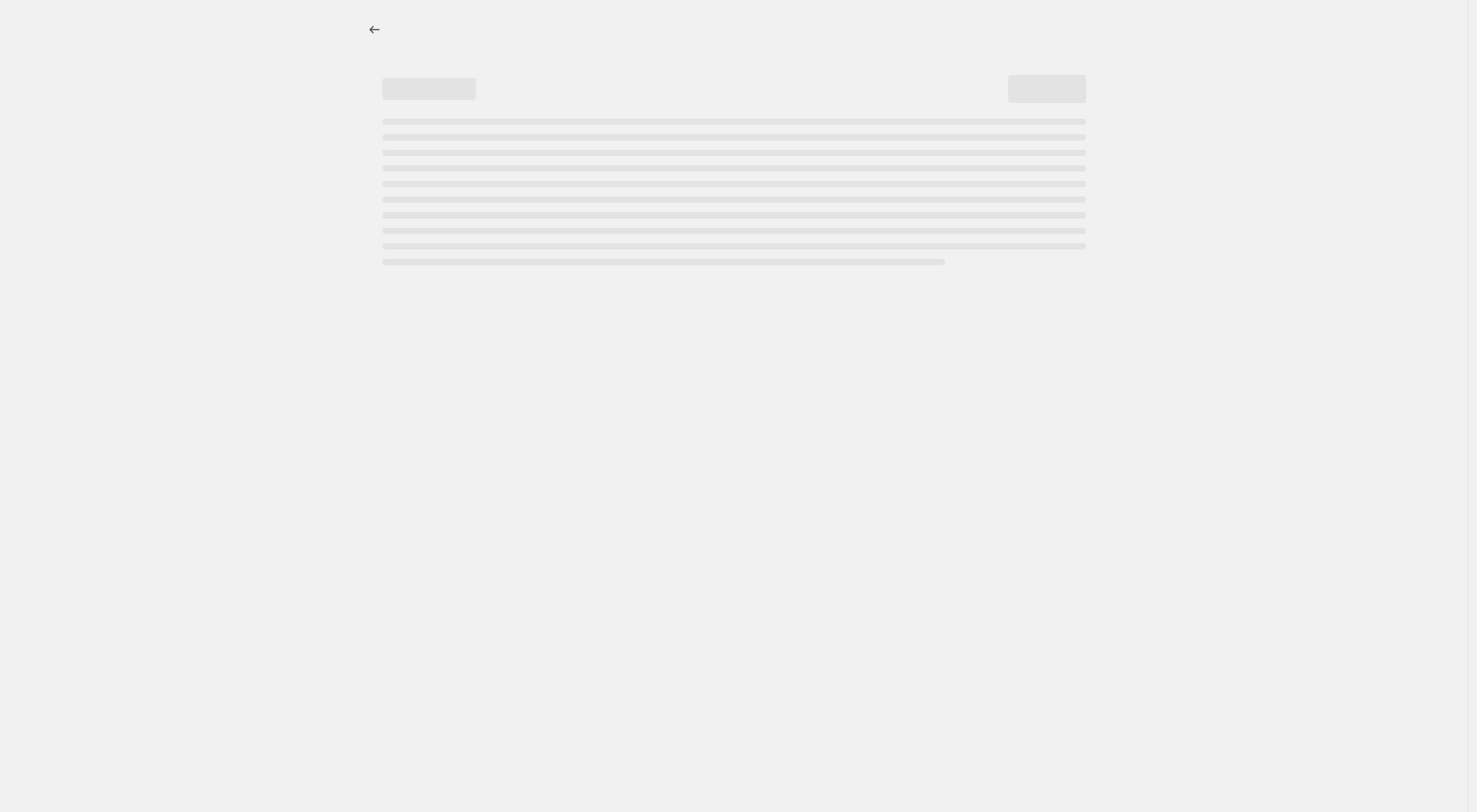
select select "percentage"
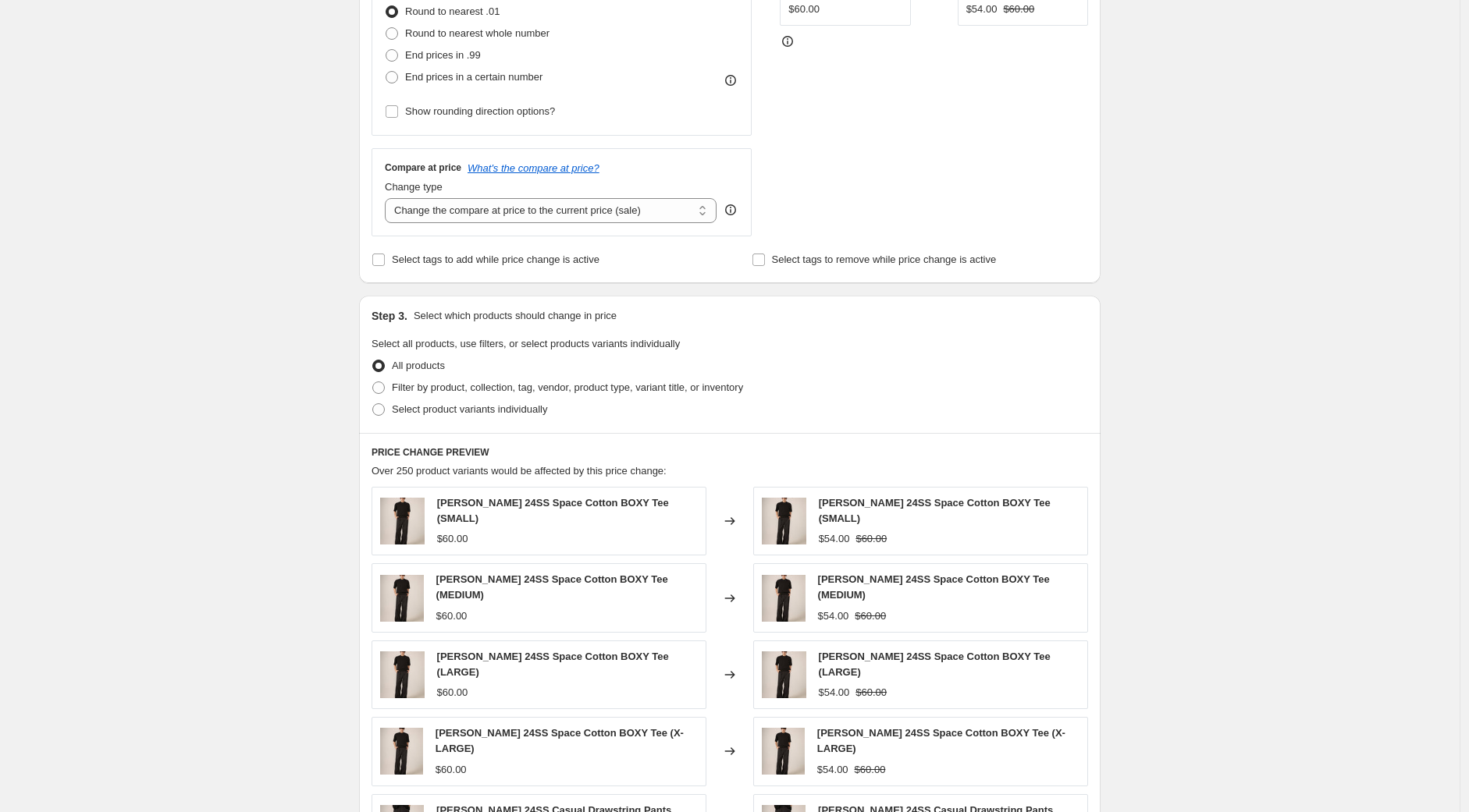
scroll to position [520, 0]
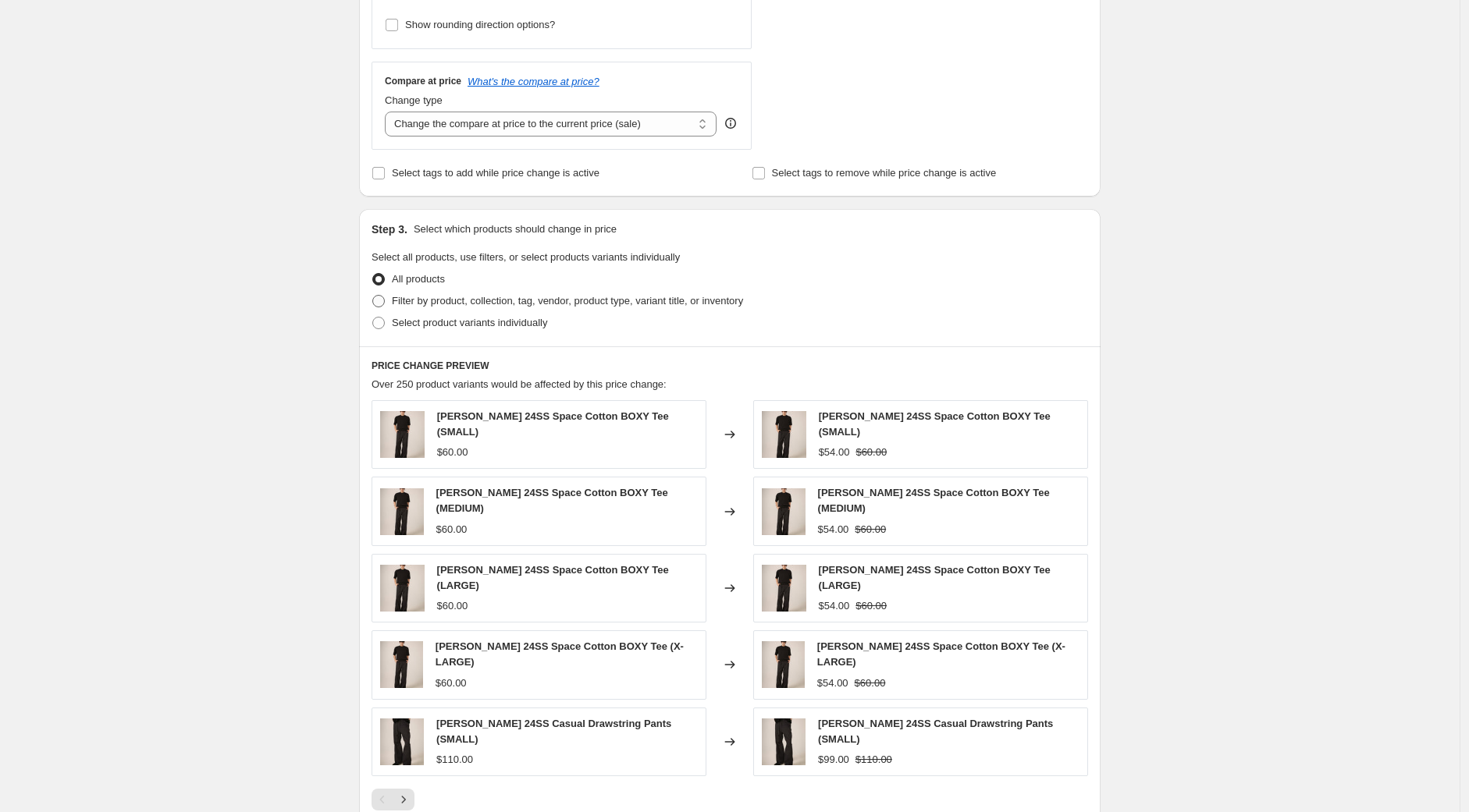
click at [379, 301] on span at bounding box center [378, 301] width 13 height 13
click at [373, 295] on input "Filter by product, collection, tag, vendor, product type, variant title, or inv…" at bounding box center [372, 295] width 1 height 1
radio input "true"
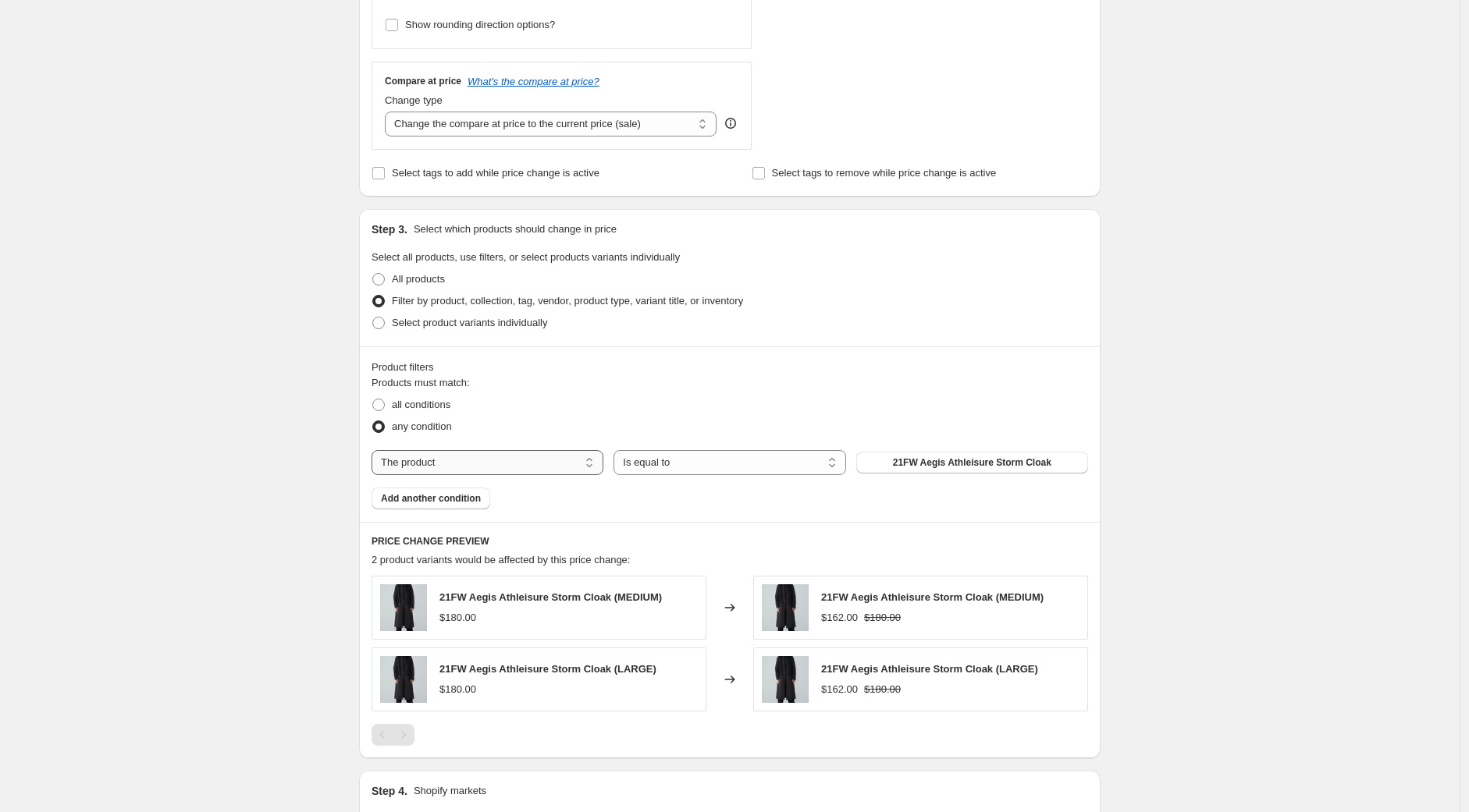
click at [453, 463] on select "The product The product's collection The product's tag The product's vendor The…" at bounding box center [487, 463] width 232 height 25
select select "collection"
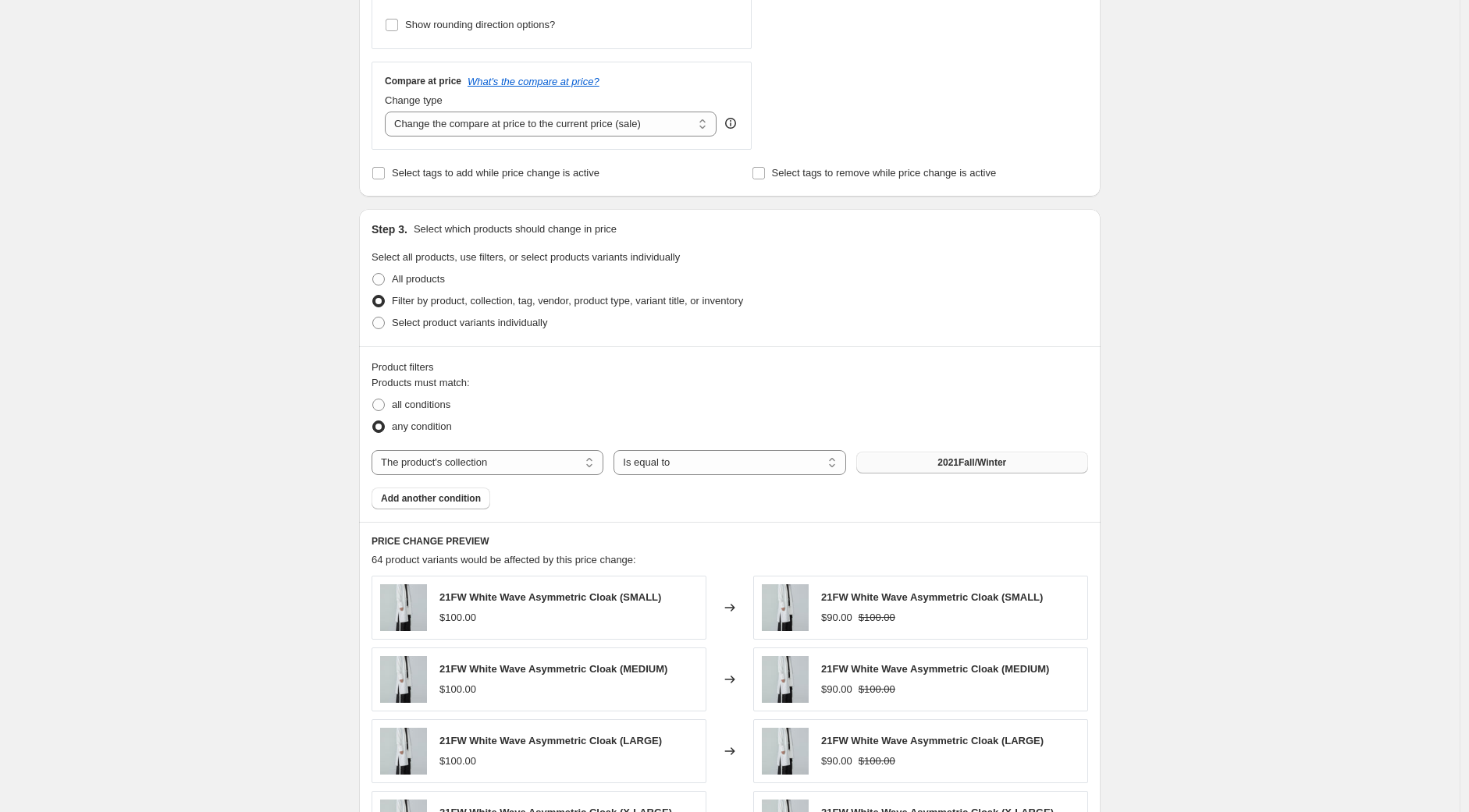
click at [972, 470] on button "2021Fall/Winter" at bounding box center [972, 463] width 232 height 22
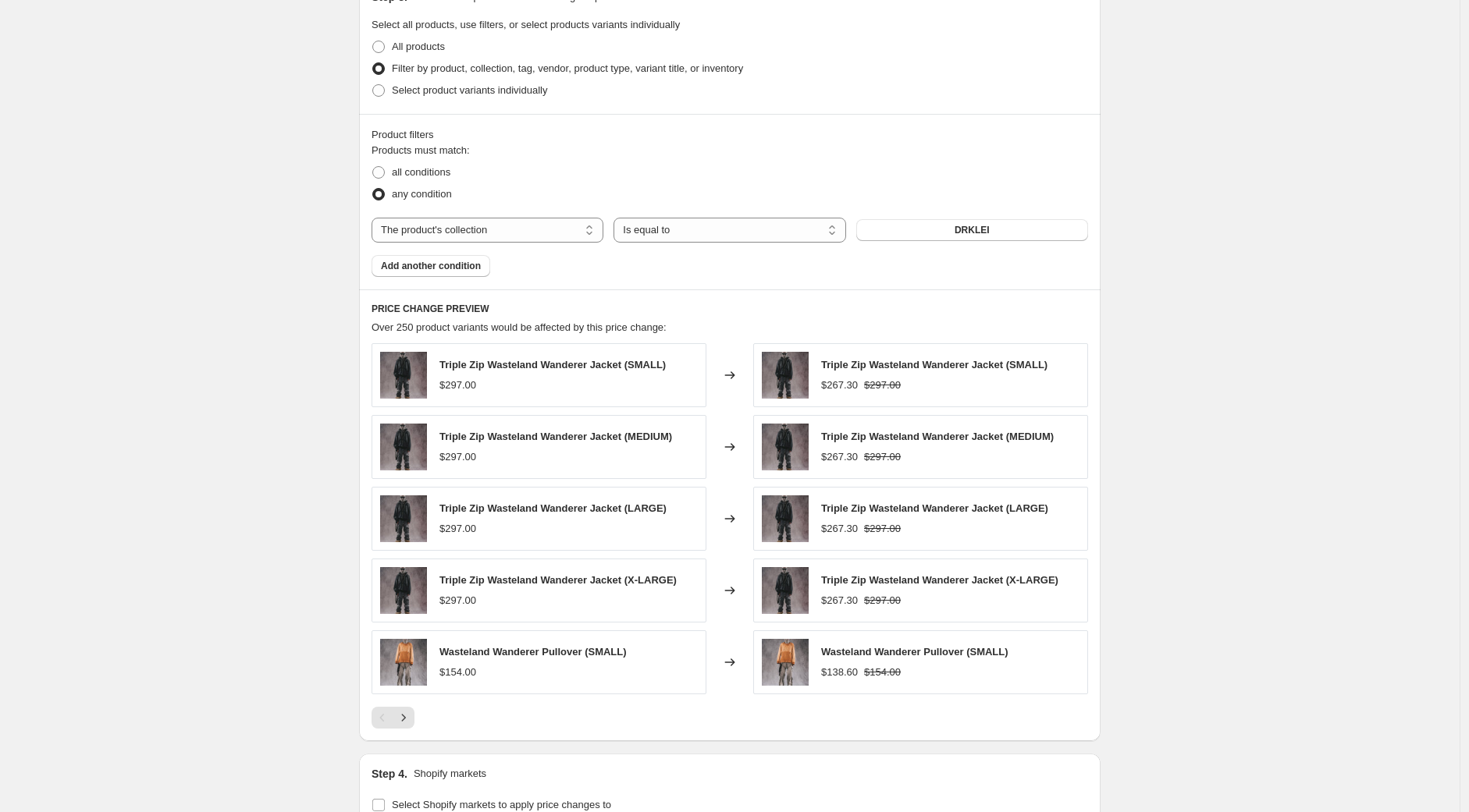
scroll to position [1012, 0]
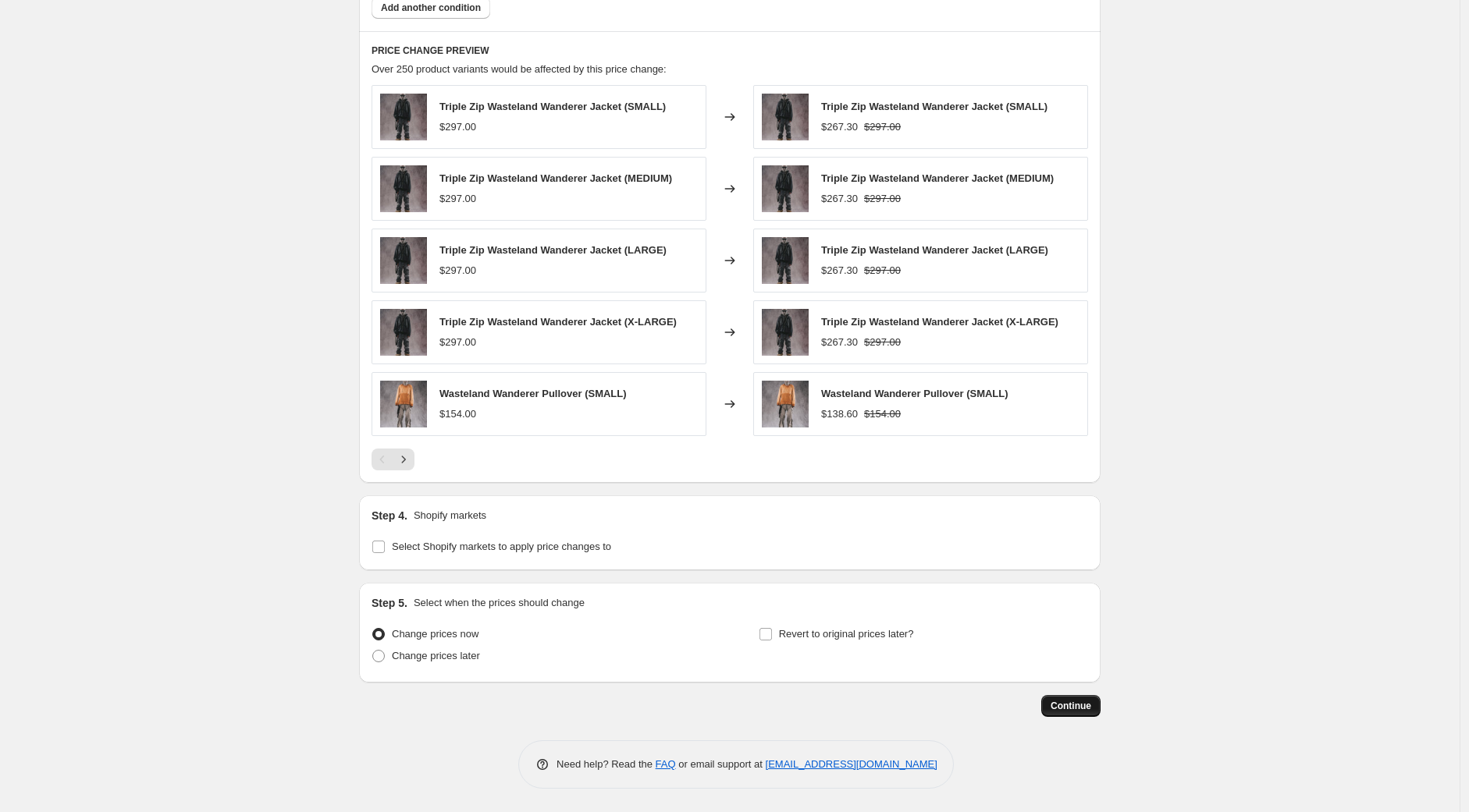
click at [1086, 706] on span "Continue" at bounding box center [1071, 706] width 41 height 13
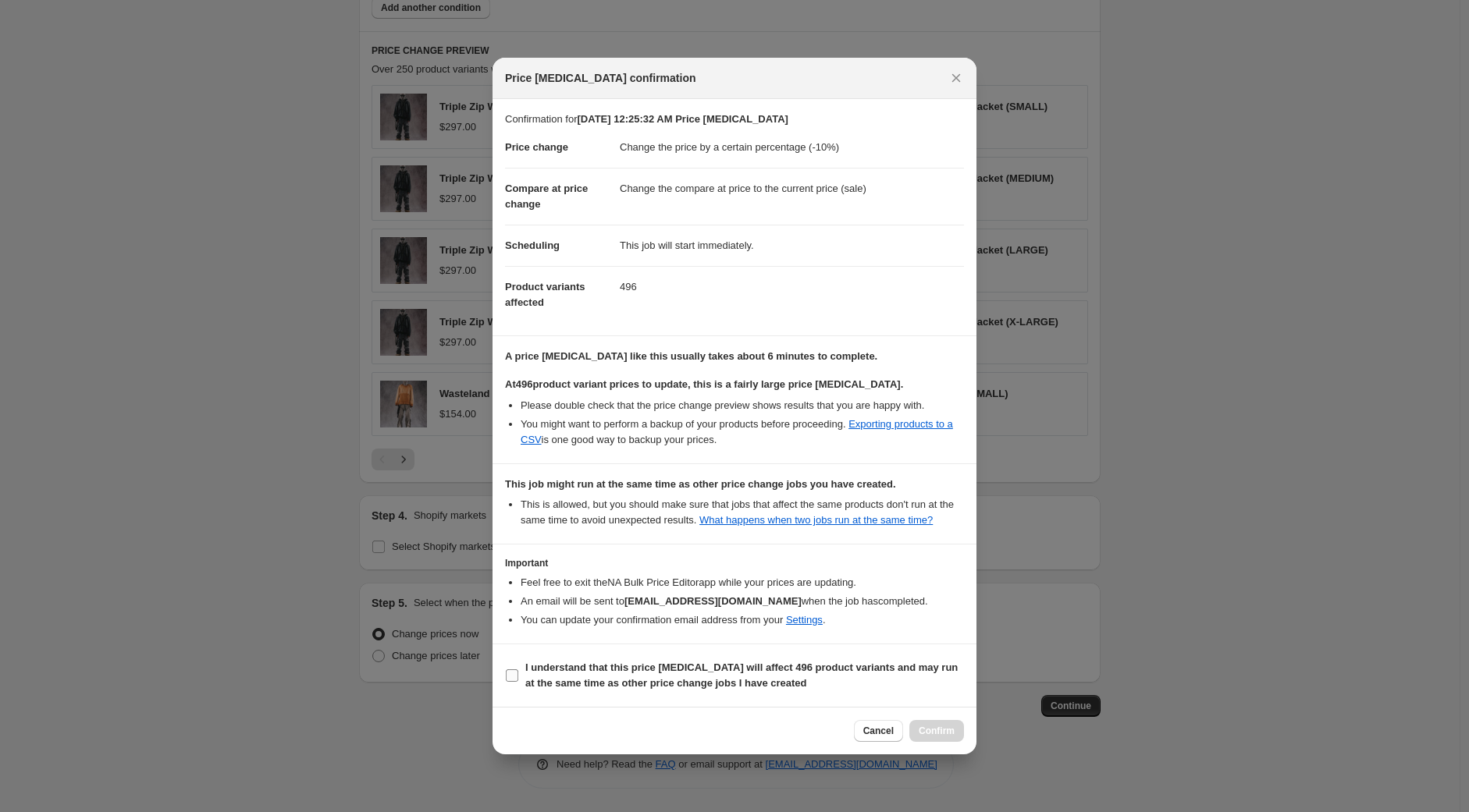
click at [514, 679] on input "I understand that this price change job will affect 496 product variants and ma…" at bounding box center [512, 676] width 13 height 13
checkbox input "true"
click at [937, 733] on span "Confirm" at bounding box center [937, 731] width 36 height 13
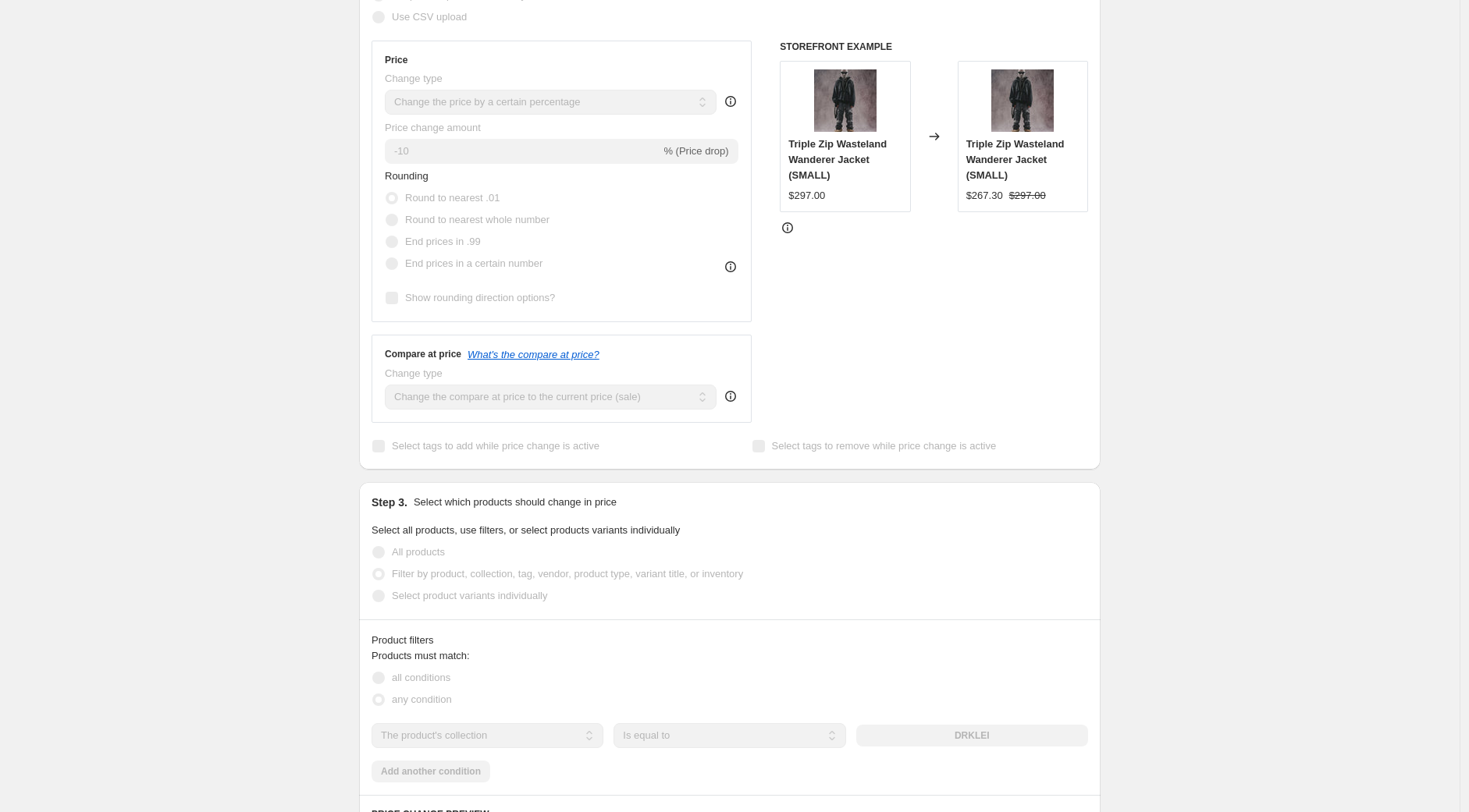
scroll to position [12, 0]
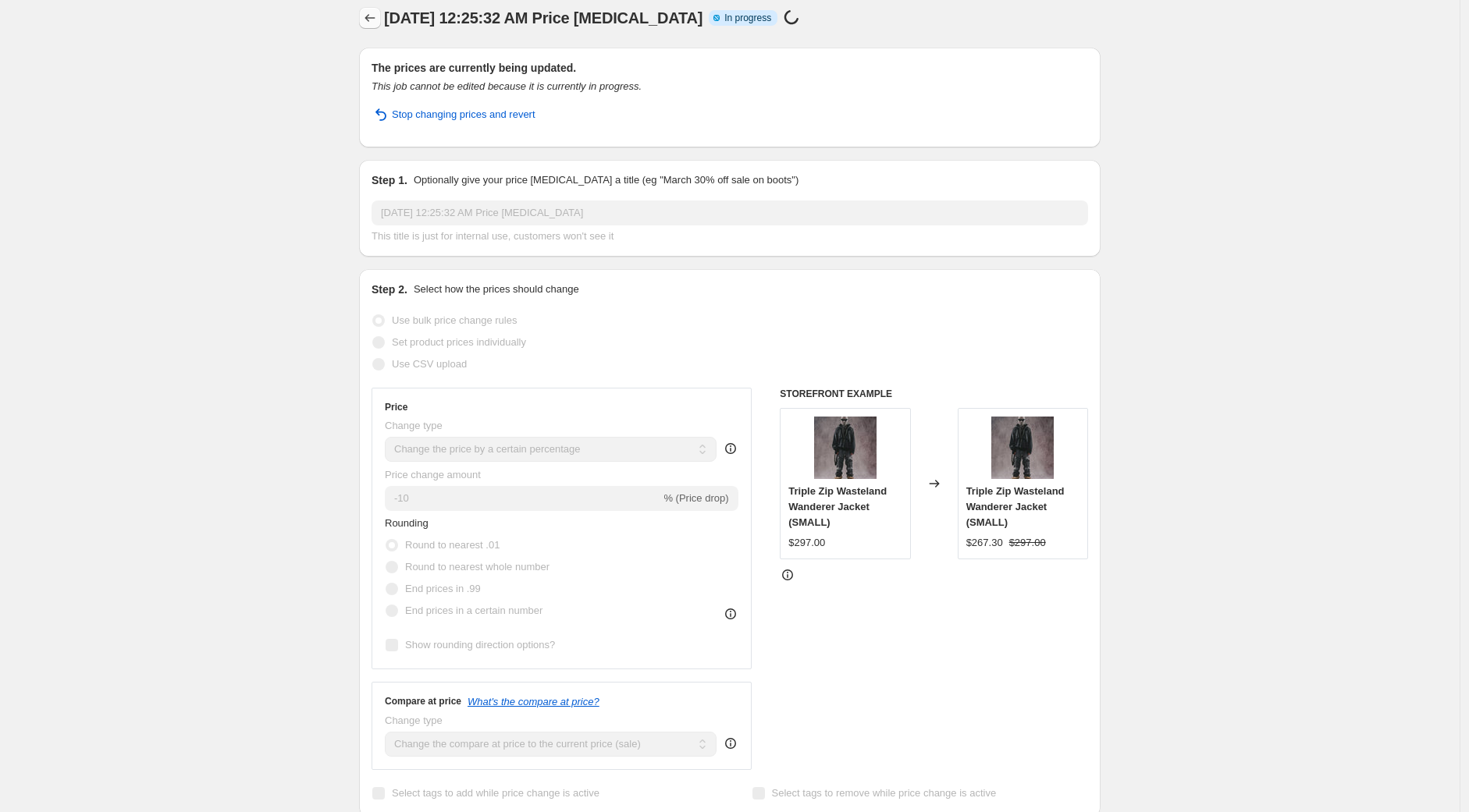
click at [368, 13] on icon "Price change jobs" at bounding box center [370, 18] width 16 height 16
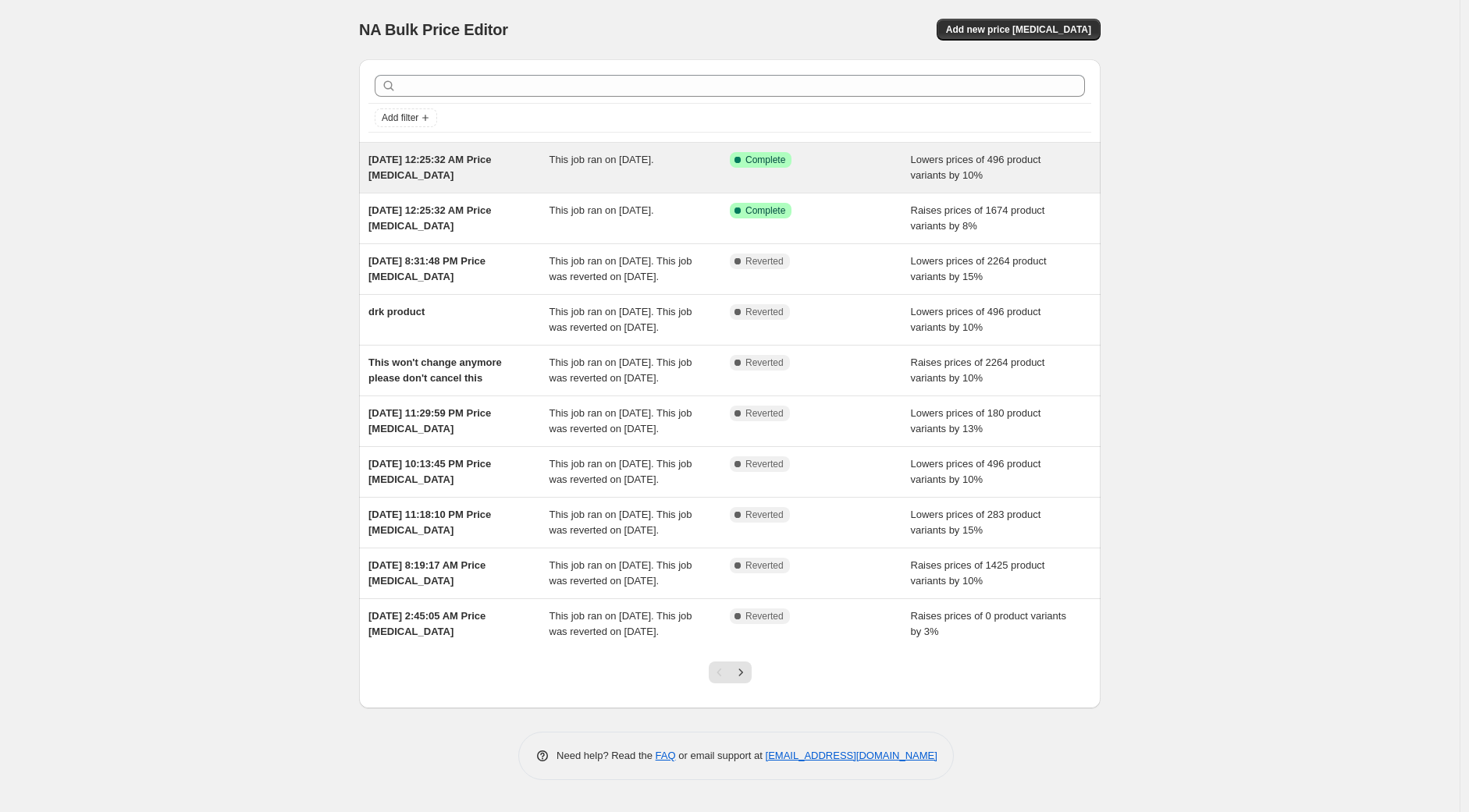
click at [485, 163] on span "[DATE] 12:25:32 AM Price [MEDICAL_DATA]" at bounding box center [430, 167] width 124 height 27
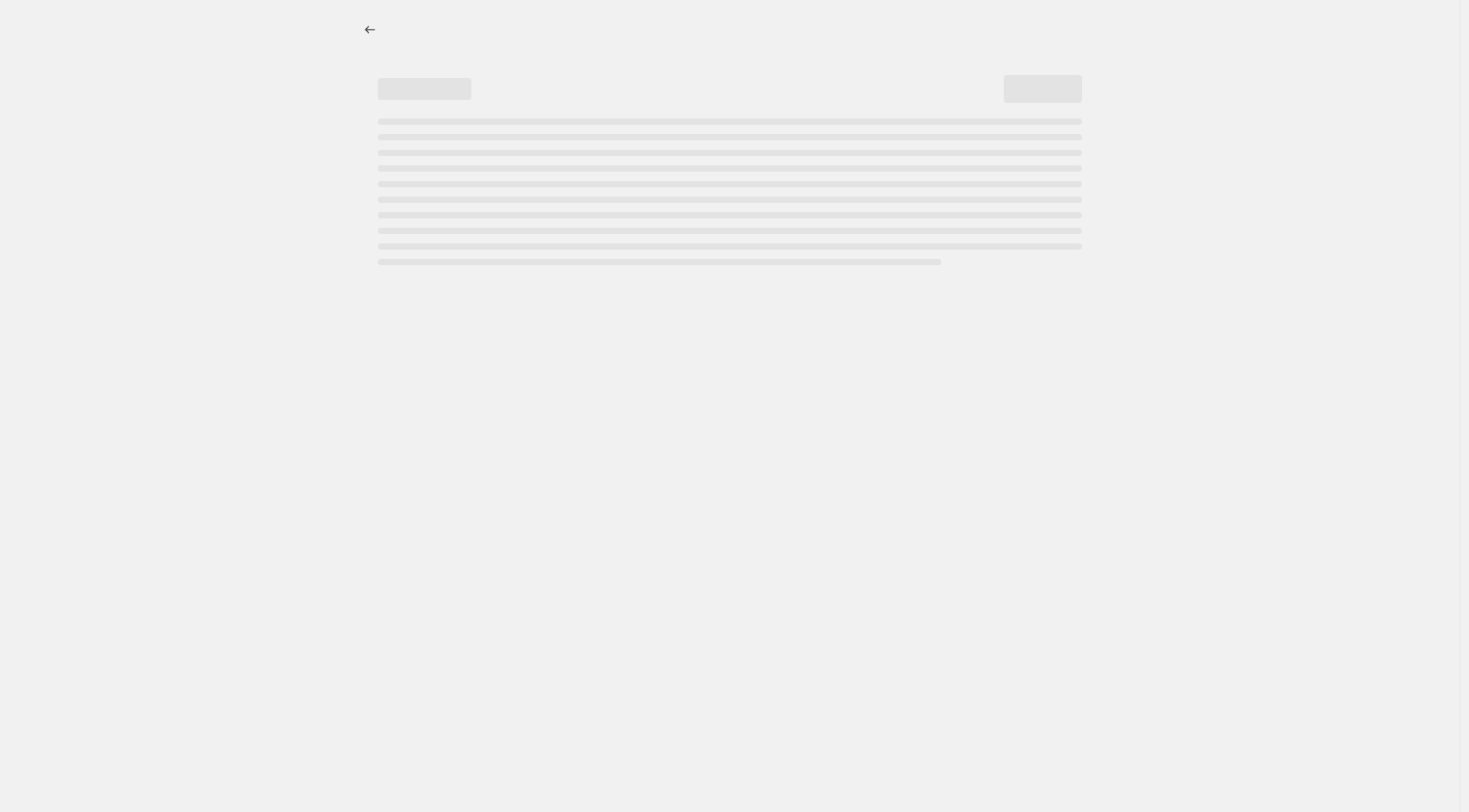
select select "percentage"
select select "collection"
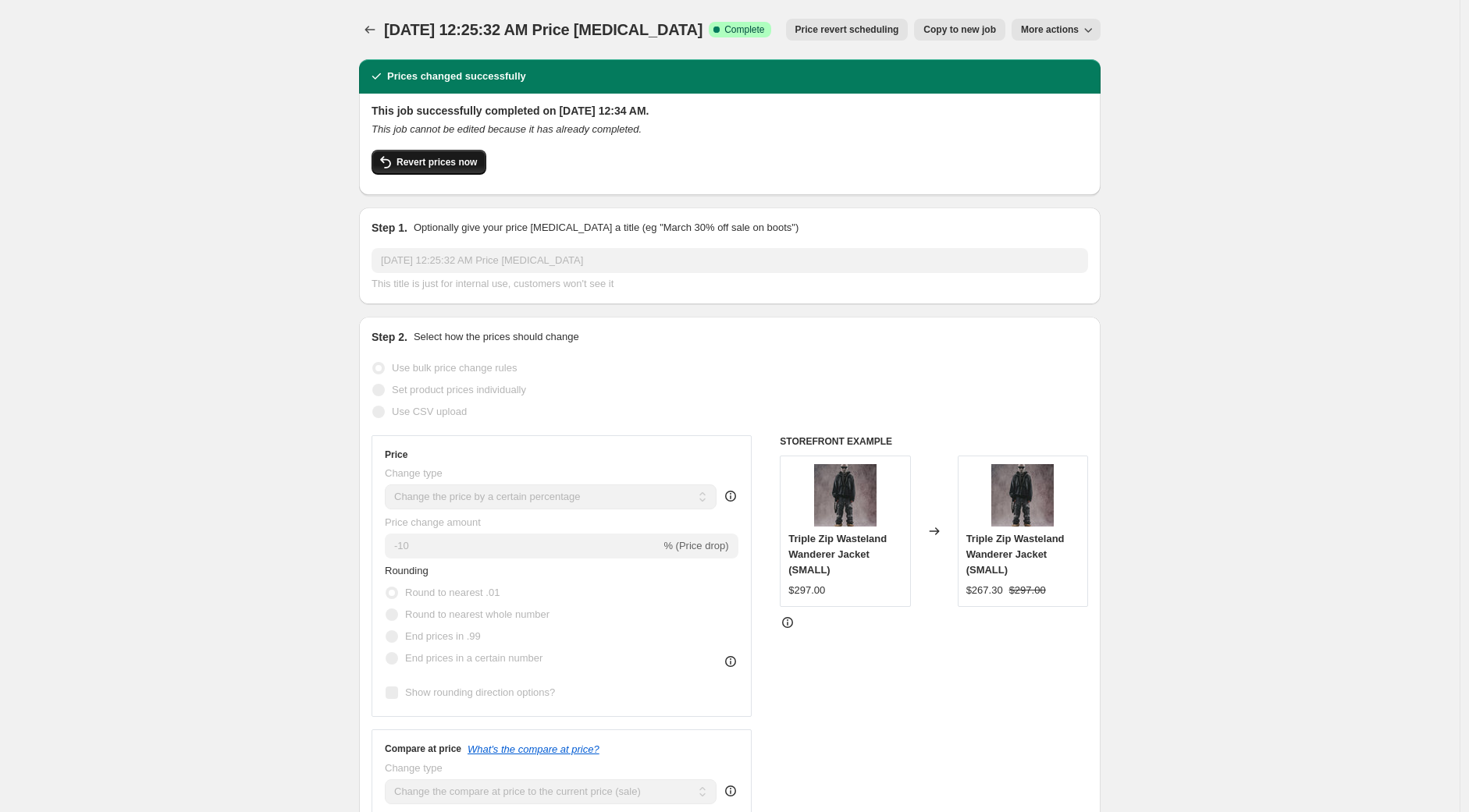
click at [450, 164] on span "Revert prices now" at bounding box center [436, 163] width 81 height 13
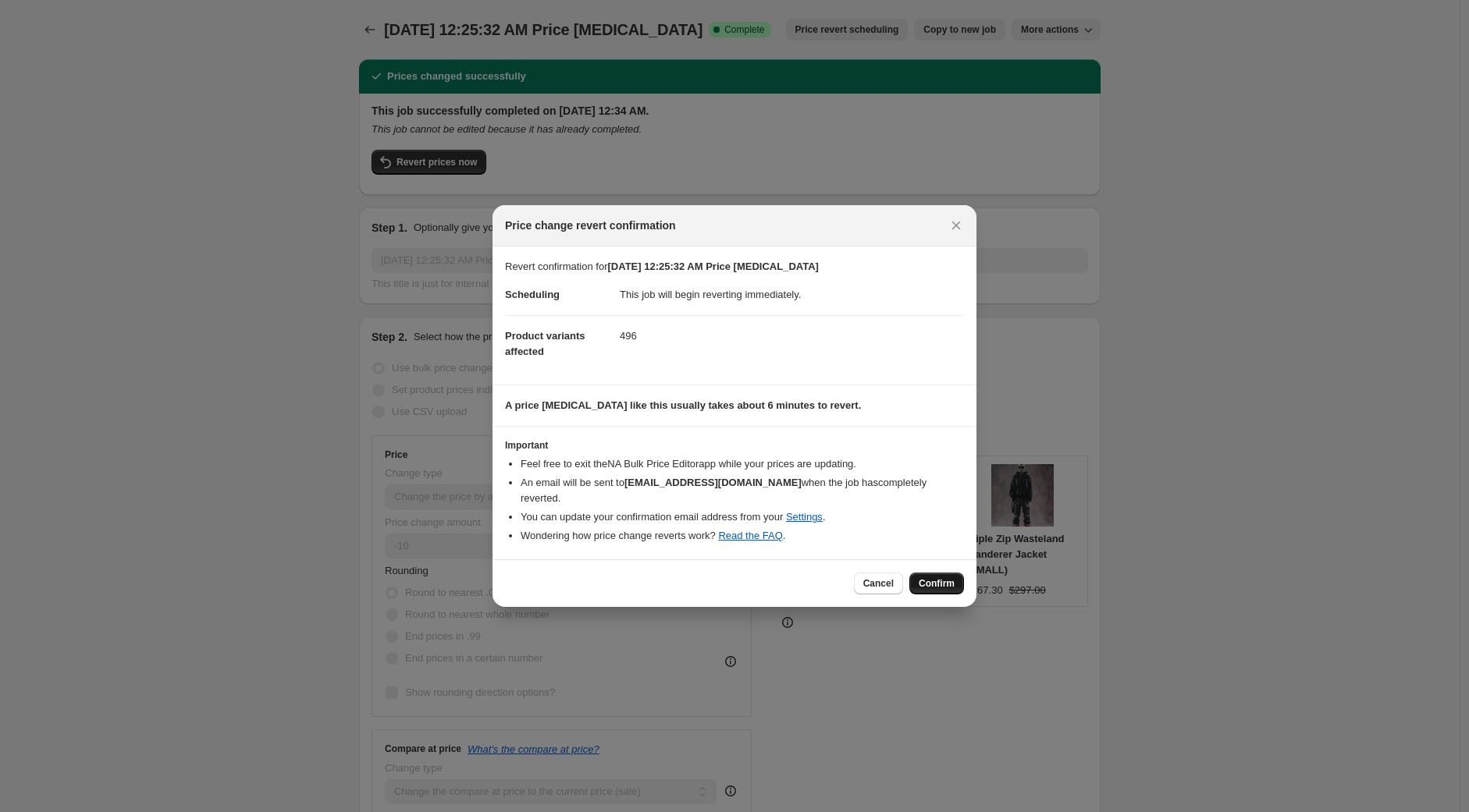
click at [933, 578] on span "Confirm" at bounding box center [937, 584] width 36 height 13
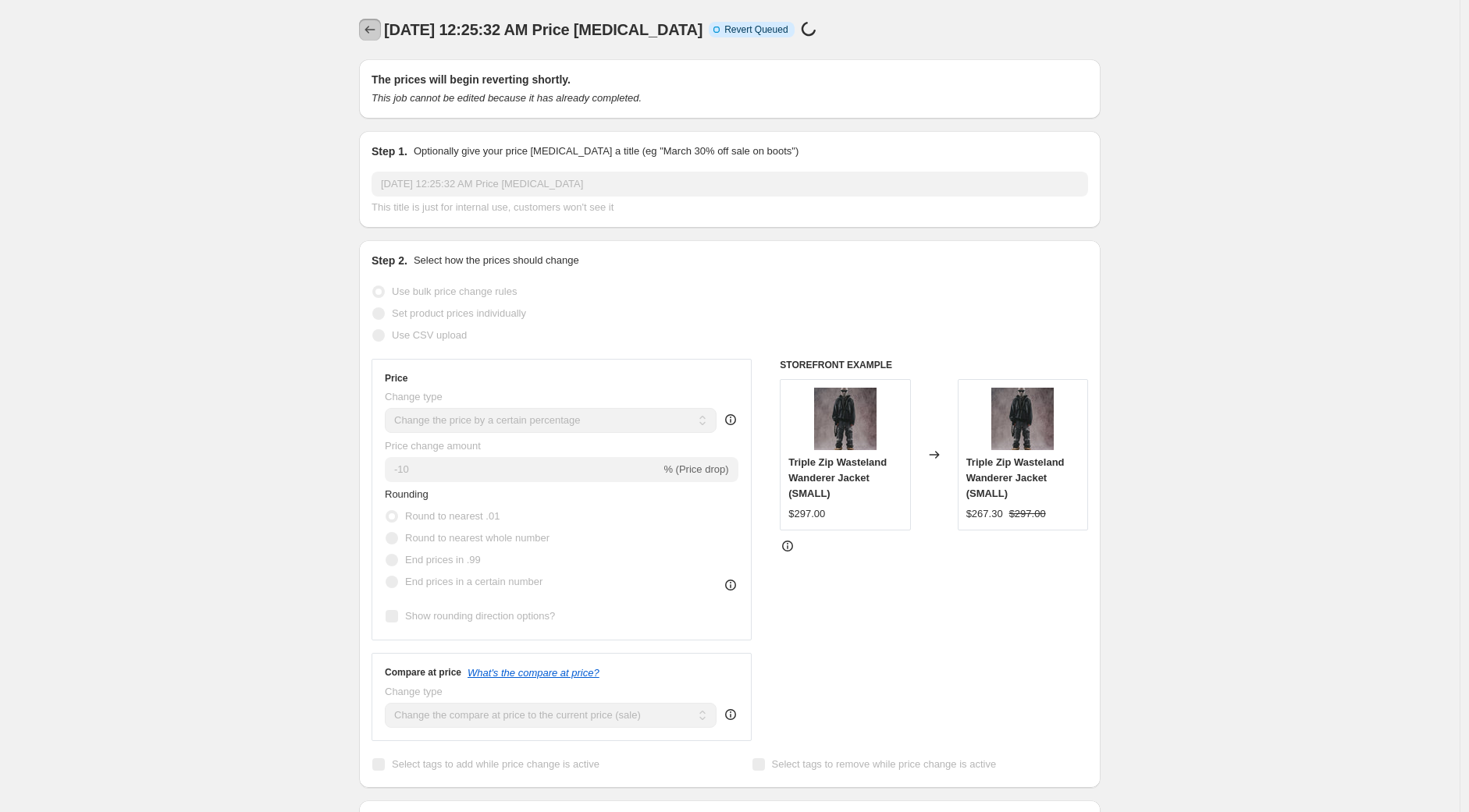
click at [367, 34] on icon "Price change jobs" at bounding box center [370, 30] width 16 height 16
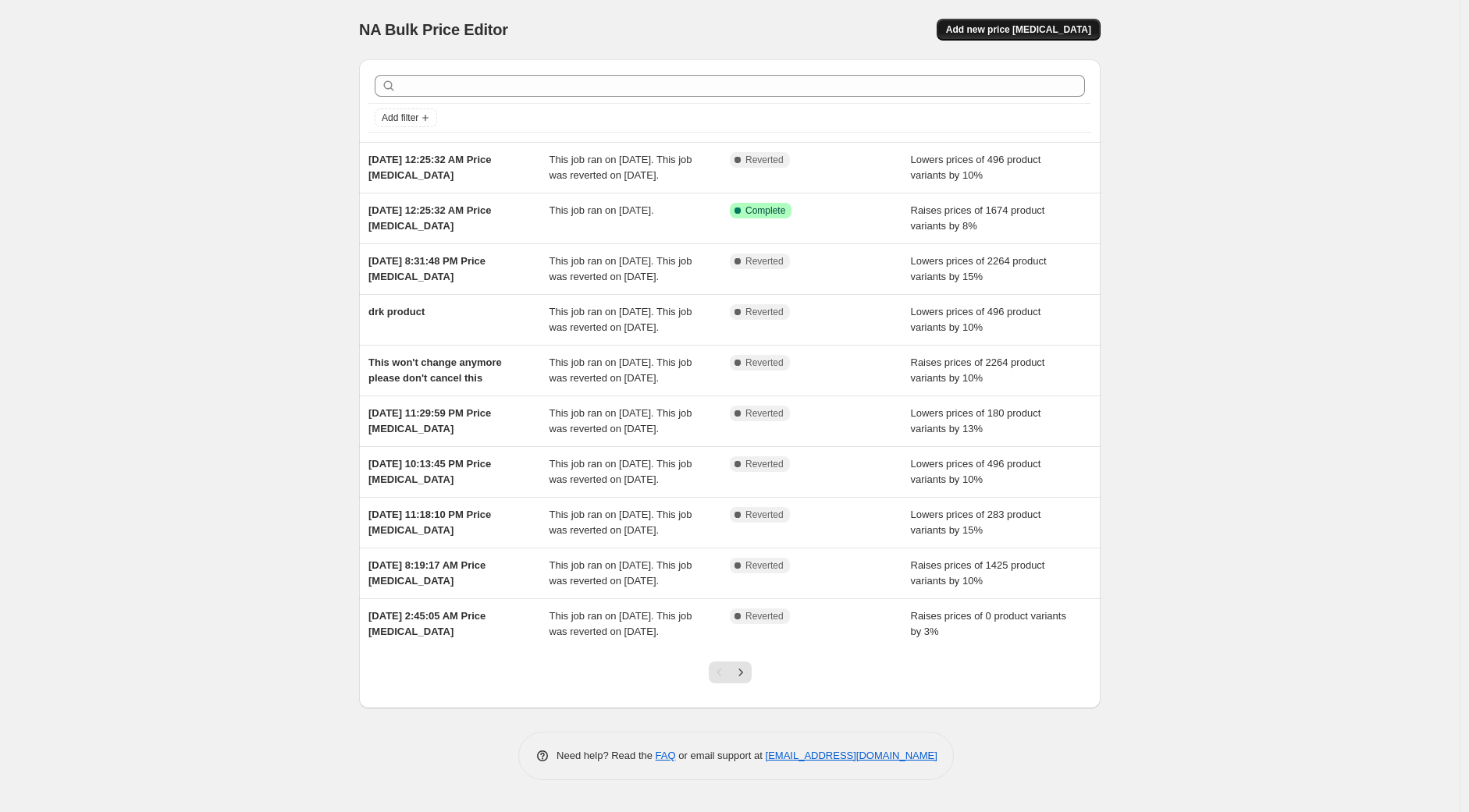
click at [1050, 30] on span "Add new price [MEDICAL_DATA]" at bounding box center [1019, 30] width 145 height 13
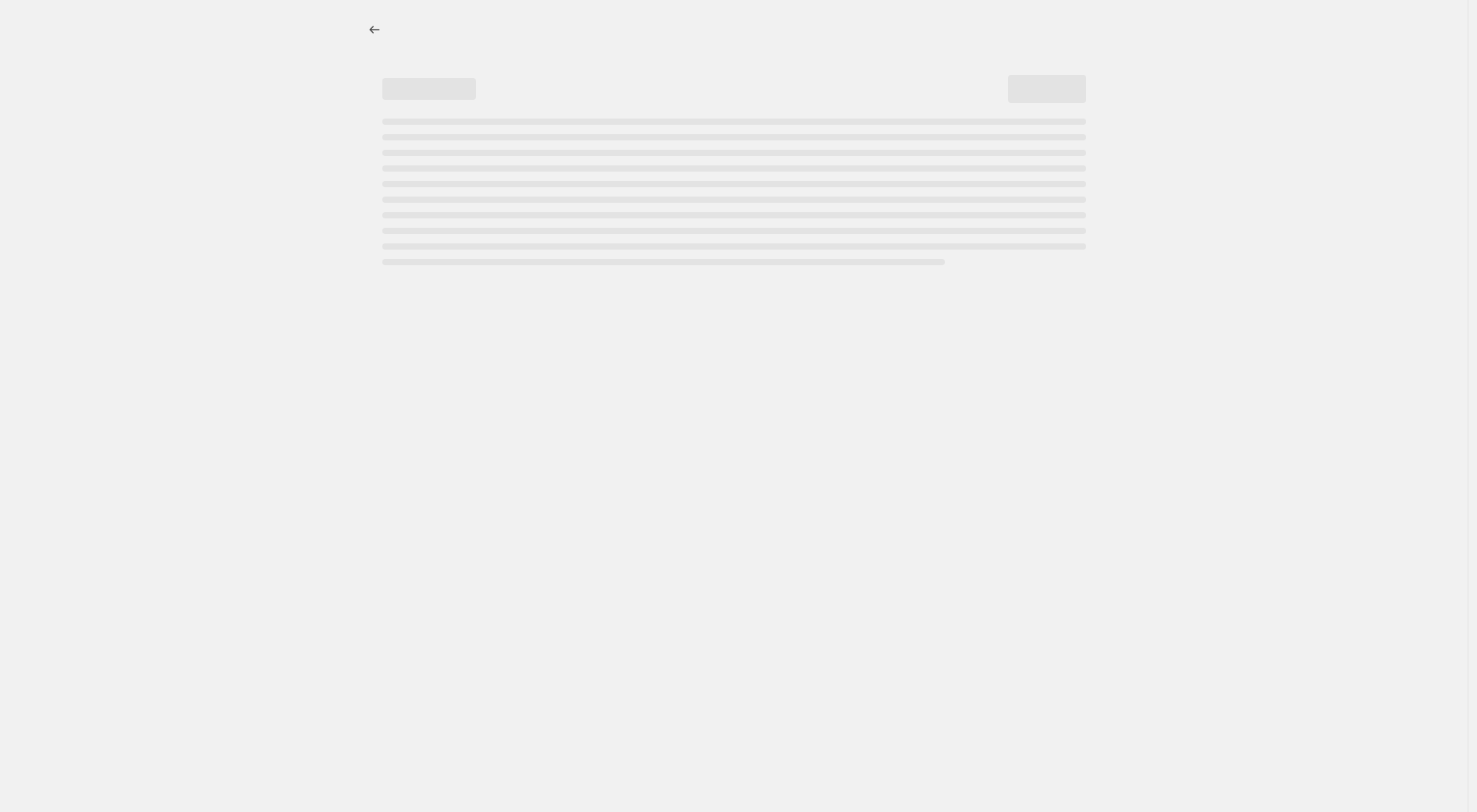
select select "percentage"
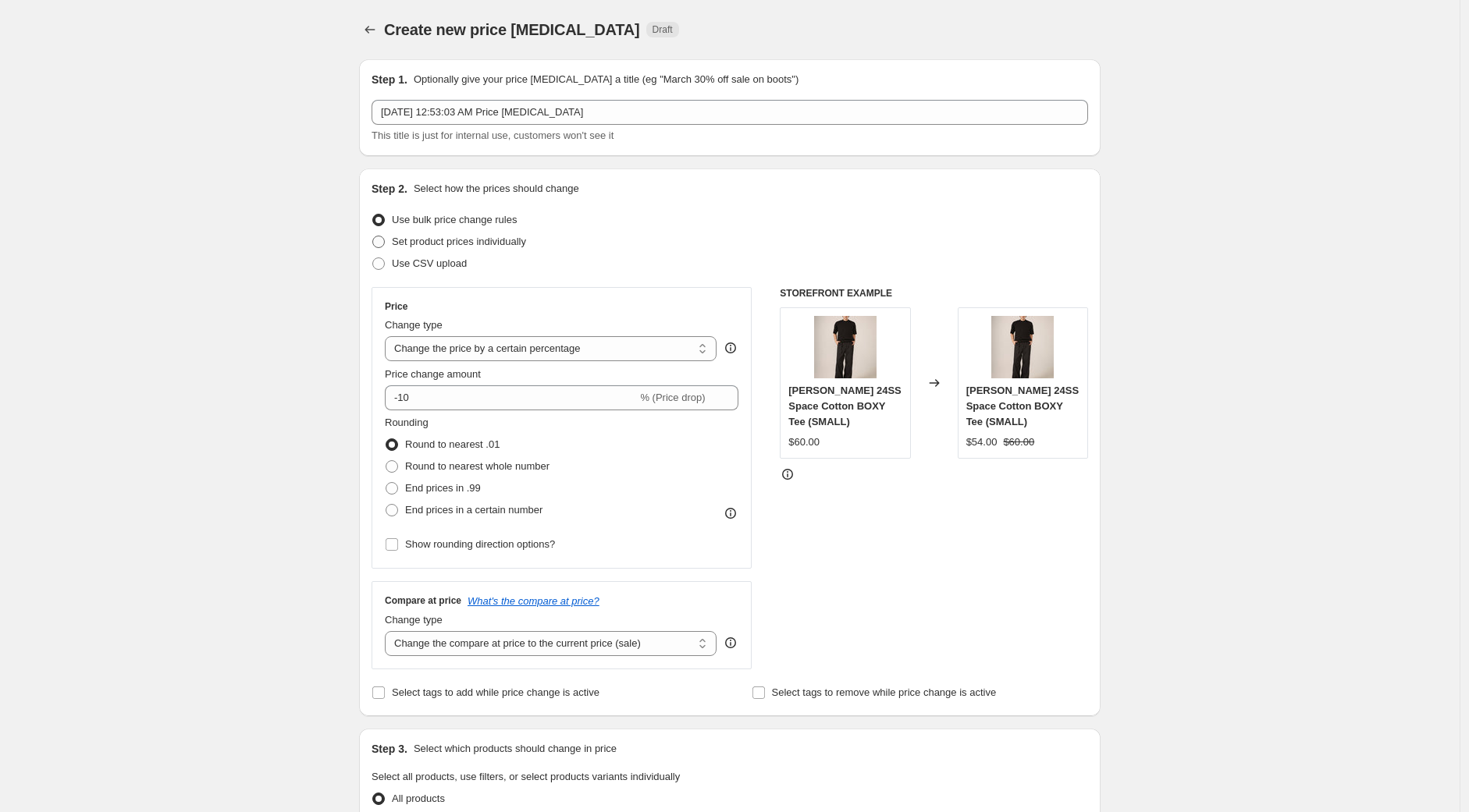
click at [381, 241] on span at bounding box center [378, 242] width 13 height 13
click at [373, 237] on input "Set product prices individually" at bounding box center [372, 236] width 1 height 1
radio input "true"
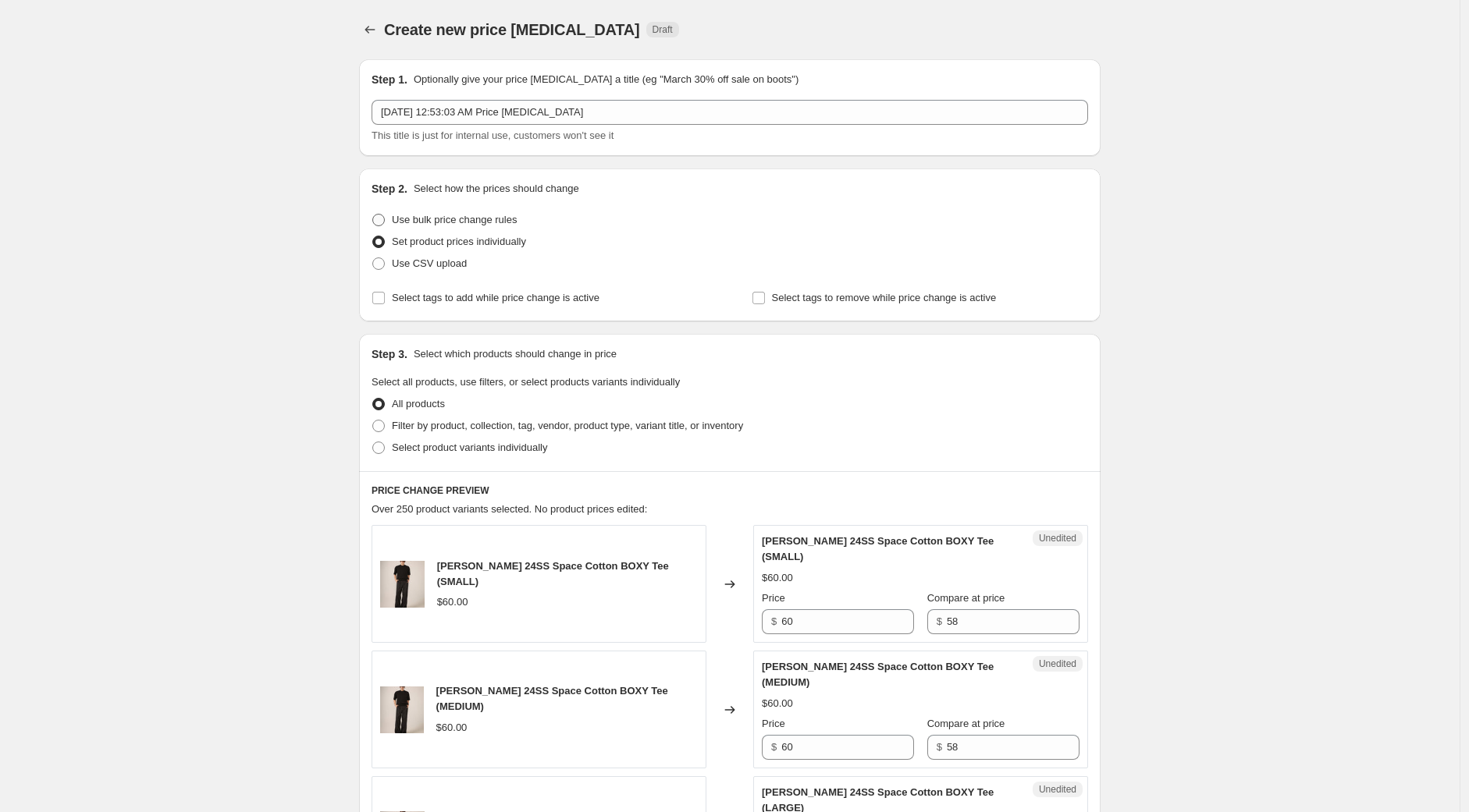
click at [383, 225] on span at bounding box center [378, 220] width 13 height 13
click at [373, 215] on input "Use bulk price change rules" at bounding box center [372, 214] width 1 height 1
radio input "true"
select select "percentage"
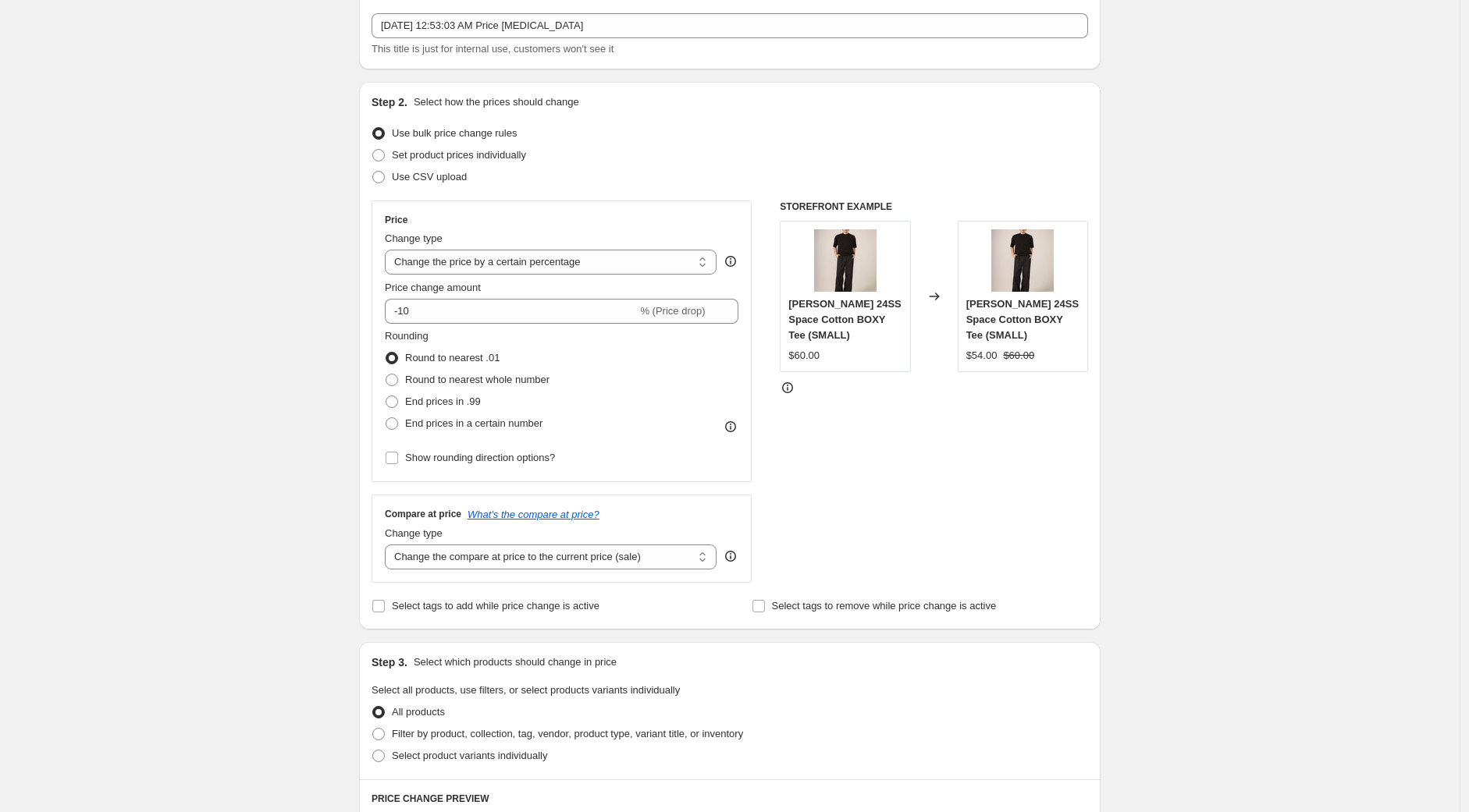
scroll to position [173, 0]
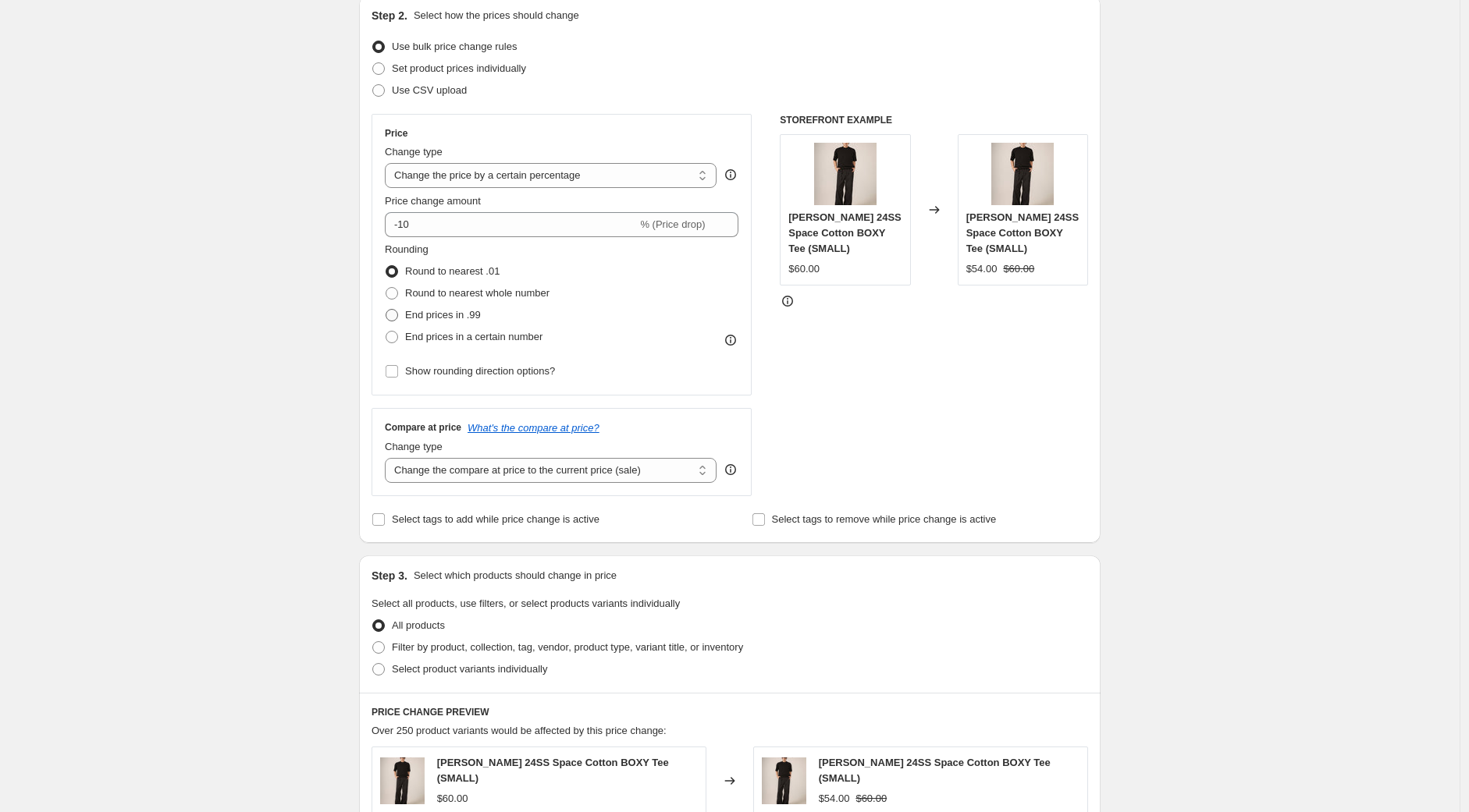
click at [395, 316] on span at bounding box center [392, 315] width 13 height 13
click at [386, 309] on input "End prices in .99" at bounding box center [385, 309] width 1 height 1
radio input "true"
click at [392, 292] on span at bounding box center [392, 293] width 13 height 13
click at [386, 288] on input "Round to nearest whole number" at bounding box center [385, 287] width 1 height 1
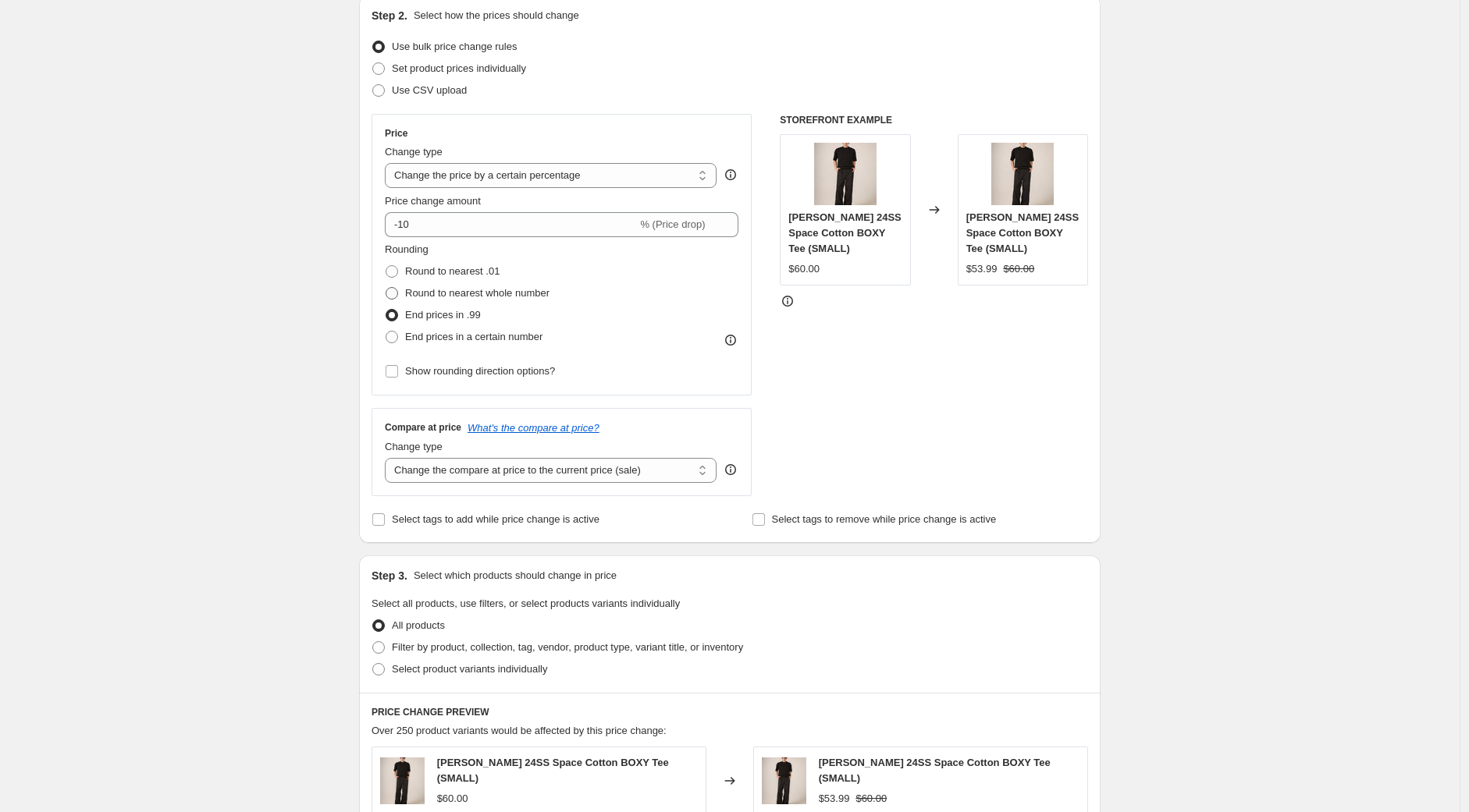
radio input "true"
click at [539, 181] on select "Change the price to a certain amount Change the price by a certain amount Chang…" at bounding box center [550, 176] width 331 height 25
click at [389, 163] on select "Change the price to a certain amount Change the price by a certain amount Chang…" at bounding box center [550, 176] width 331 height 25
click at [556, 475] on select "Change the compare at price to the current price (sale) Change the compare at p…" at bounding box center [550, 470] width 331 height 25
select select "remove"
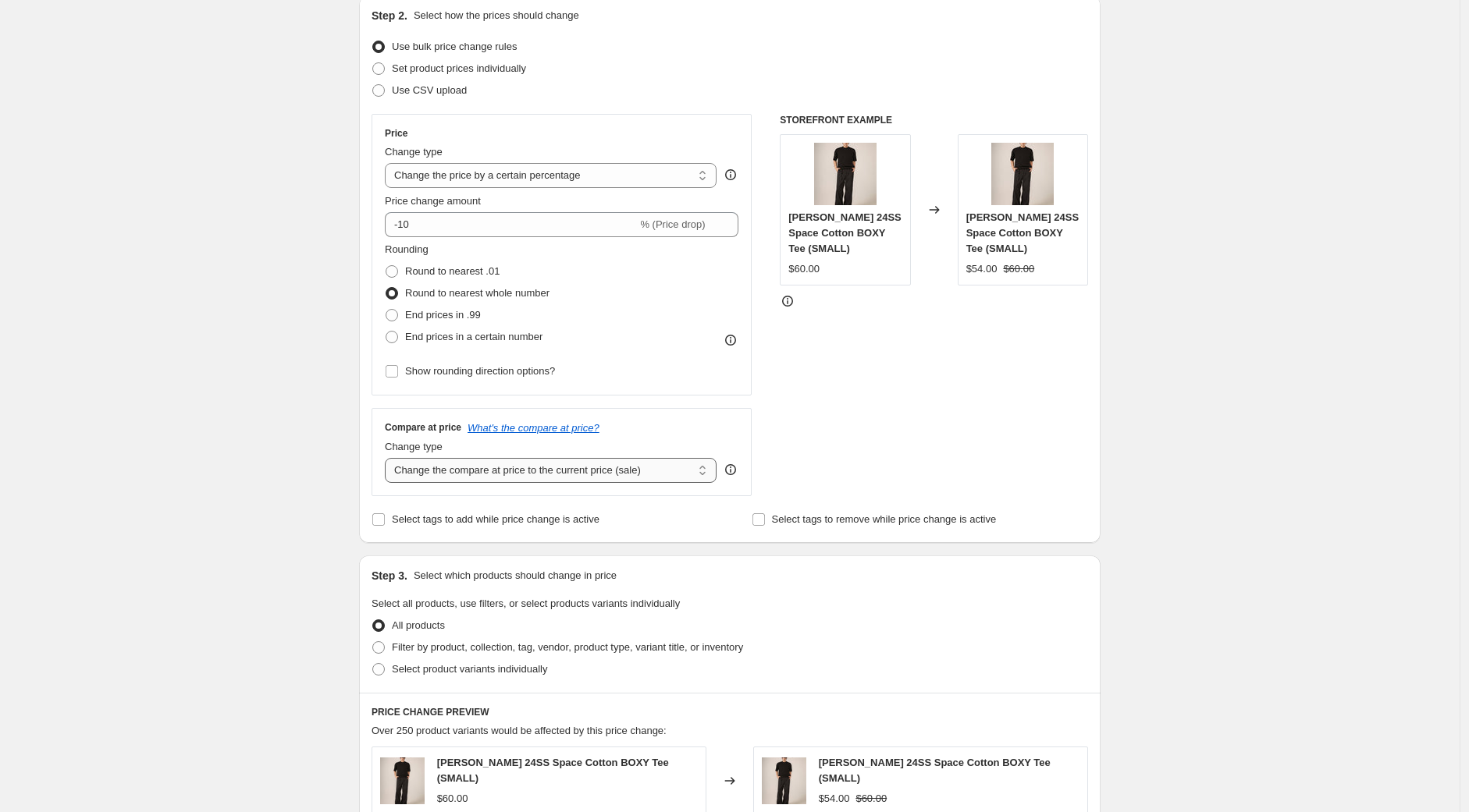
click at [389, 459] on select "Change the compare at price to the current price (sale) Change the compare at p…" at bounding box center [550, 470] width 331 height 25
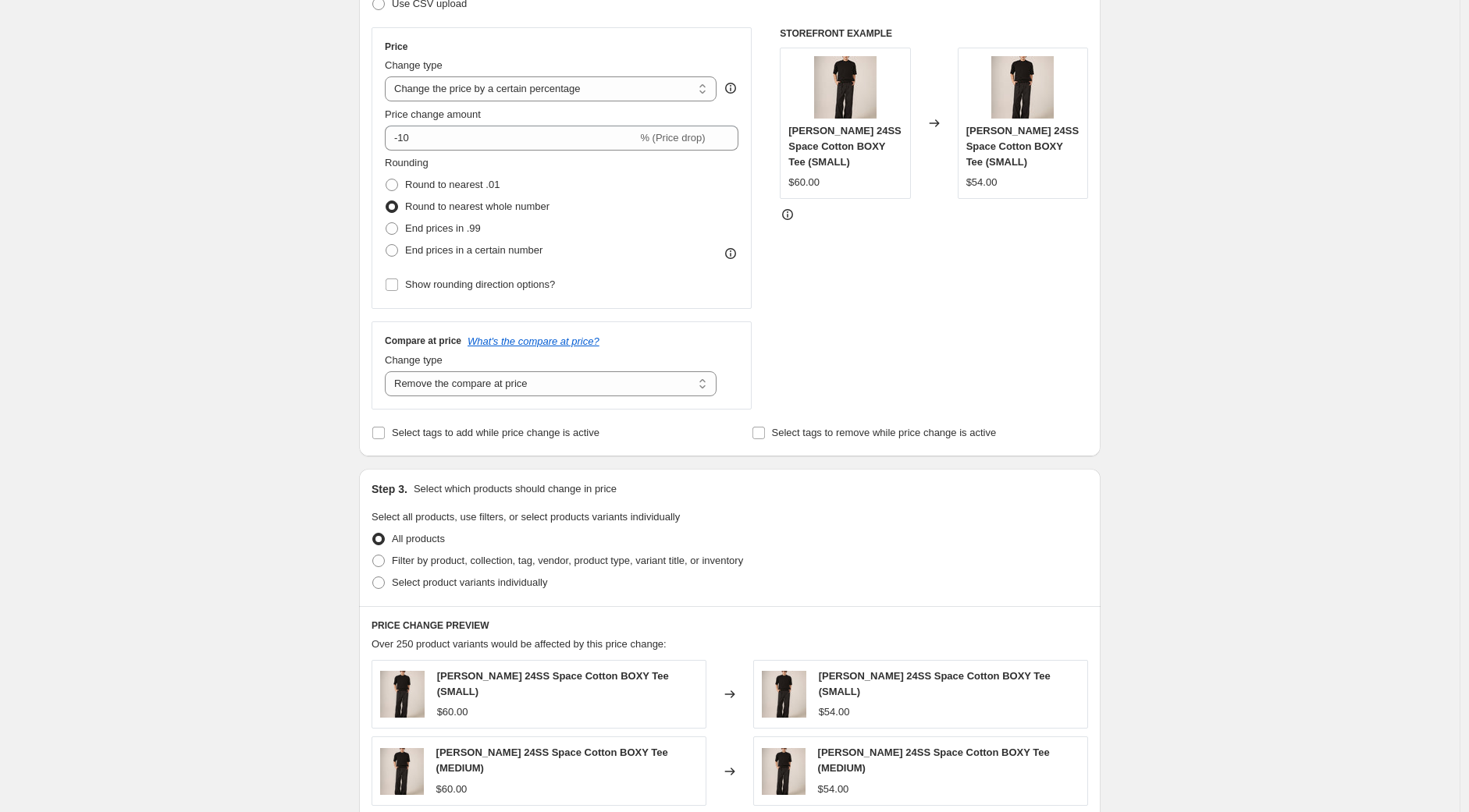
scroll to position [346, 0]
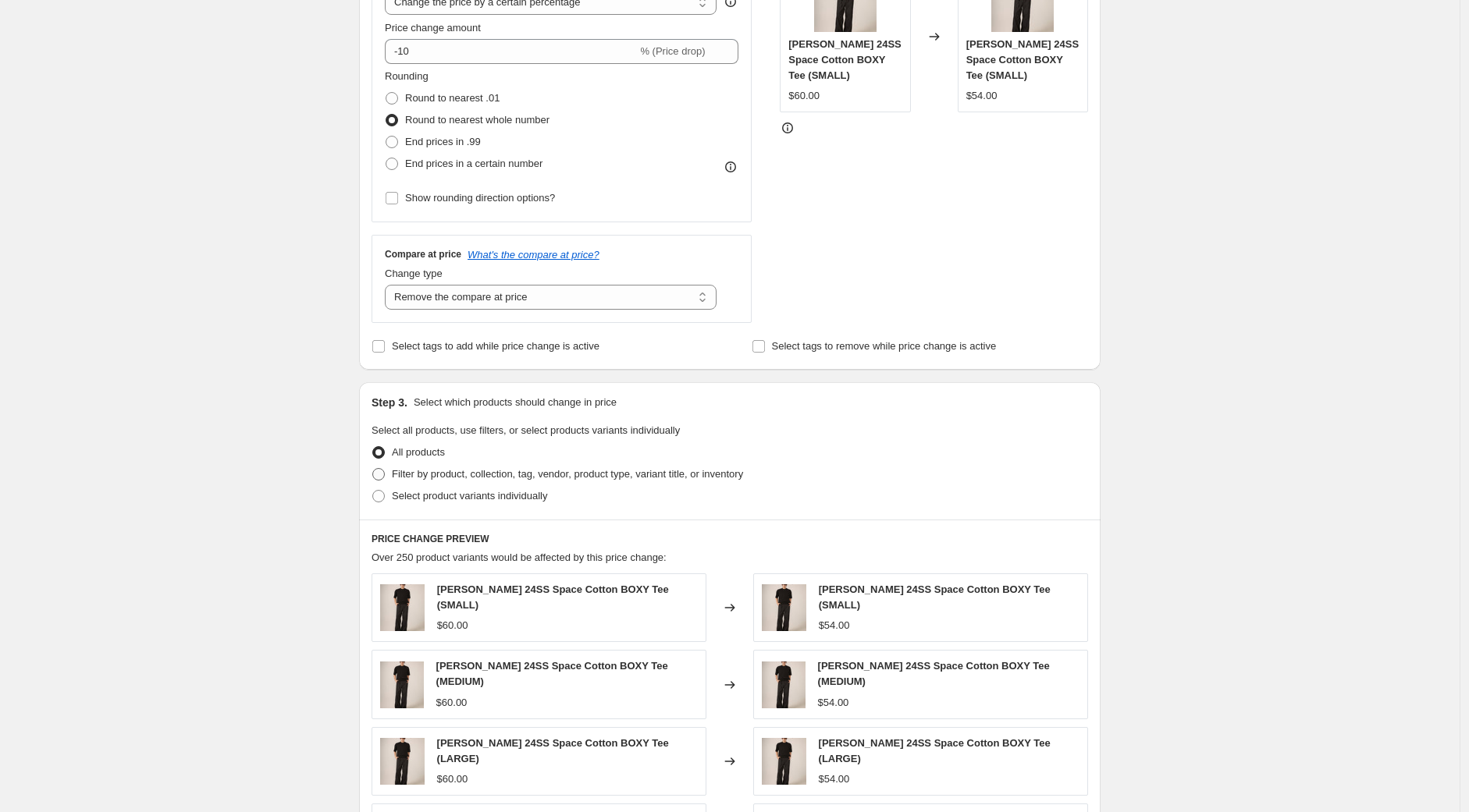
click at [379, 471] on span at bounding box center [378, 474] width 13 height 13
click at [373, 469] on input "Filter by product, collection, tag, vendor, product type, variant title, or inv…" at bounding box center [372, 468] width 1 height 1
radio input "true"
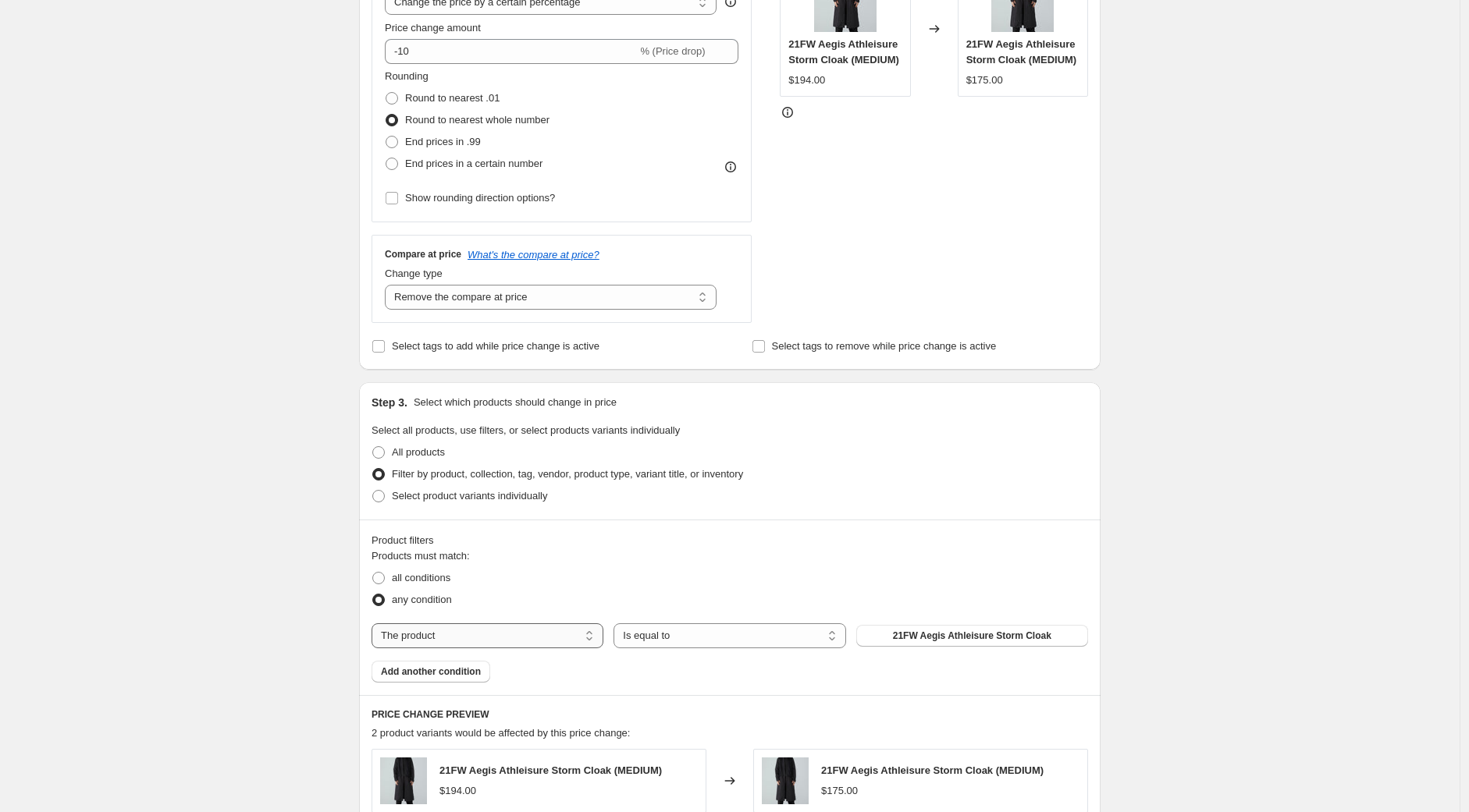
click at [511, 641] on select "The product The product's collection The product's tag The product's vendor The…" at bounding box center [487, 636] width 232 height 25
select select "collection"
click at [913, 635] on button "2021Fall/Winter" at bounding box center [972, 636] width 232 height 22
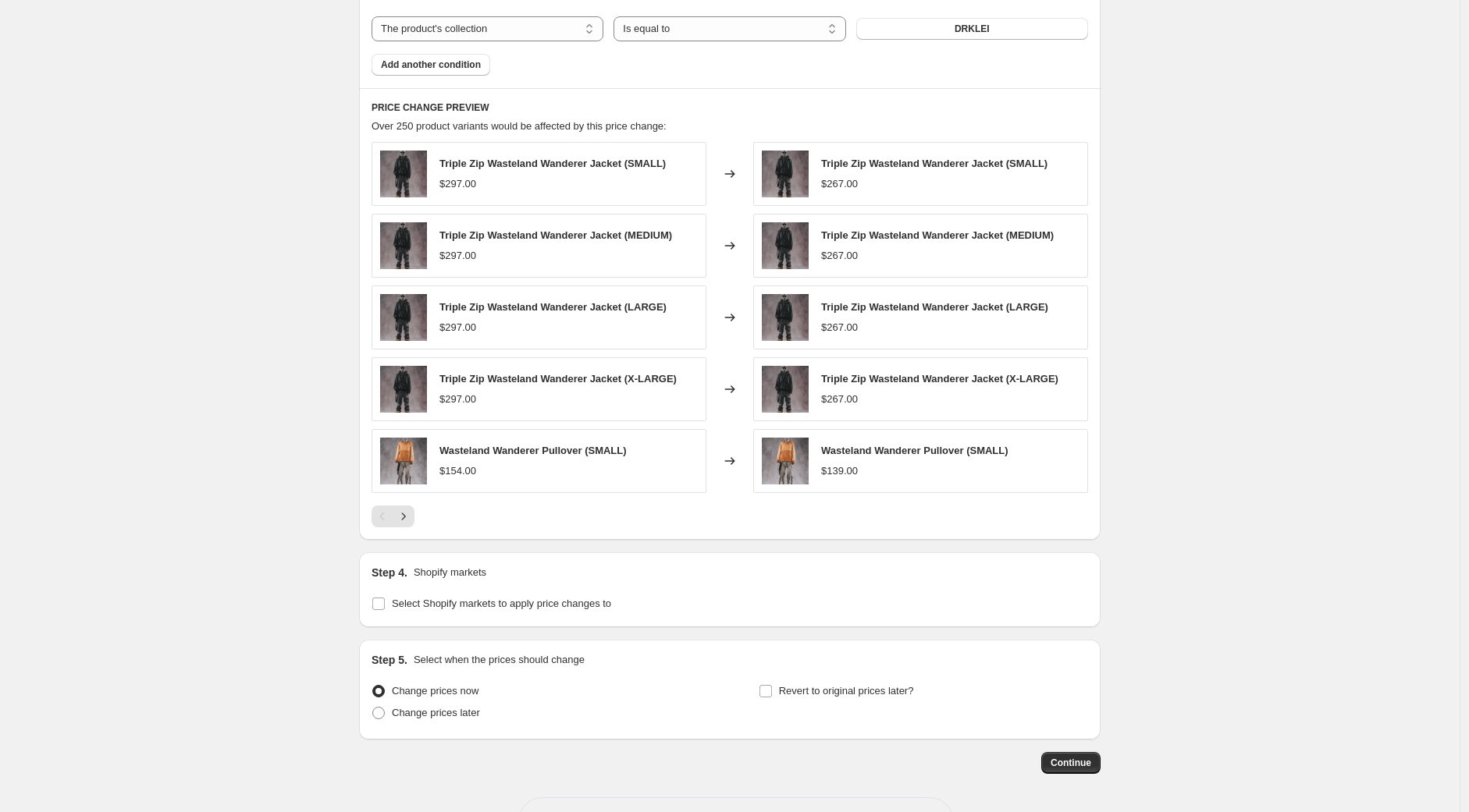
scroll to position [1012, 0]
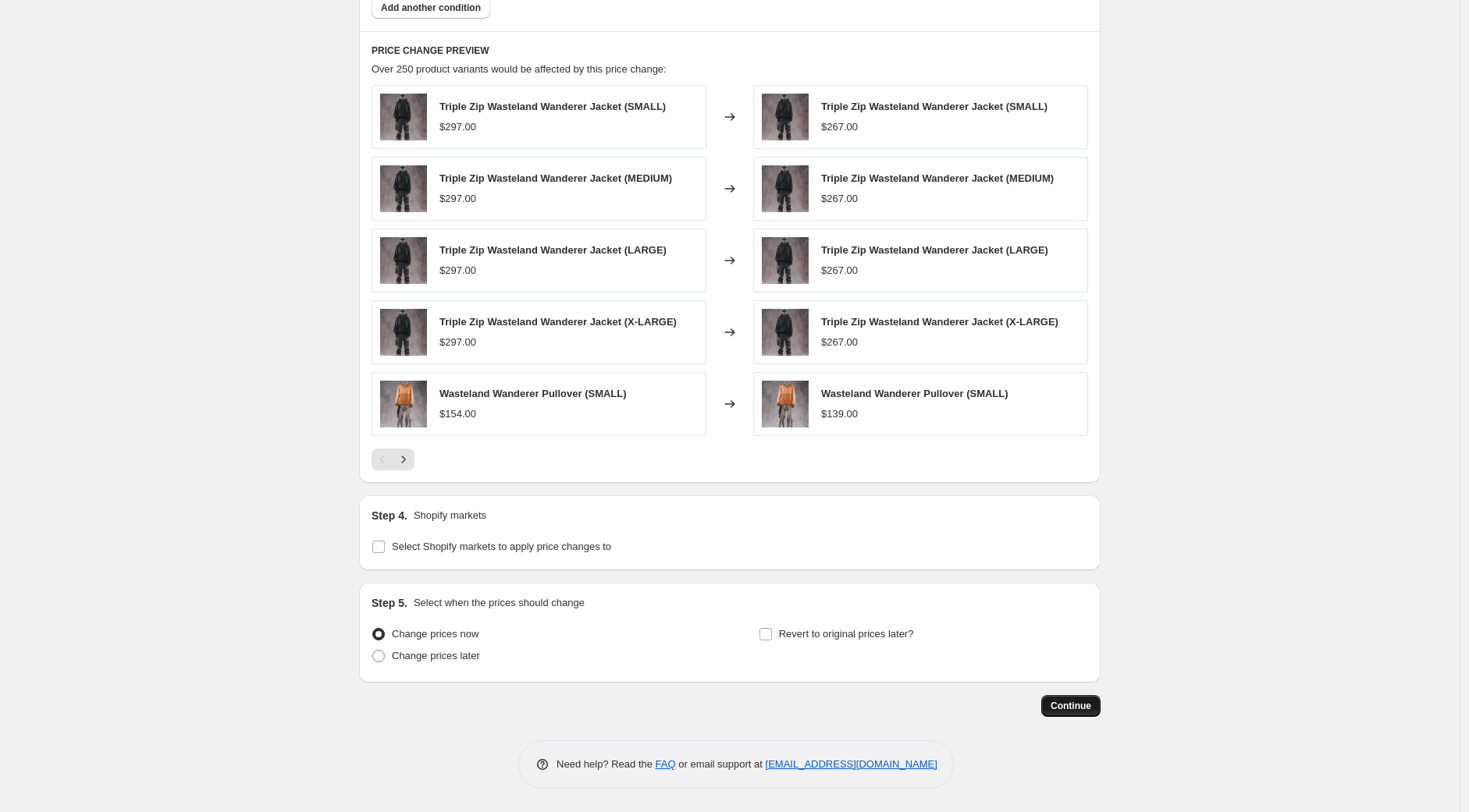
click at [1086, 706] on span "Continue" at bounding box center [1071, 706] width 41 height 13
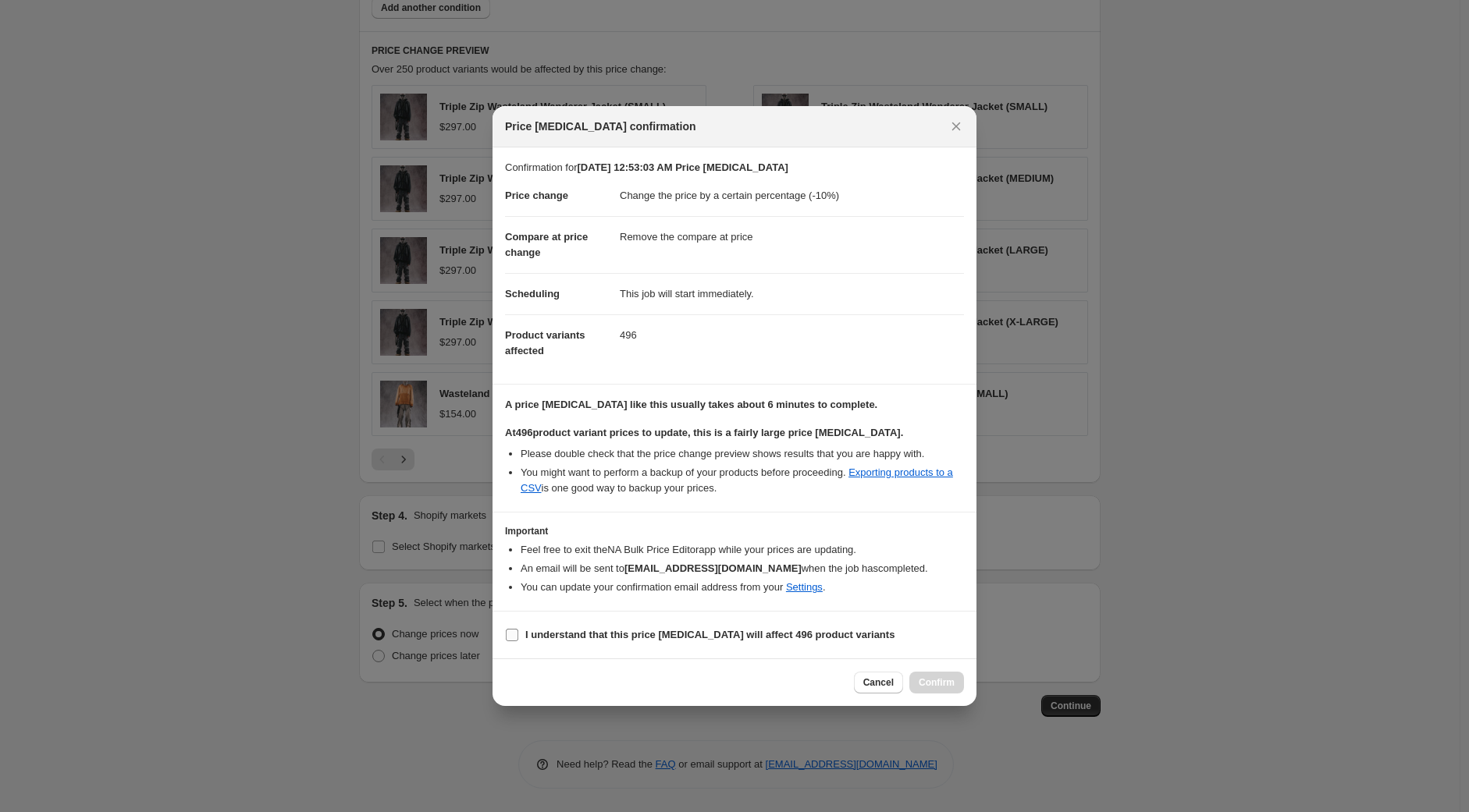
click at [512, 636] on input "I understand that this price [MEDICAL_DATA] will affect 496 product variants" at bounding box center [512, 635] width 13 height 13
checkbox input "true"
click at [955, 679] on button "Confirm" at bounding box center [937, 683] width 55 height 22
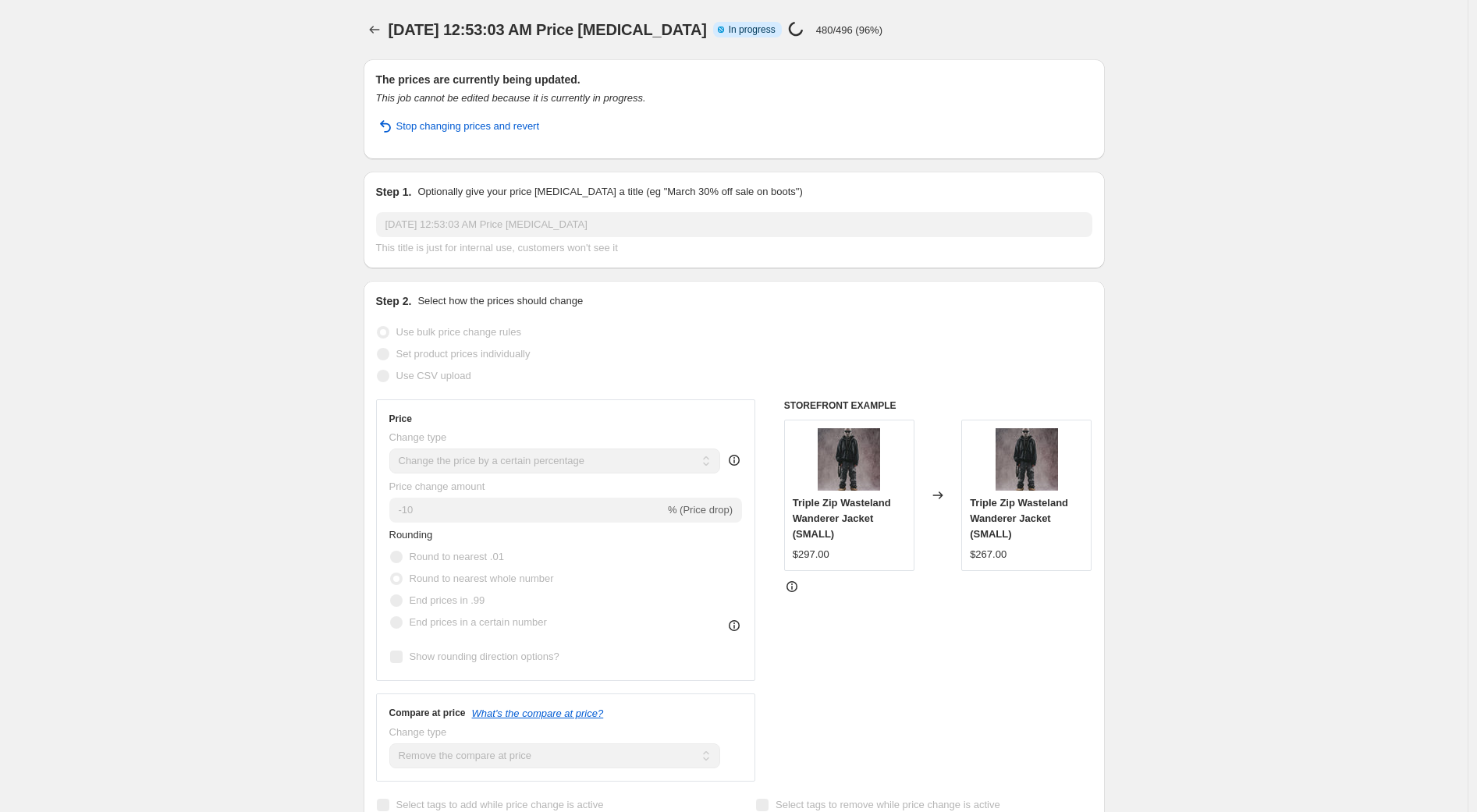
select select "percentage"
select select "remove"
select select "collection"
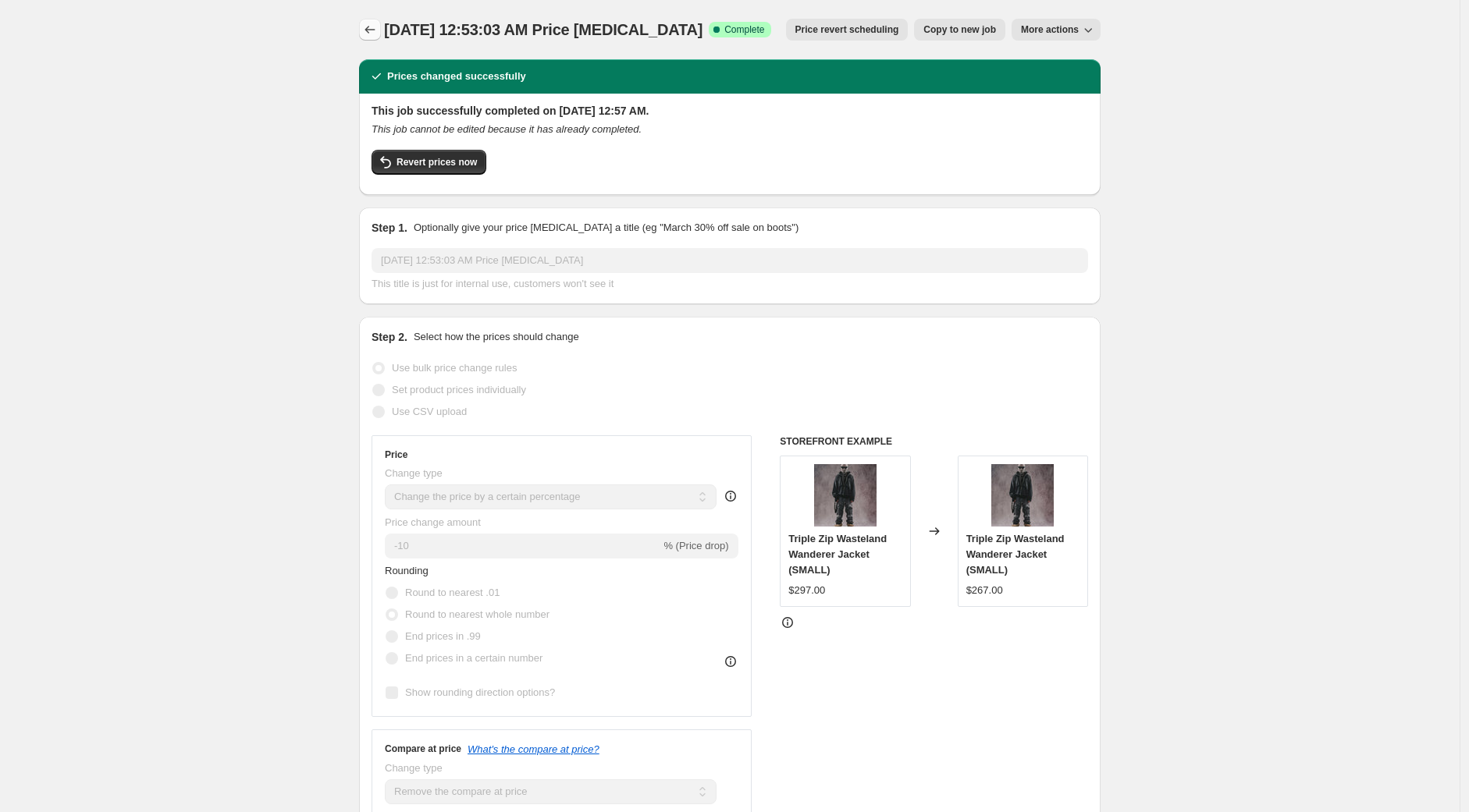
click at [374, 20] on button "Price change jobs" at bounding box center [370, 30] width 22 height 22
